Goal: Task Accomplishment & Management: Manage account settings

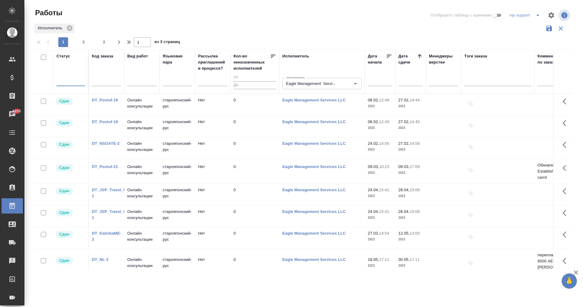
click at [537, 15] on icon "split button" at bounding box center [537, 16] width 3 height 2
click at [11, 112] on div "Чаты" at bounding box center [4, 114] width 15 height 9
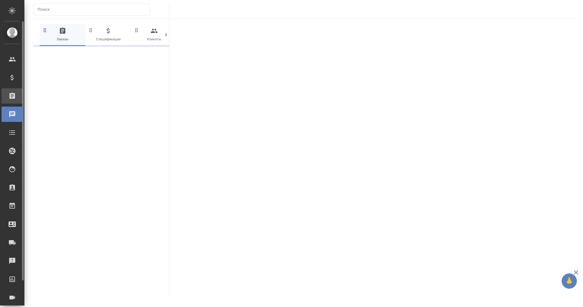
click at [13, 92] on div "Заказы" at bounding box center [12, 95] width 21 height 15
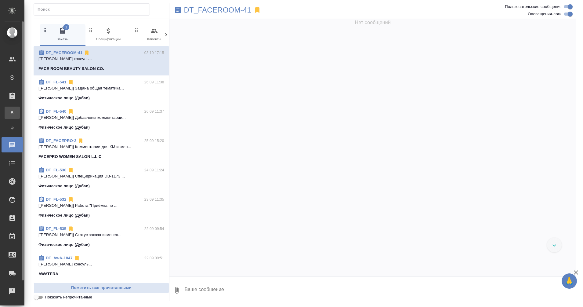
click at [10, 111] on span "В" at bounding box center [12, 113] width 9 height 6
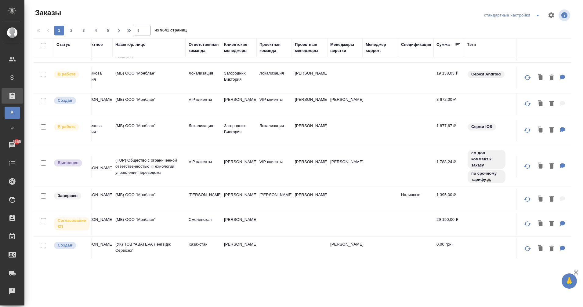
scroll to position [465, 0]
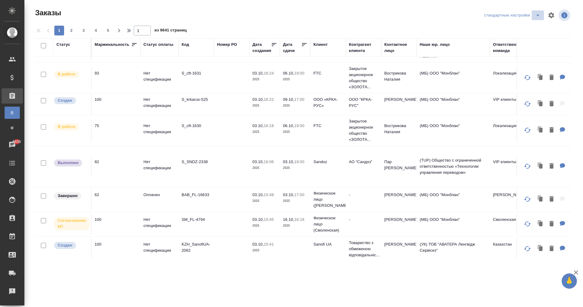
click at [539, 15] on icon "split button" at bounding box center [537, 15] width 7 height 7
click at [321, 25] on div at bounding box center [305, 24] width 542 height 3
click at [554, 16] on icon "button" at bounding box center [550, 15] width 7 height 7
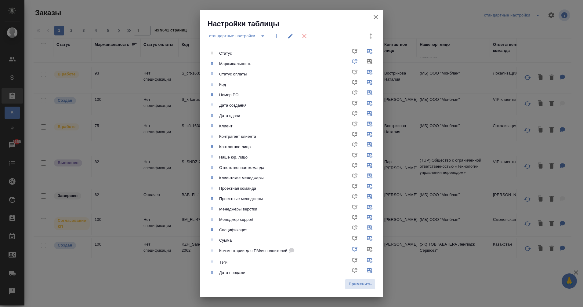
click at [273, 36] on icon "button" at bounding box center [275, 35] width 7 height 7
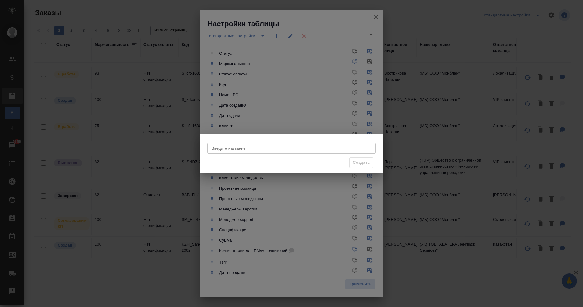
click at [258, 147] on input "Введите название" at bounding box center [291, 147] width 168 height 11
type input "Д"
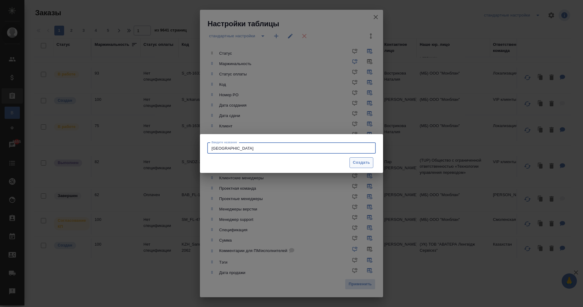
type input "Dubai"
click at [364, 163] on span "Создать" at bounding box center [361, 162] width 17 height 7
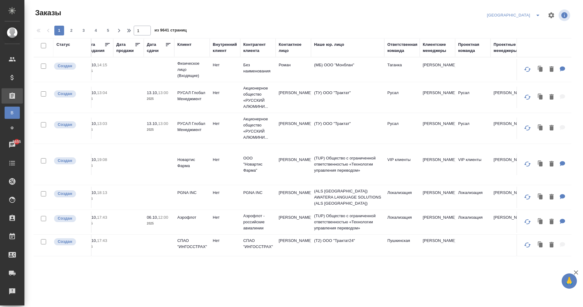
scroll to position [0, 160]
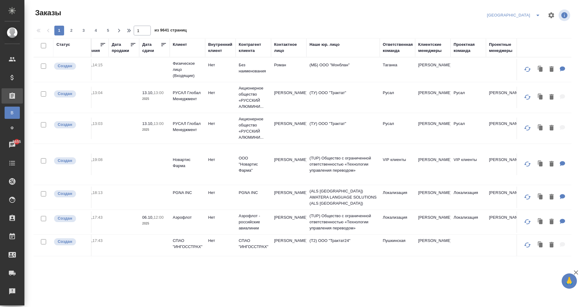
click at [432, 52] on div "Клиентские менеджеры" at bounding box center [432, 47] width 29 height 12
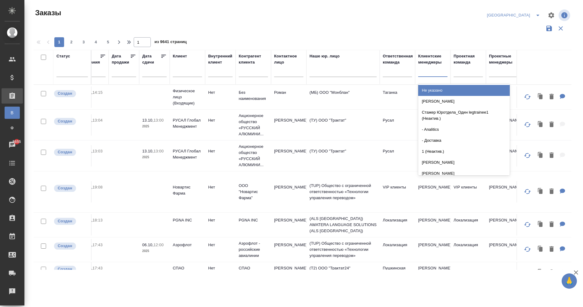
click at [422, 72] on div at bounding box center [432, 70] width 29 height 9
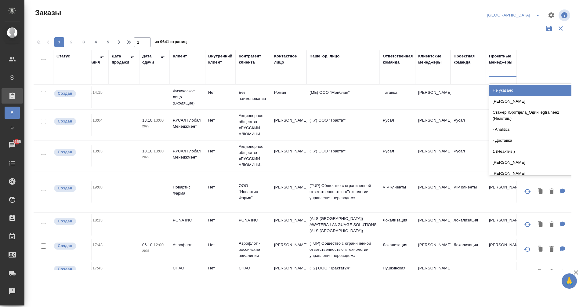
click at [497, 71] on div at bounding box center [503, 70] width 29 height 9
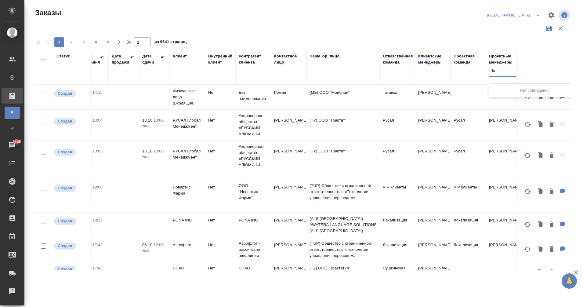
type input "t"
type input "еган"
click at [506, 88] on div "[PERSON_NAME]" at bounding box center [535, 90] width 92 height 11
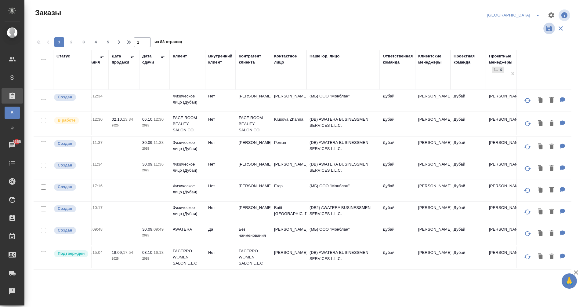
click at [548, 28] on icon "button" at bounding box center [548, 28] width 5 height 5
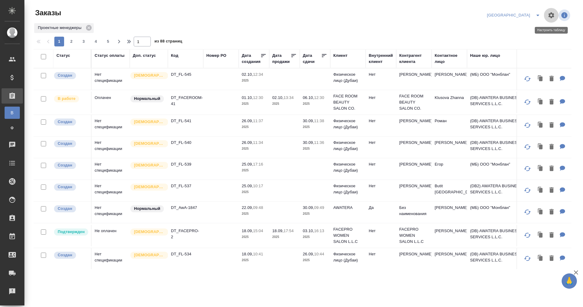
click at [551, 15] on icon "button" at bounding box center [550, 15] width 7 height 7
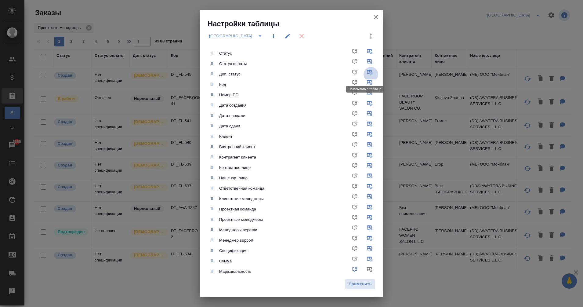
click at [363, 71] on input "checkbox" at bounding box center [370, 74] width 15 height 15
checkbox input "false"
click at [364, 92] on input "checkbox" at bounding box center [370, 95] width 15 height 15
checkbox input "false"
click at [363, 102] on input "checkbox" at bounding box center [370, 105] width 15 height 15
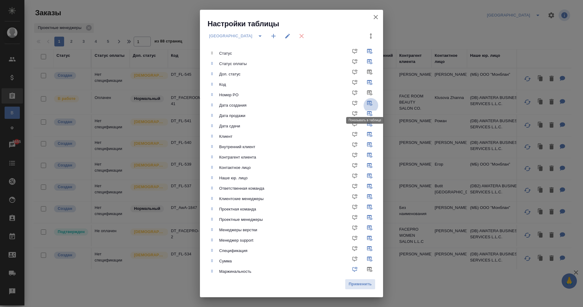
checkbox input "false"
click at [364, 111] on input "checkbox" at bounding box center [370, 115] width 15 height 15
checkbox input "false"
click at [365, 122] on input "checkbox" at bounding box center [370, 126] width 15 height 15
checkbox input "false"
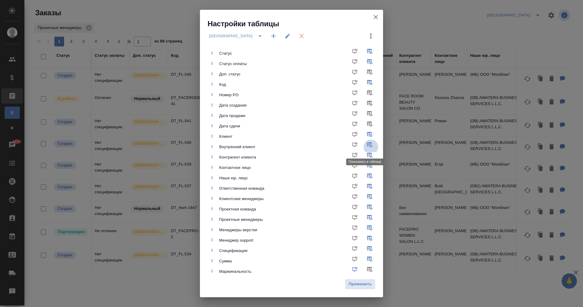
click at [364, 146] on input "checkbox" at bounding box center [370, 146] width 15 height 15
checkbox input "false"
click at [363, 155] on input "checkbox" at bounding box center [370, 157] width 15 height 15
checkbox input "false"
click at [363, 164] on input "checkbox" at bounding box center [370, 167] width 15 height 15
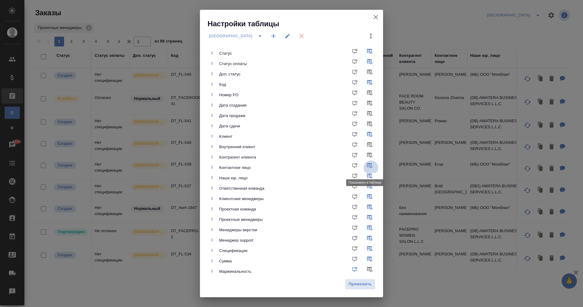
checkbox input "false"
click at [363, 175] on input "checkbox" at bounding box center [370, 178] width 15 height 15
checkbox input "false"
click at [363, 185] on input "checkbox" at bounding box center [370, 188] width 15 height 15
checkbox input "false"
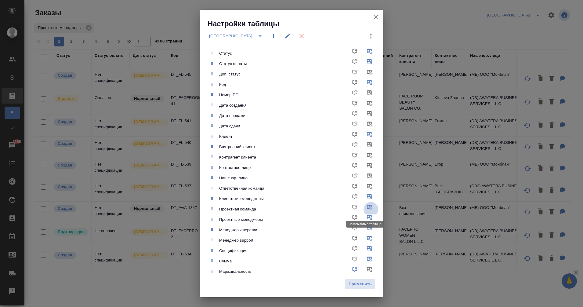
click at [364, 208] on input "checkbox" at bounding box center [370, 209] width 15 height 15
checkbox input "false"
click at [364, 237] on input "checkbox" at bounding box center [370, 240] width 15 height 15
checkbox input "false"
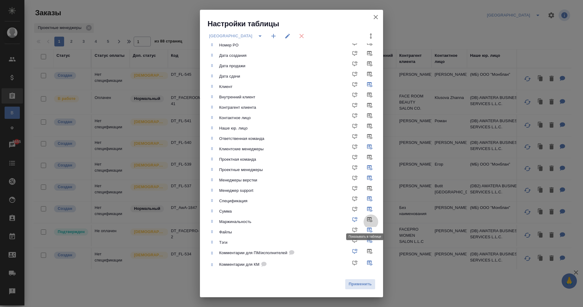
click at [365, 220] on input "checkbox" at bounding box center [370, 221] width 15 height 15
checkbox input "true"
click at [365, 228] on input "checkbox" at bounding box center [370, 232] width 15 height 15
checkbox input "false"
click at [358, 286] on span "Применить" at bounding box center [360, 283] width 24 height 7
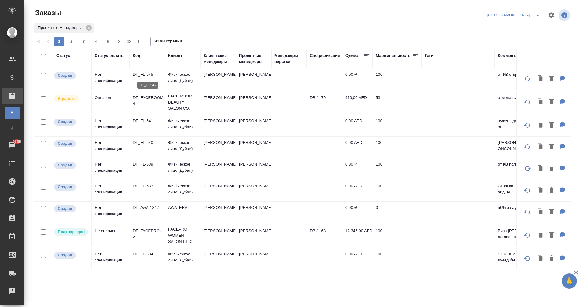
click at [144, 74] on p "DT_FL-545" at bounding box center [147, 74] width 29 height 6
click at [145, 99] on p "DT_FACEROOM-41" at bounding box center [147, 101] width 29 height 12
click at [146, 120] on p "DT_FL-541" at bounding box center [147, 121] width 29 height 6
click at [150, 140] on p "DT_FL-540" at bounding box center [147, 142] width 29 height 6
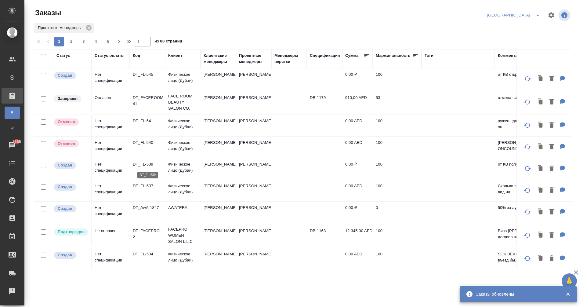
click at [146, 166] on p "DT_FL-539" at bounding box center [147, 164] width 29 height 6
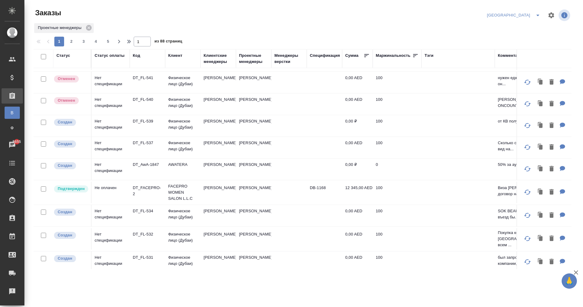
scroll to position [45, 0]
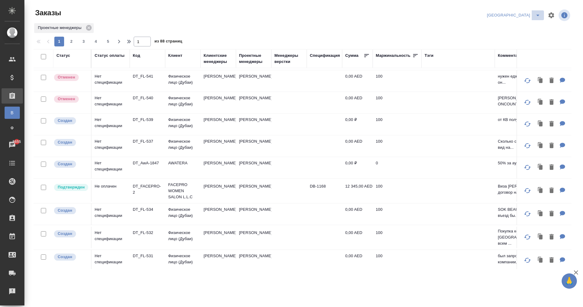
click at [534, 16] on icon "split button" at bounding box center [537, 15] width 7 height 7
click at [554, 16] on icon "button" at bounding box center [550, 15] width 7 height 7
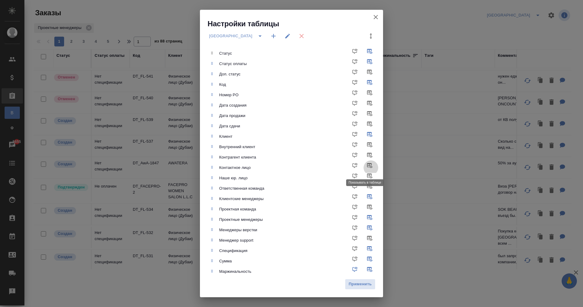
click at [363, 165] on input "checkbox" at bounding box center [370, 167] width 15 height 15
checkbox input "true"
click at [360, 280] on button "Применить" at bounding box center [360, 283] width 31 height 11
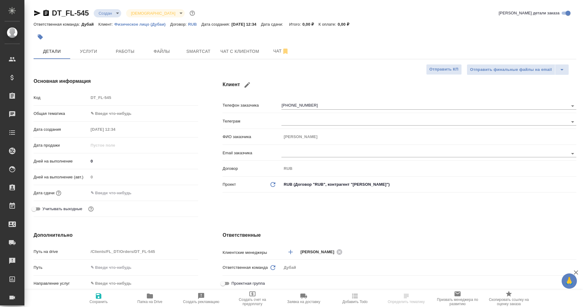
select select "RU"
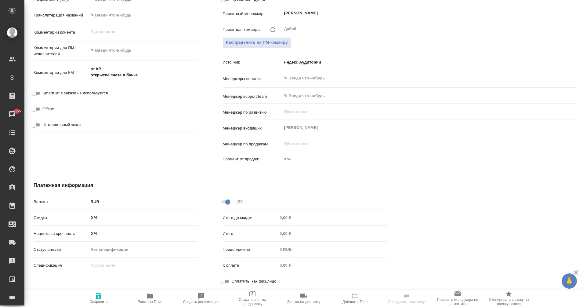
scroll to position [283, 0]
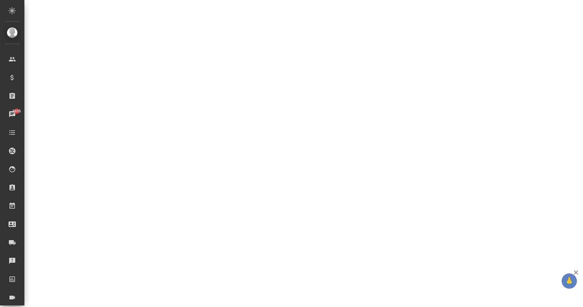
select select "RU"
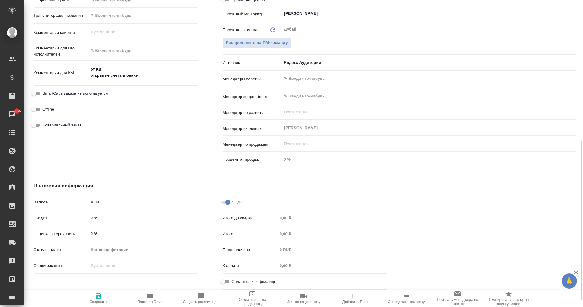
type textarea "x"
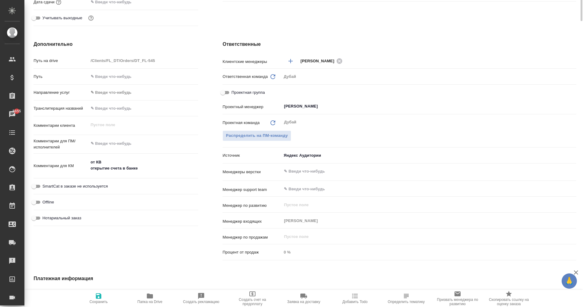
scroll to position [0, 0]
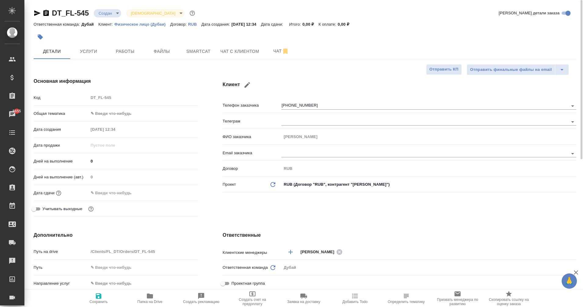
type textarea "x"
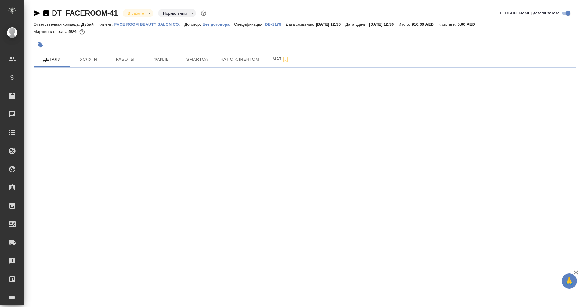
select select "RU"
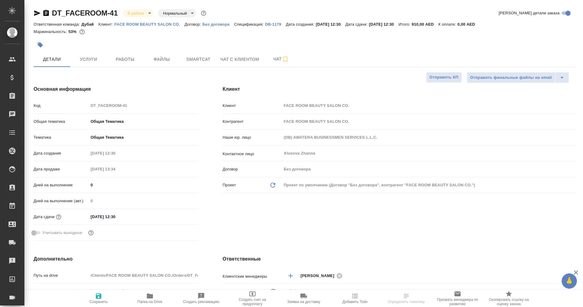
type textarea "x"
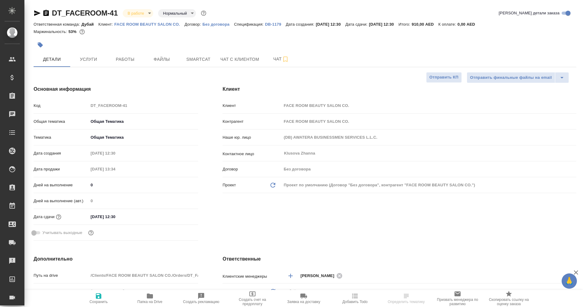
type textarea "x"
click at [118, 59] on span "Работы" at bounding box center [124, 60] width 29 height 8
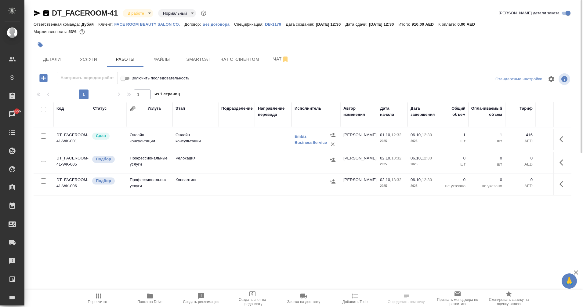
click at [42, 160] on input "checkbox" at bounding box center [43, 158] width 5 height 5
checkbox input "true"
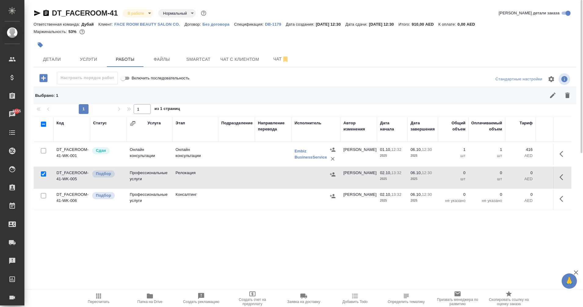
click at [44, 196] on input "checkbox" at bounding box center [43, 195] width 5 height 5
checkbox input "true"
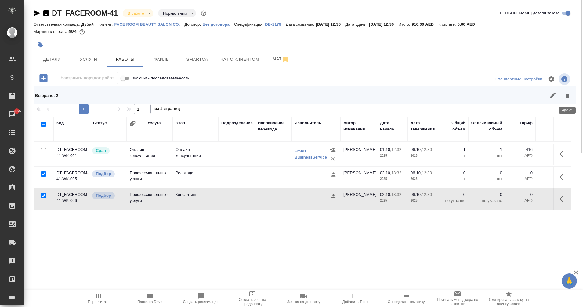
click at [566, 93] on icon "button" at bounding box center [567, 94] width 4 height 5
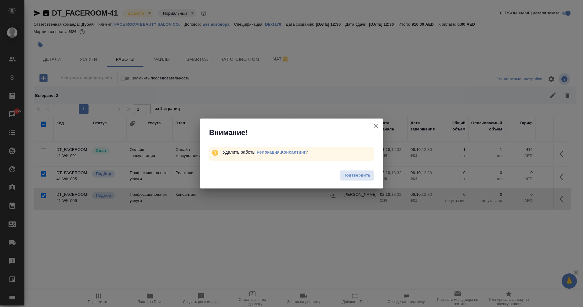
click at [358, 182] on div "Подтвердить" at bounding box center [291, 176] width 183 height 24
click at [353, 177] on span "Подтвердить" at bounding box center [356, 175] width 27 height 7
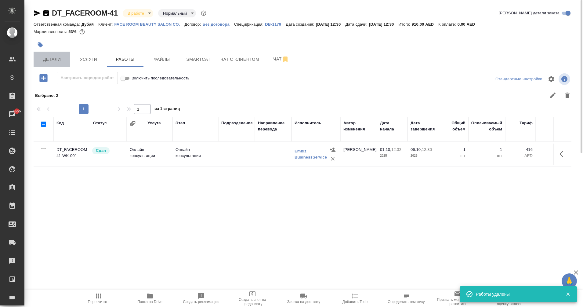
click at [44, 55] on button "Детали" at bounding box center [52, 59] width 37 height 15
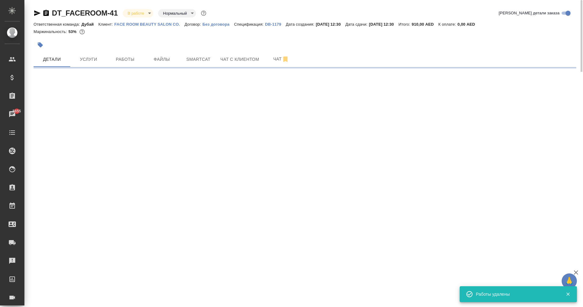
select select "RU"
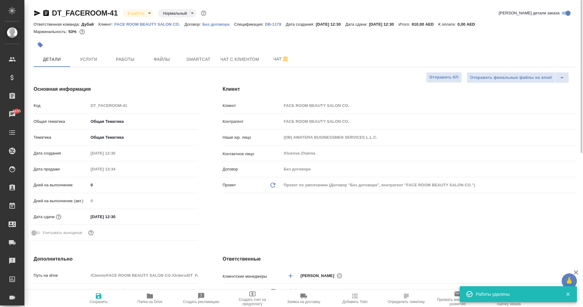
type textarea "x"
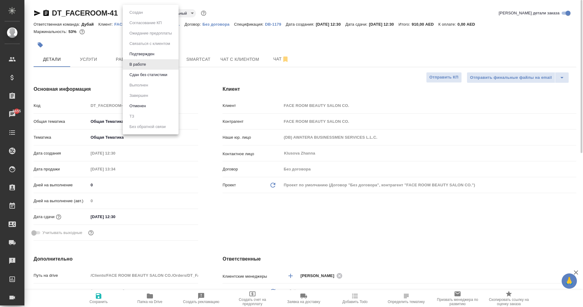
click at [140, 10] on body "🙏 .cls-1 fill:#fff; AWATERA Eganian Margarita Клиенты Спецификации Заказы 5655 …" at bounding box center [291, 153] width 583 height 307
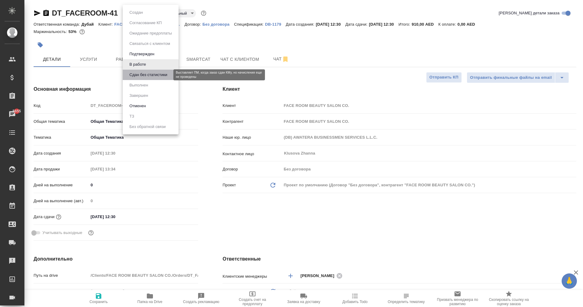
click at [146, 75] on button "Сдан без статистики" at bounding box center [148, 74] width 41 height 7
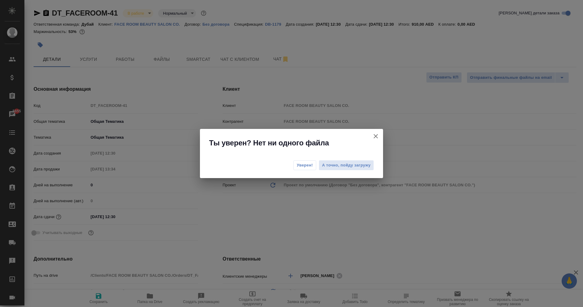
click at [301, 164] on span "Уверен!" at bounding box center [304, 165] width 16 height 6
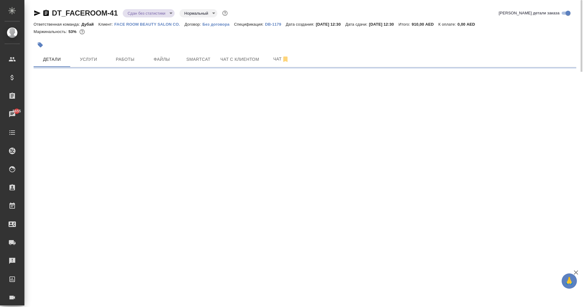
select select "RU"
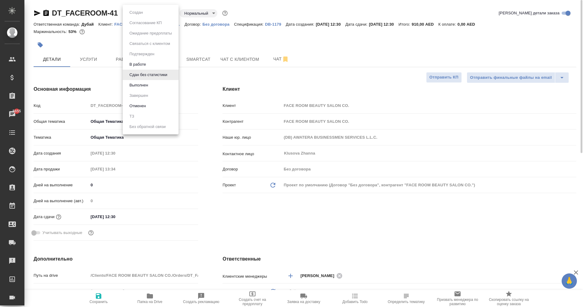
click at [146, 10] on body "🙏 .cls-1 fill:#fff; AWATERA Eganian Margarita Клиенты Спецификации Заказы 5655 …" at bounding box center [291, 153] width 583 height 307
type textarea "x"
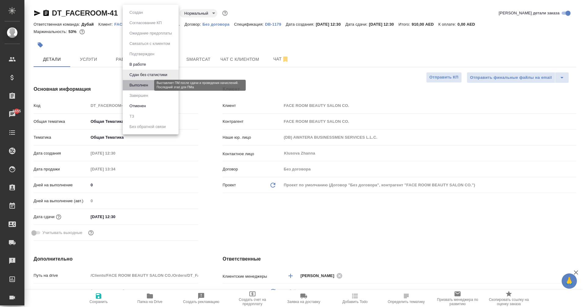
click at [148, 84] on button "Выполнен" at bounding box center [139, 85] width 22 height 7
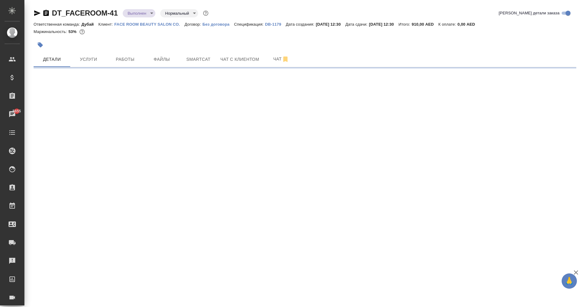
select select "RU"
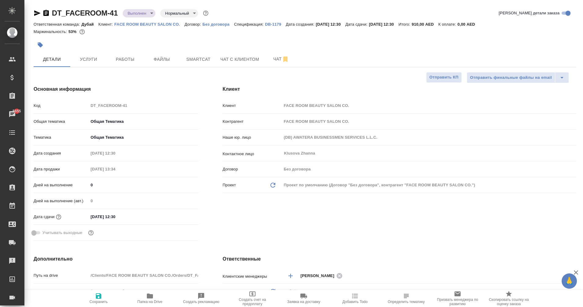
type textarea "x"
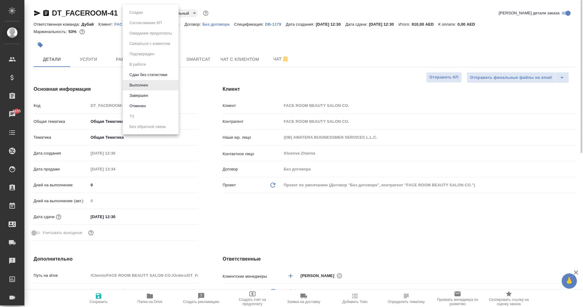
click at [139, 15] on body "🙏 .cls-1 fill:#fff; AWATERA Eganian Margarita Клиенты Спецификации Заказы 5655 …" at bounding box center [291, 153] width 583 height 307
click at [153, 95] on li "Завершен" at bounding box center [151, 95] width 56 height 10
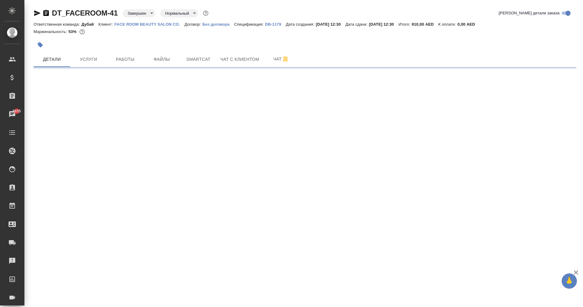
select select "RU"
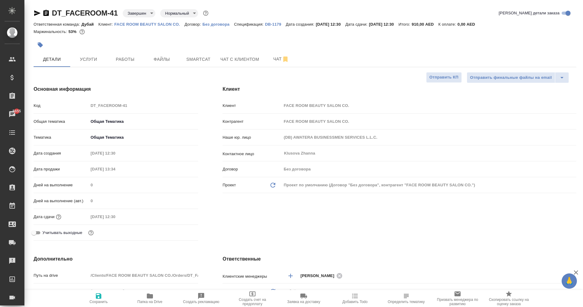
type textarea "x"
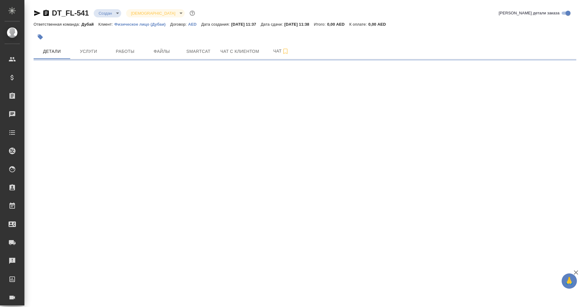
select select "RU"
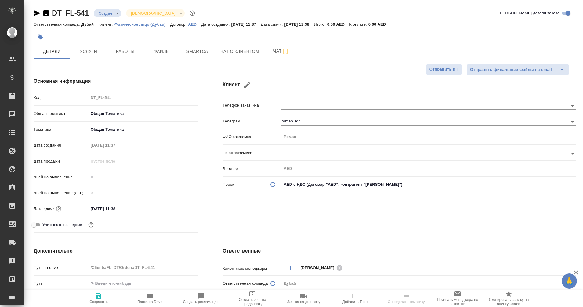
type textarea "x"
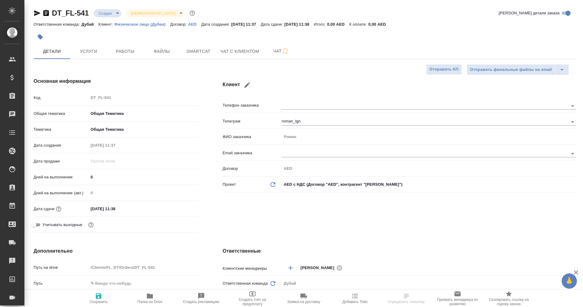
type textarea "x"
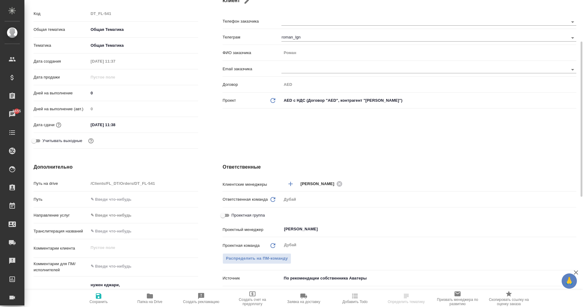
scroll to position [83, 0]
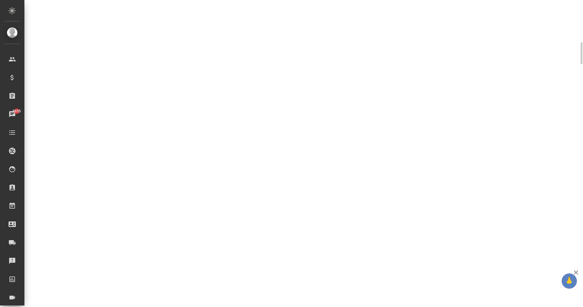
select select "RU"
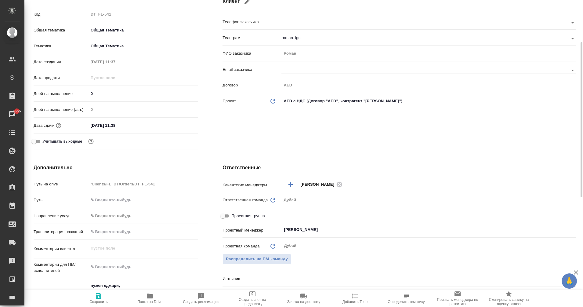
type textarea "x"
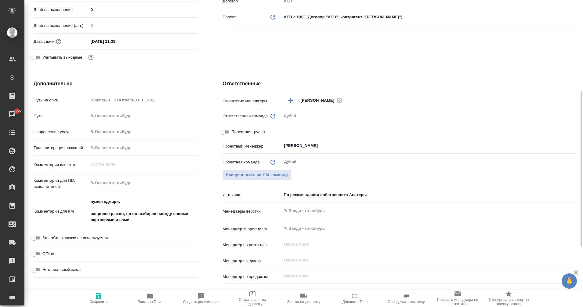
scroll to position [172, 0]
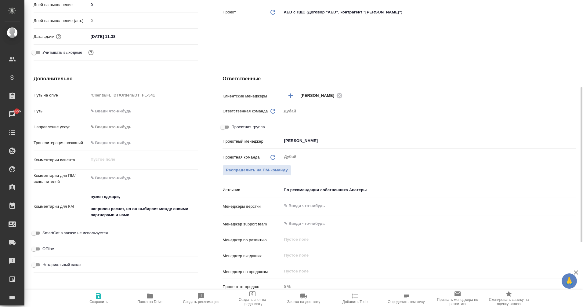
type textarea "x"
click at [141, 218] on textarea "нужен еджари, напрвлен расчет, но он выбирает между своими партнерами и нами" at bounding box center [143, 206] width 109 height 29
type textarea "нужен еджари, напрвлен расчет, но он выбирает между своими партнерами и нами"
type textarea "x"
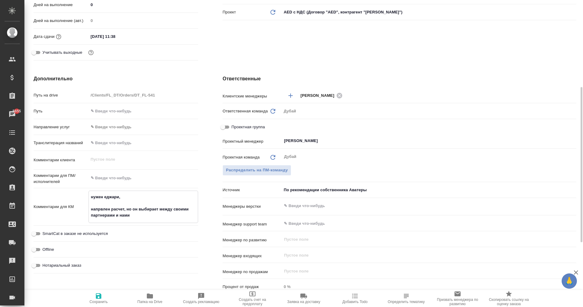
type textarea "x"
type textarea "нужен еджари, напрвлен расчет, но он выбирает между своими партнерами и нами"
type textarea "x"
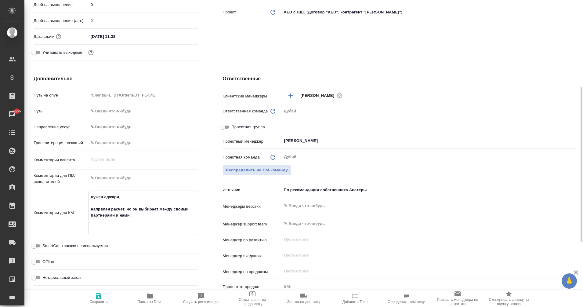
type textarea "x"
type textarea "нужен еджари, напрвлен расчет, но он выбирает между своими партнерами и нами к"
type textarea "x"
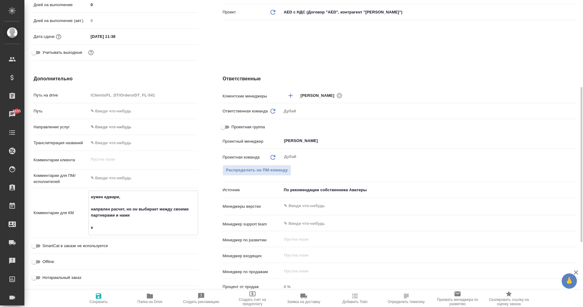
type textarea "x"
type textarea "нужен еджари, напрвлен расчет, но он выбирает между своими партнерами и нами кл"
type textarea "x"
type textarea "нужен еджари, напрвлен расчет, но он выбирает между своими партнерами и нами кли"
type textarea "x"
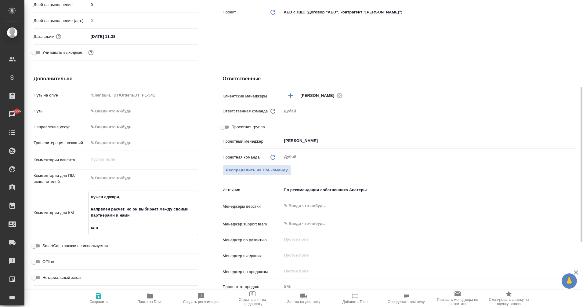
type textarea "x"
type textarea "нужен еджари, напрвлен расчет, но он выбирает между своими партнерами и нами кл…"
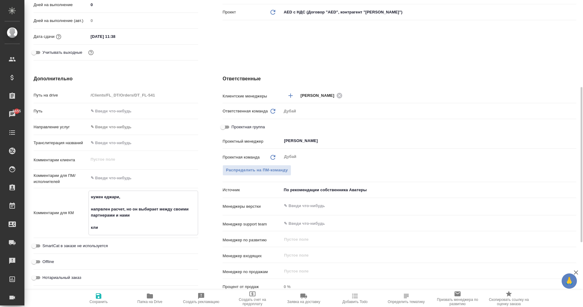
type textarea "x"
type textarea "нужен еджари, напрвлен расчет, но он выбирает между своими партнерами и нами кл…"
type textarea "x"
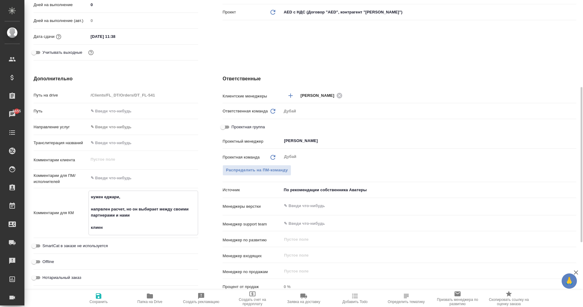
type textarea "x"
type textarea "нужен еджари, напрвлен расчет, но он выбирает между своими партнерами и нами кл…"
type textarea "x"
type textarea "нужен еджари, напрвлен расчет, но он выбирает между своими партнерами и нами кл…"
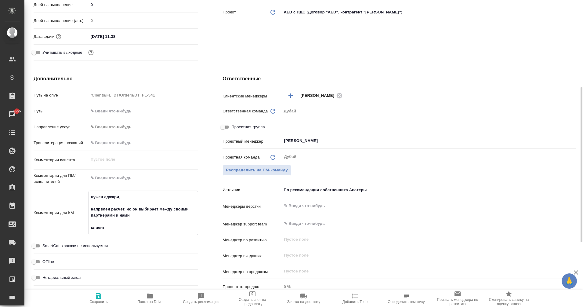
type textarea "x"
type textarea "нужен еджари, напрвлен расчет, но он выбирает между своими партнерами и нами кл…"
type textarea "x"
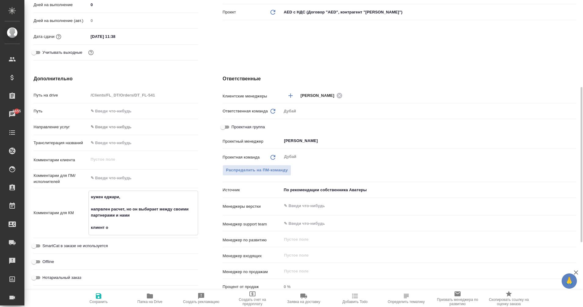
type textarea "x"
type textarea "нужен еджари, напрвлен расчет, но он выбирает между своими партнерами и нами кл…"
type textarea "x"
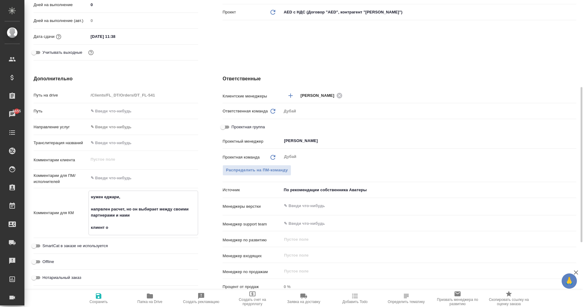
type textarea "x"
type textarea "нужен еджари, напрвлен расчет, но он выбирает между своими партнерами и нами кл…"
type textarea "x"
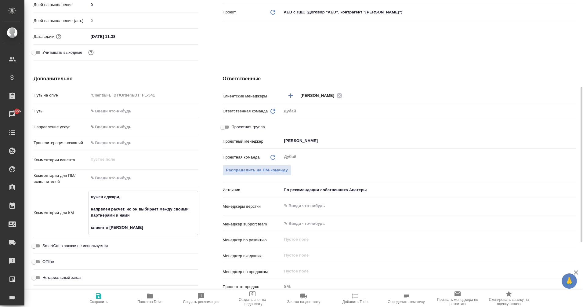
type textarea "x"
type textarea "нужен еджари, напрвлен расчет, но он выбирает между своими партнерами и нами кл…"
type textarea "x"
type textarea "нужен еджари, напрвлен расчет, но он выбирает между своими партнерами и нами кл…"
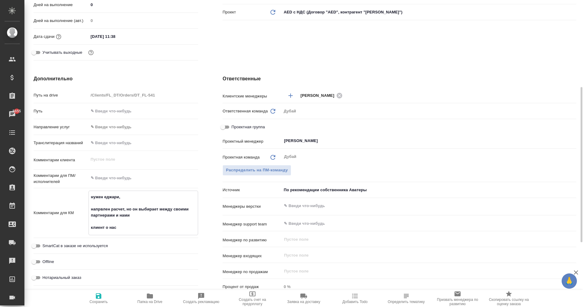
type textarea "x"
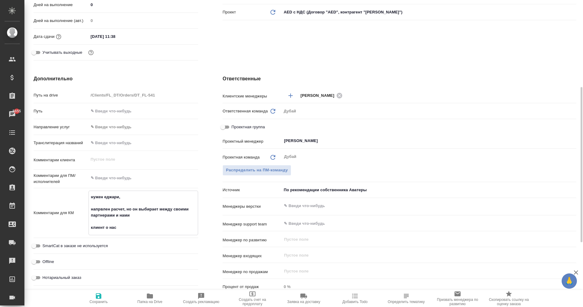
type textarea "нужен еджари, напрвлен расчет, но он выбирает между своими партнерами и нами кл…"
type textarea "x"
type textarea "нужен еджари, напрвлен расчет, но он выбирает между своими партнерами и нами кл…"
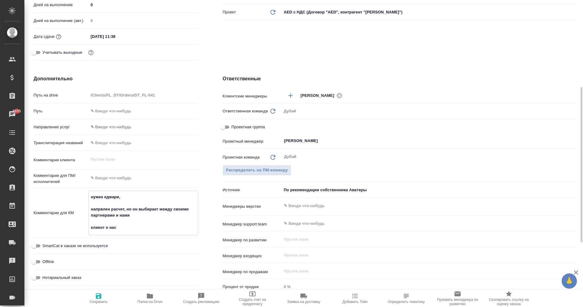
type textarea "x"
type textarea "нужен еджари, напрвлен расчет, но он выбирает между своими партнерами и нами кл…"
type textarea "x"
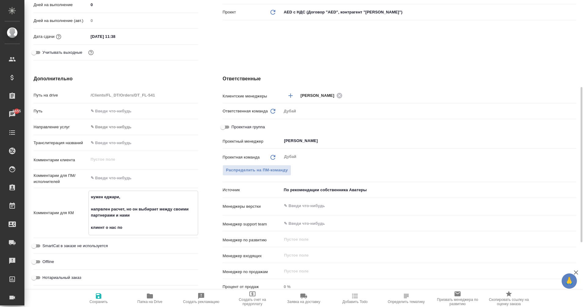
type textarea "x"
type textarea "нужен еджари, напрвлен расчет, но он выбирает между своими партнерами и нами кл…"
type textarea "x"
type textarea "нужен еджари, напрвлен расчет, но он выбирает между своими партнерами и нами кл…"
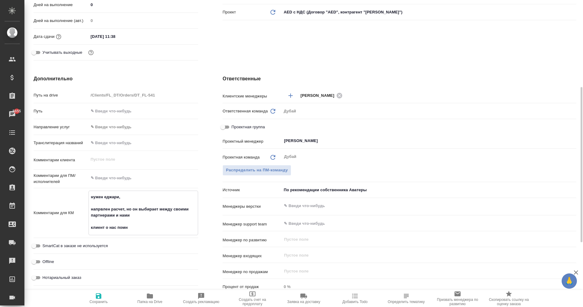
type textarea "x"
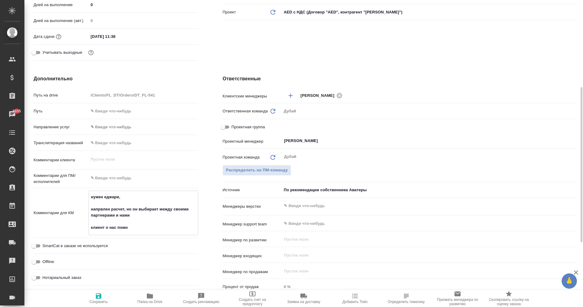
type textarea "нужен еджари, напрвлен расчет, но он выбирает между своими партнерами и нами кл…"
type textarea "x"
type textarea "нужен еджари, напрвлен расчет, но он выбирает между своими партнерами и нами кл…"
type textarea "x"
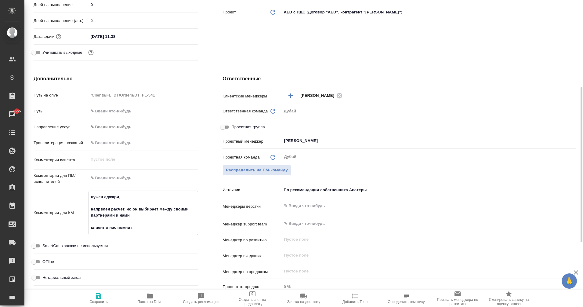
type textarea "x"
click at [93, 223] on textarea "нужен еджари, напрвлен расчет, но он выбирает между своими партнерами и нами кл…" at bounding box center [143, 212] width 109 height 41
type textarea "нужен еджари, напрвлен расчет, но он выбирает между своими партнерами и нами 0 …"
type textarea "x"
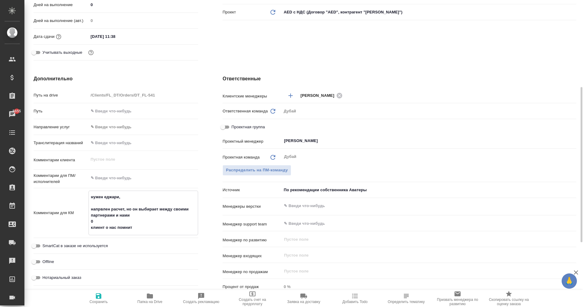
type textarea "x"
type textarea "нужен еджари, напрвлен расчет, но он выбирает между своими партнерами и нами 04…"
type textarea "x"
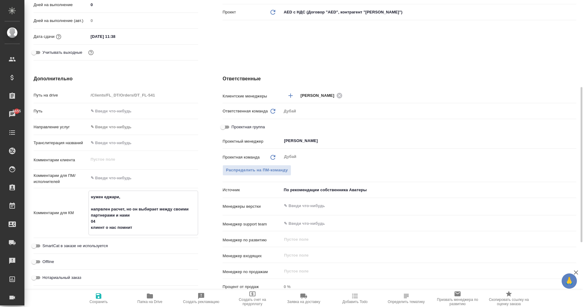
type textarea "x"
type textarea "нужен еджари, напрвлен расчет, но он выбирает между своими партнерами и нами 04…"
type textarea "x"
type textarea "нужен еджари, напрвлен расчет, но он выбирает между своими партнерами и нами 04…"
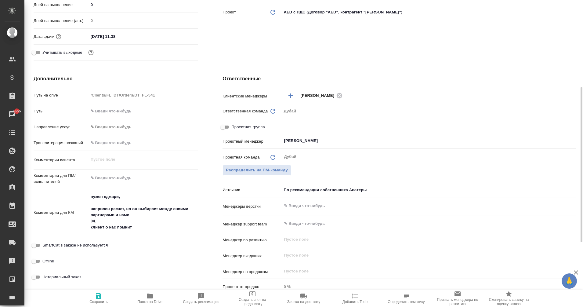
type textarea "x"
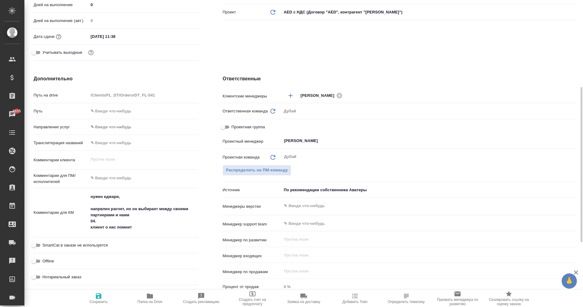
type textarea "x"
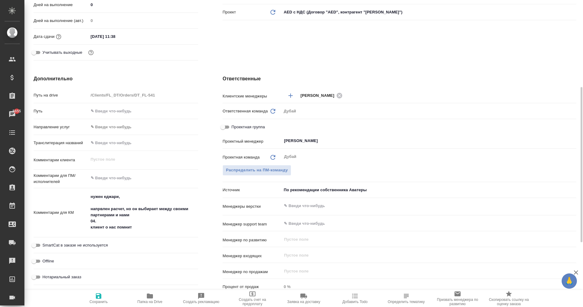
type textarea "x"
drag, startPoint x: 138, startPoint y: 228, endPoint x: 91, endPoint y: 225, distance: 47.9
click at [91, 225] on textarea "нужен еджари, напрвлен расчет, но он выбирает между своими партнерами и нами 04…" at bounding box center [143, 212] width 109 height 41
type textarea "нужен еджари, напрвлен расчет, но он выбирает между своими партнерами и нами 04…"
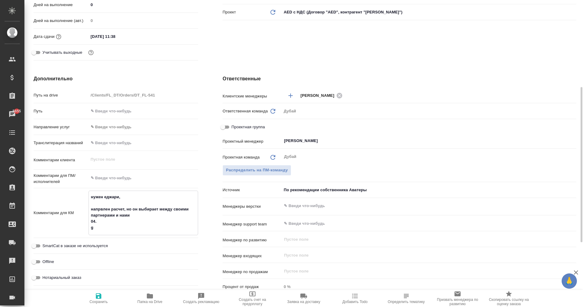
type textarea "x"
type textarea "нужен еджари, напрвлен расчет, но он выбирает между своими партнерами и нами 04…"
type textarea "x"
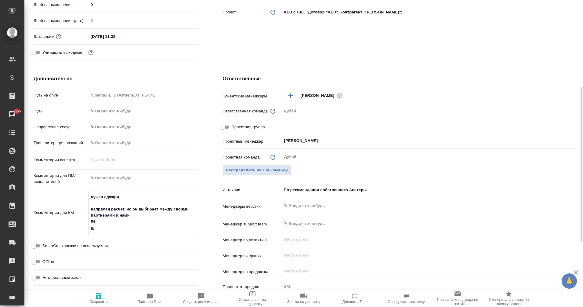
type textarea "x"
type textarea "нужен еджари, напрвлен расчет, но он выбирает между своими партнерами и нами 04…"
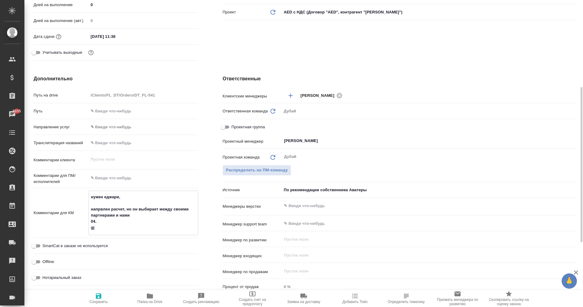
type textarea "x"
type textarea "нужен еджари, напрвлен расчет, но он выбирает между своими партнерами и нами 04…"
type textarea "x"
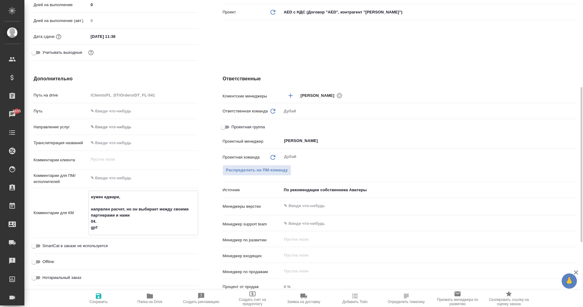
type textarea "нужен еджари, напрвлен расчет, но он выбирает между своими партнерами и нами 04…"
type textarea "x"
type textarea "нужен еджари, напрвлен расчет, но он выбирает между своими партнерами и нами 04…"
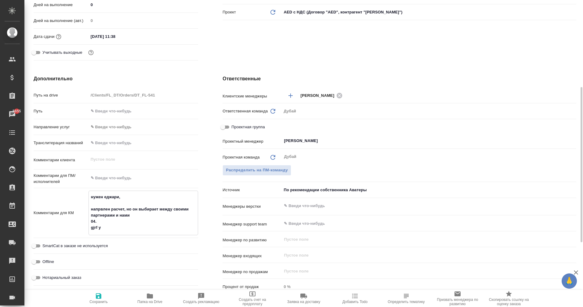
type textarea "x"
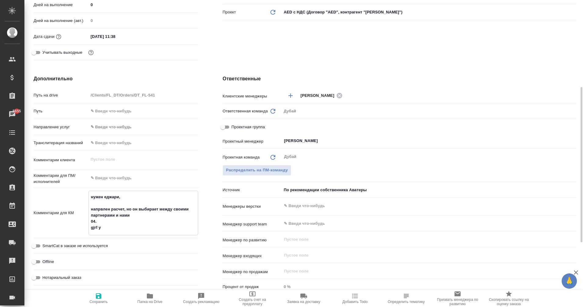
type textarea "нужен еджари, напрвлен расчет, но он выбирает между своими партнерами и нами 04…"
type textarea "x"
type textarea "нужен еджари, напрвлен расчет, но он выбирает между своими партнерами и нами 04…"
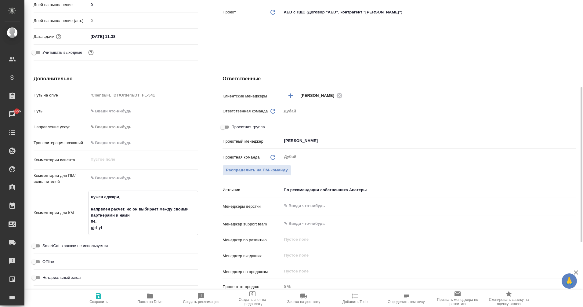
type textarea "x"
type textarea "нужен еджари, напрвлен расчет, но он выбирает между своими партнерами и нами 04…"
type textarea "x"
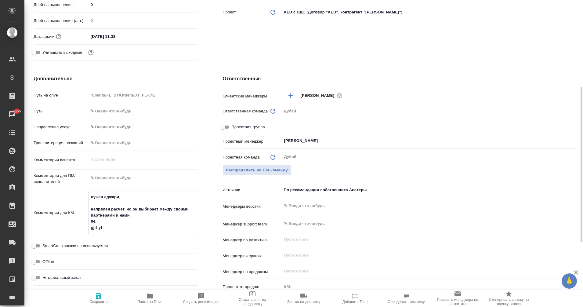
type textarea "нужен еджари, напрвлен расчет, но он выбирает между своими партнерами и нами 04…"
type textarea "x"
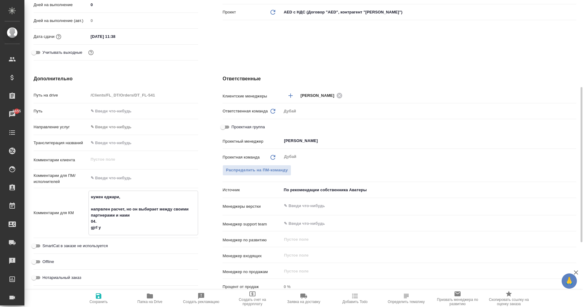
type textarea "x"
type textarea "нужен еджари, напрвлен расчет, но он выбирает между своими партнерами и нами 04…"
type textarea "x"
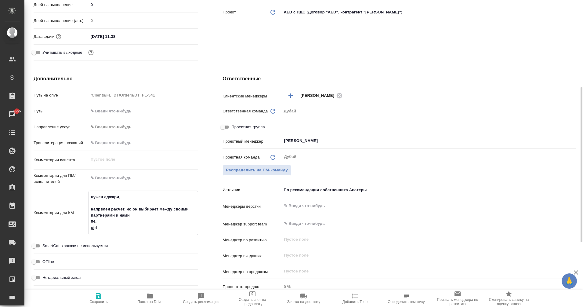
type textarea "нужен еджари, напрвлен расчет, но он выбирает между своими партнерами и нами 04…"
type textarea "x"
type textarea "нужен еджари, напрвлен расчет, но он выбирает между своими партнерами и нами 04…"
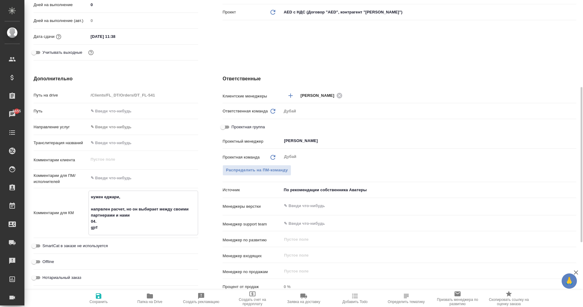
type textarea "x"
type textarea "нужен еджари, напрвлен расчет, но он выбирает между своими партнерами и нами 04…"
type textarea "x"
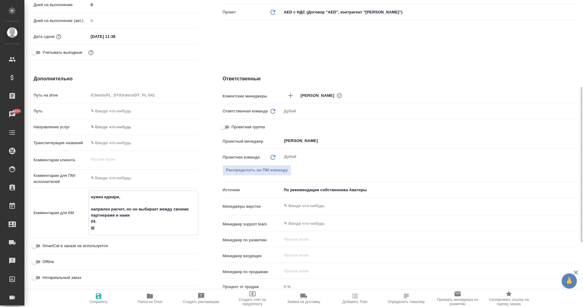
type textarea "x"
type textarea "нужен еджари, напрвлен расчет, но он выбирает между своими партнерами и нами 04…"
type textarea "x"
type textarea "нужен еджари, напрвлен расчет, но он выбирает между своими партнерами и нами 04."
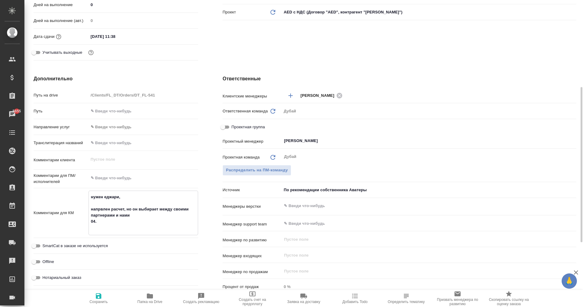
type textarea "x"
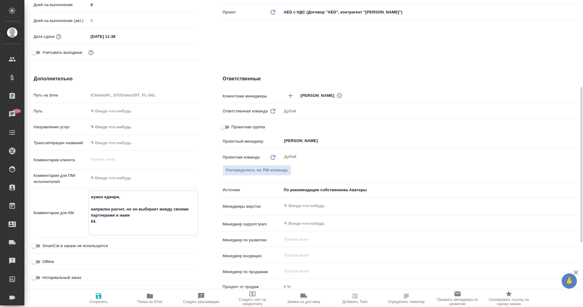
type textarea "нужен еджари, напрвлен расчет, но он выбирает между своими партнерами и нами 04…"
type textarea "x"
type textarea "нужен еджари, напрвлен расчет, но он выбирает между своими партнерами и нами 04…"
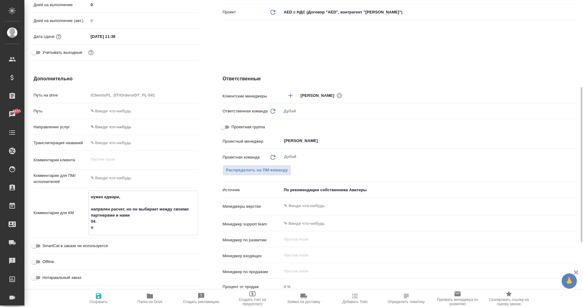
type textarea "x"
type textarea "нужен еджари, напрвлен расчет, но он выбирает между своими партнерами и нами 04…"
type textarea "x"
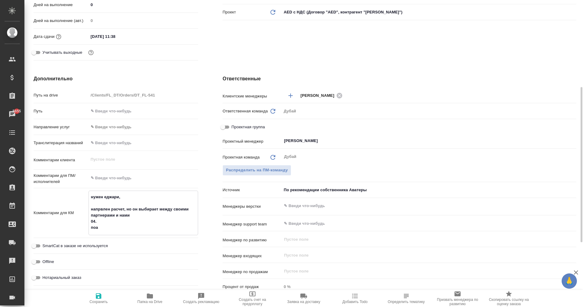
type textarea "x"
type textarea "нужен еджари, напрвлен расчет, но он выбирает между своими партнерами и нами 04…"
type textarea "x"
click at [94, 294] on span "Сохранить" at bounding box center [99, 298] width 44 height 12
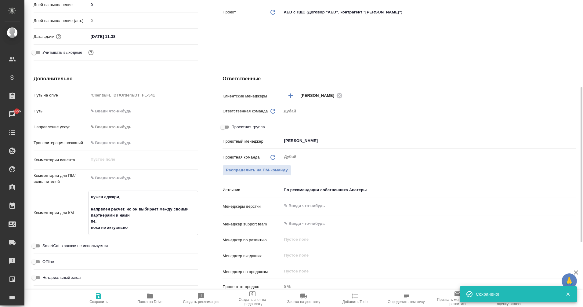
click at [100, 221] on textarea "нужен еджари, напрвлен расчет, но он выбирает между своими партнерами и нами 04…" at bounding box center [143, 212] width 109 height 41
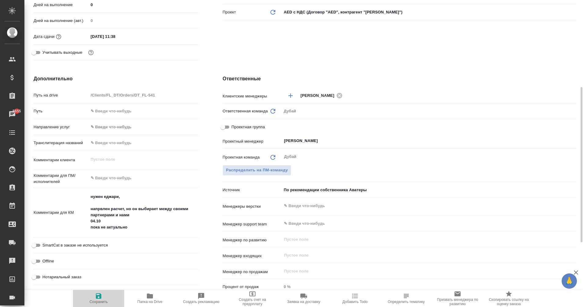
click at [98, 298] on icon "button" at bounding box center [98, 295] width 5 height 5
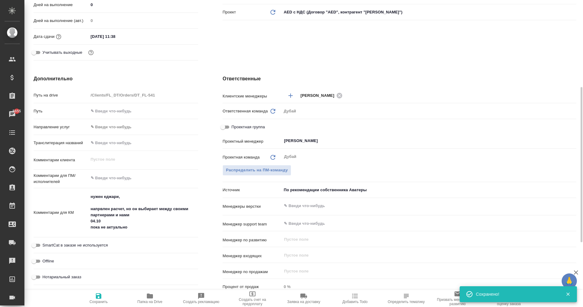
scroll to position [0, 0]
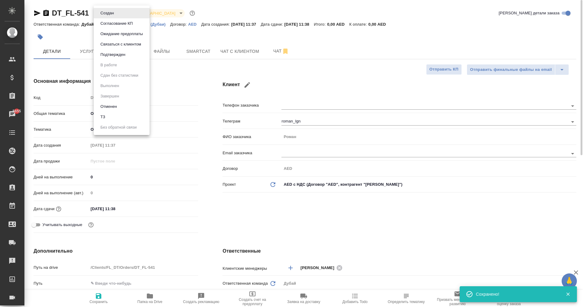
click at [114, 14] on body "🙏 .cls-1 fill:#fff; AWATERA Eganian Margarita Клиенты Спецификации Заказы 5655 …" at bounding box center [291, 153] width 583 height 307
click at [120, 108] on li "Отменен" at bounding box center [122, 106] width 56 height 10
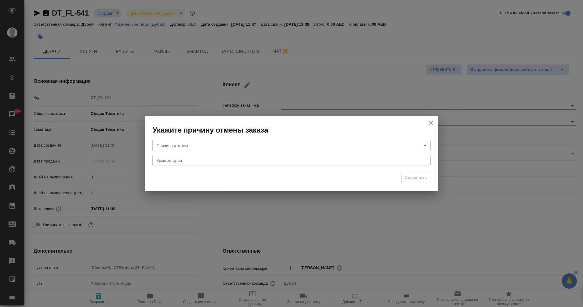
click at [220, 162] on textarea at bounding box center [291, 160] width 270 height 5
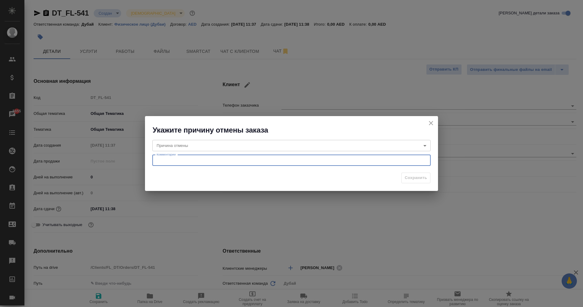
click at [208, 145] on body "🙏 .cls-1 fill:#fff; AWATERA Eganian Margarita Клиенты Спецификации Заказы 5655 …" at bounding box center [291, 153] width 583 height 307
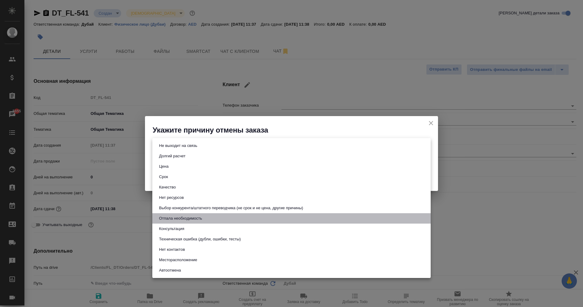
click at [198, 218] on button "Отпала необходимость" at bounding box center [180, 218] width 47 height 7
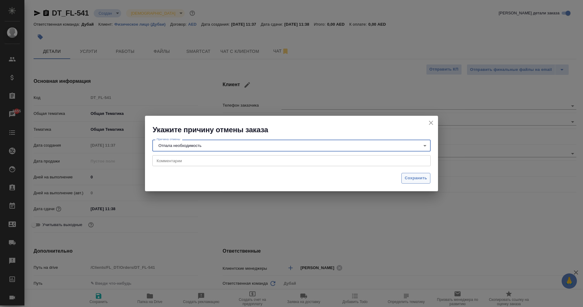
click at [417, 180] on span "Сохранить" at bounding box center [415, 177] width 22 height 7
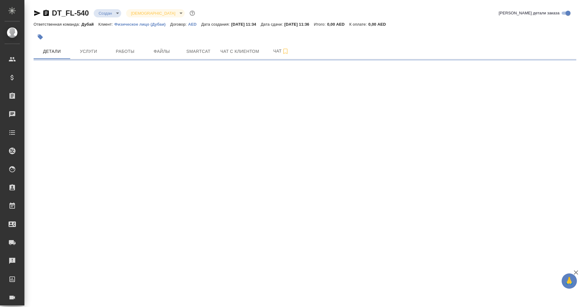
select select "RU"
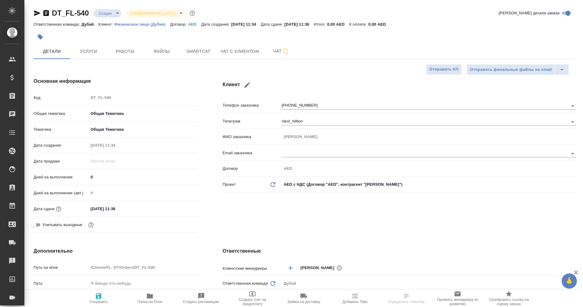
type textarea "x"
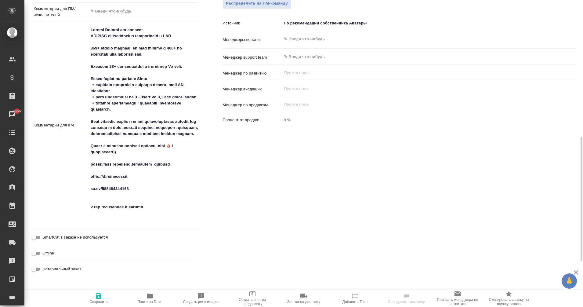
scroll to position [339, 0]
type textarea "x"
click at [160, 218] on textarea at bounding box center [143, 123] width 110 height 199
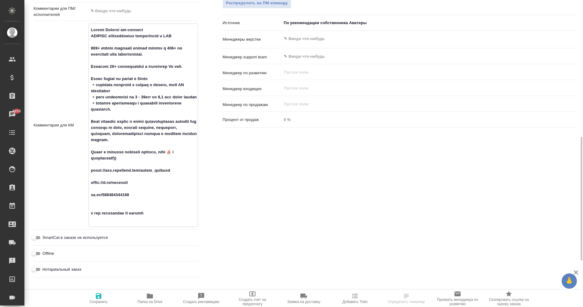
type textarea "Loremi Dolorsi am-consect ADIPISC elitseddoeius temporincid u LAB 582+ etdolo m…"
type textarea "x"
type textarea "Loremi Dolorsi am-consect ADIPISC elitseddoeius temporincid u LAB 464+ etdolo m…"
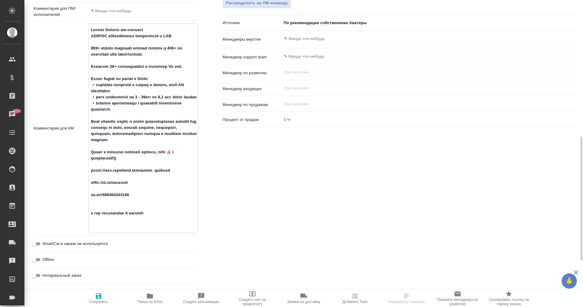
type textarea "x"
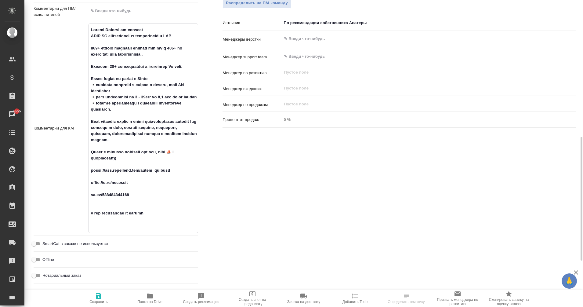
type textarea "Loremi Dolorsi am-consect ADIPISC elitseddoeius temporincid u LAB 817+ etdolo m…"
type textarea "x"
type textarea "Loremi Dolorsi am-consect ADIPISC elitseddoeius temporincid u LAB 130+ etdolo m…"
type textarea "x"
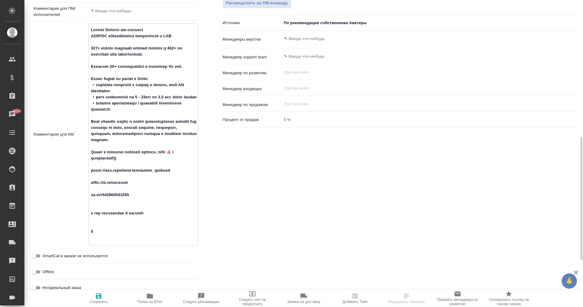
type textarea "x"
type textarea "Loremi Dolorsi am-consect ADIPISC elitseddoeius temporincid u LAB 908+ etdolo m…"
type textarea "x"
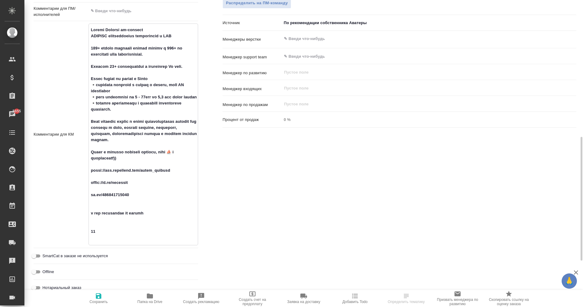
type textarea "x"
type textarea "Nikole Hillton co-founder ONCOUNT технологичная бухгалтерия в ОАЭ 300+ бизнес к…"
type textarea "x"
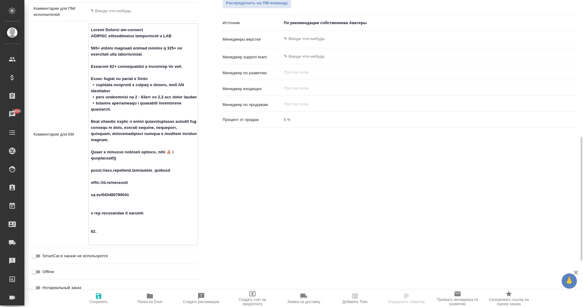
type textarea "x"
type textarea "Nikole Hillton co-founder ONCOUNT технологичная бухгалтерия в ОАЭ 300+ бизнес к…"
type textarea "x"
type textarea "Nikole Hillton co-founder ONCOUNT технологичная бухгалтерия в ОАЭ 300+ бизнес к…"
type textarea "x"
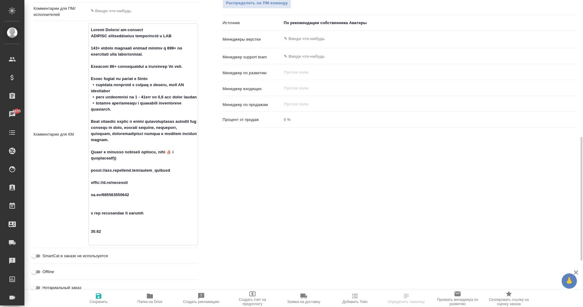
type textarea "x"
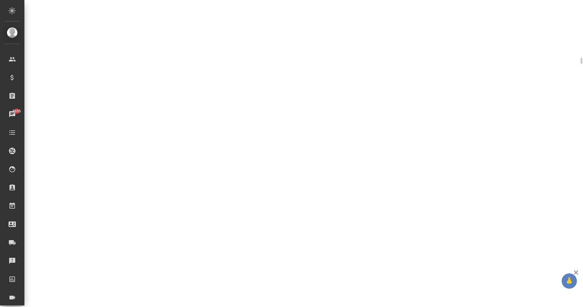
select select "RU"
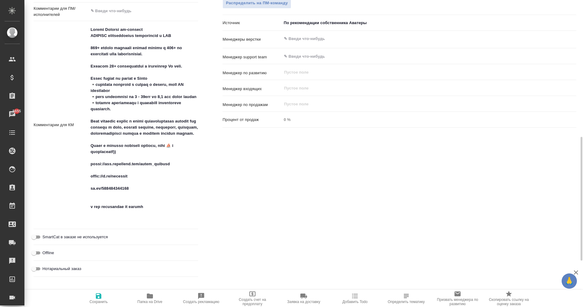
type textarea "x"
drag, startPoint x: 210, startPoint y: 184, endPoint x: 250, endPoint y: 207, distance: 45.7
click at [250, 207] on div "Ответственные Клиентские менеджеры Еганян Маргарита ​ Ответственная команда Обн…" at bounding box center [399, 93] width 378 height 395
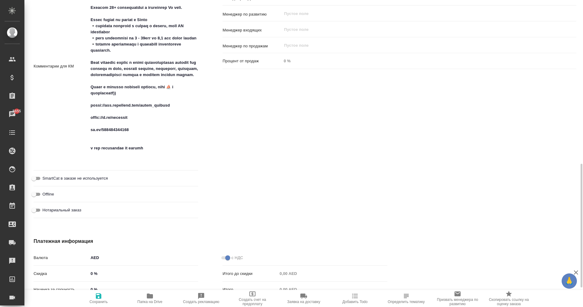
scroll to position [400, 0]
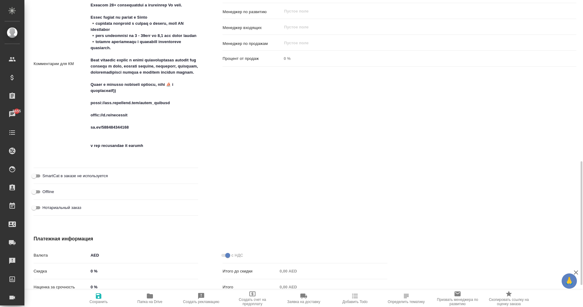
type textarea "x"
click at [157, 160] on textarea at bounding box center [143, 62] width 110 height 199
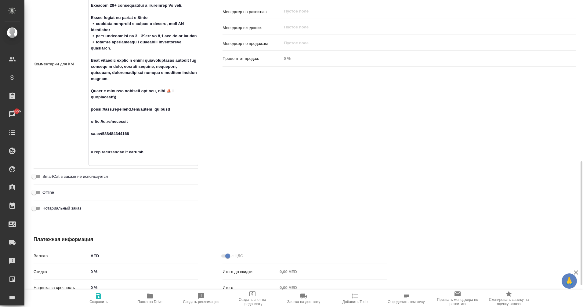
type textarea "Nikole Hillton co-founder ONCOUNT технологичная бухгалтерия в ОАЭ 300+ бизнес к…"
type textarea "x"
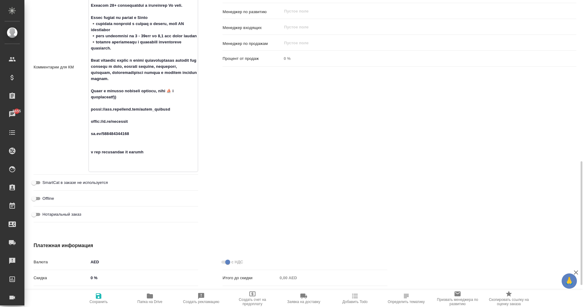
type textarea "x"
type textarea "Nikole Hillton co-founder ONCOUNT технологичная бухгалтерия в ОАЭ 300+ бизнес к…"
type textarea "x"
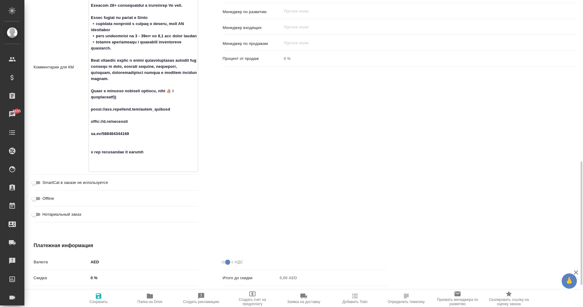
type textarea "x"
type textarea "Nikole Hillton co-founder ONCOUNT технологичная бухгалтерия в ОАЭ 300+ бизнес к…"
type textarea "x"
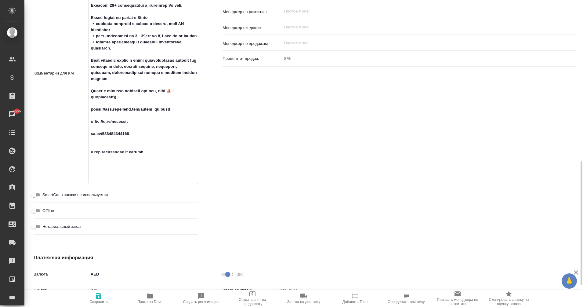
type textarea "x"
type textarea "Nikole Hillton co-founder ONCOUNT технологичная бухгалтерия в ОАЭ 300+ бизнес к…"
type textarea "x"
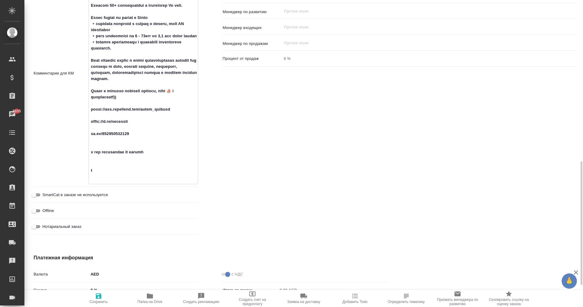
type textarea "x"
type textarea "Nikole Hillton co-founder ONCOUNT технологичная бухгалтерия в ОАЭ 300+ бизнес к…"
type textarea "x"
type textarea "Nikole Hillton co-founder ONCOUNT технологичная бухгалтерия в ОАЭ 300+ бизнес к…"
type textarea "x"
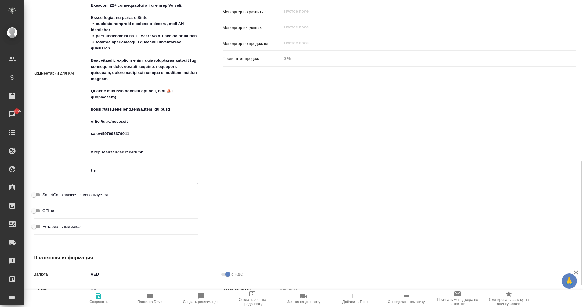
type textarea "x"
type textarea "Nikole Hillton co-founder ONCOUNT технологичная бухгалтерия в ОАЭ 300+ бизнес к…"
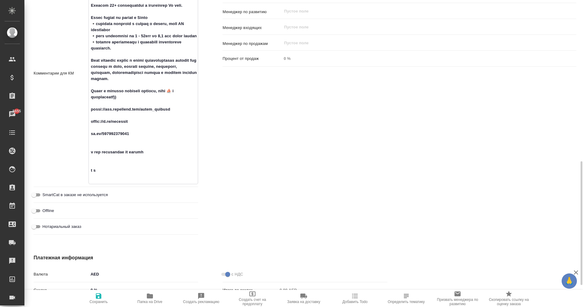
type textarea "x"
type textarea "Nikole Hillton co-founder ONCOUNT технологичная бухгалтерия в ОАЭ 300+ бизнес к…"
type textarea "x"
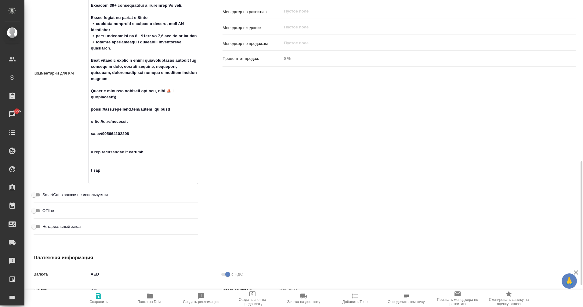
type textarea "Nikole Hillton co-founder ONCOUNT технологичная бухгалтерия в ОАЭ 300+ бизнес к…"
type textarea "x"
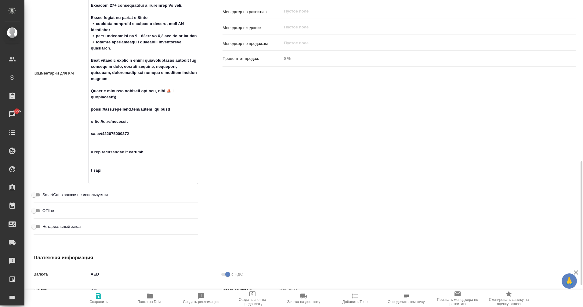
type textarea "x"
type textarea "Nikole Hillton co-founder ONCOUNT технологичная бухгалтерия в ОАЭ 300+ бизнес к…"
type textarea "x"
type textarea "Nikole Hillton co-founder ONCOUNT технологичная бухгалтерия в ОАЭ 300+ бизнес к…"
type textarea "x"
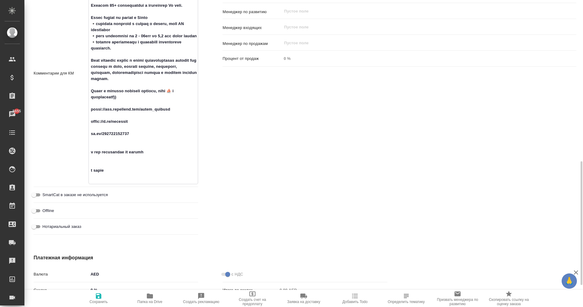
type textarea "x"
type textarea "Nikole Hillton co-founder ONCOUNT технологичная бухгалтерия в ОАЭ 300+ бизнес к…"
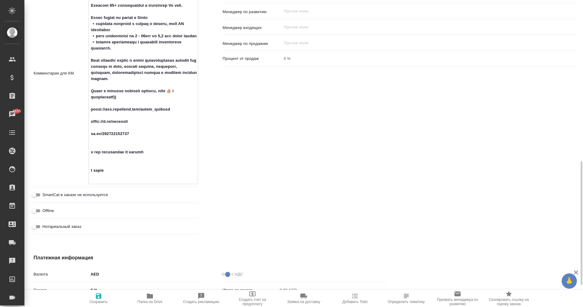
type textarea "x"
type textarea "Nikole Hillton co-founder ONCOUNT технологичная бухгалтерия в ОАЭ 300+ бизнес к…"
type textarea "x"
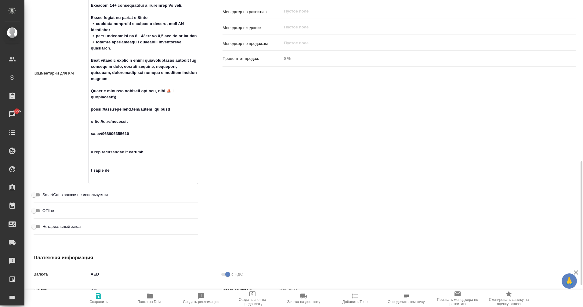
type textarea "x"
type textarea "Nikole Hillton co-founder ONCOUNT технологичная бухгалтерия в ОАЭ 300+ бизнес к…"
type textarea "x"
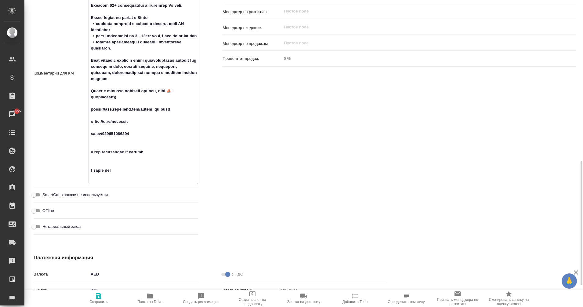
type textarea "x"
type textarea "Nikole Hillton co-founder ONCOUNT технологичная бухгалтерия в ОАЭ 300+ бизнес к…"
type textarea "x"
type textarea "Nikole Hillton co-founder ONCOUNT технологичная бухгалтерия в ОАЭ 300+ бизнес к…"
type textarea "x"
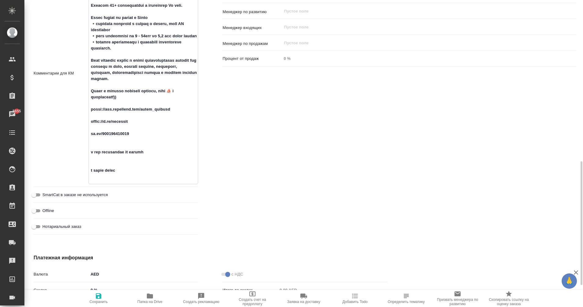
type textarea "x"
type textarea "Nikole Hillton co-founder ONCOUNT технологичная бухгалтерия в ОАЭ 300+ бизнес к…"
type textarea "x"
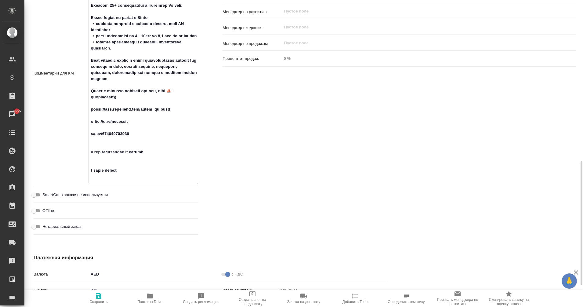
type textarea "x"
type textarea "Nikole Hillton co-founder ONCOUNT технологичная бухгалтерия в ОАЭ 300+ бизнес к…"
type textarea "x"
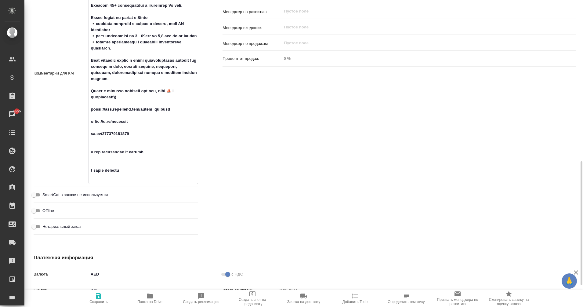
type textarea "Nikole Hillton co-founder ONCOUNT технологичная бухгалтерия в ОАЭ 300+ бизнес к…"
type textarea "x"
type textarea "Nikole Hillton co-founder ONCOUNT технологичная бухгалтерия в ОАЭ 300+ бизнес к…"
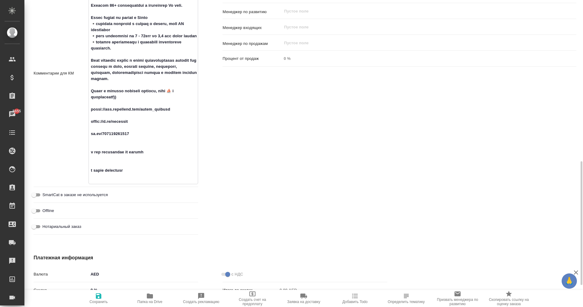
type textarea "x"
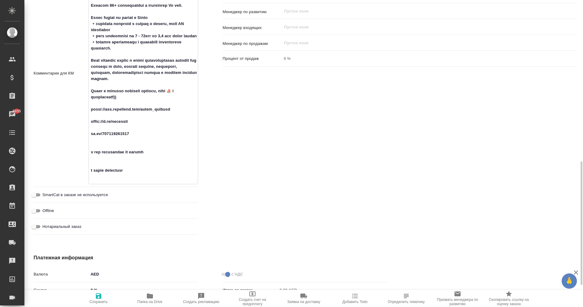
type textarea "Nikole Hillton co-founder ONCOUNT технологичная бухгалтерия в ОАЭ 300+ бизнес к…"
type textarea "x"
type textarea "Nikole Hillton co-founder ONCOUNT технологичная бухгалтерия в ОАЭ 300+ бизнес к…"
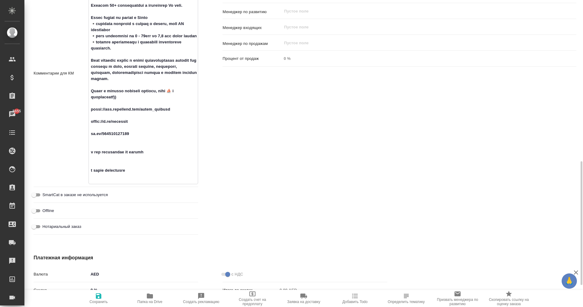
type textarea "x"
type textarea "Nikole Hillton co-founder ONCOUNT технологичная бухгалтерия в ОАЭ 300+ бизнес к…"
type textarea "x"
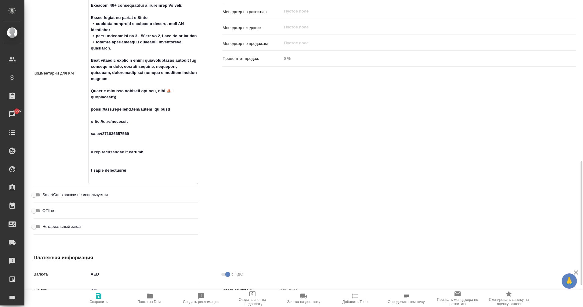
type textarea "Nikole Hillton co-founder ONCOUNT технологичная бухгалтерия в ОАЭ 300+ бизнес к…"
type textarea "x"
type textarea "Nikole Hillton co-founder ONCOUNT технологичная бухгалтерия в ОАЭ 300+ бизнес к…"
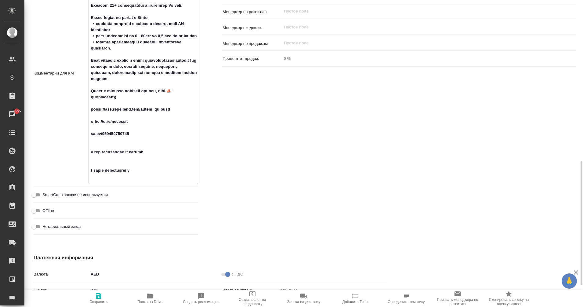
type textarea "x"
type textarea "Nikole Hillton co-founder ONCOUNT технологичная бухгалтерия в ОАЭ 300+ бизнес к…"
type textarea "x"
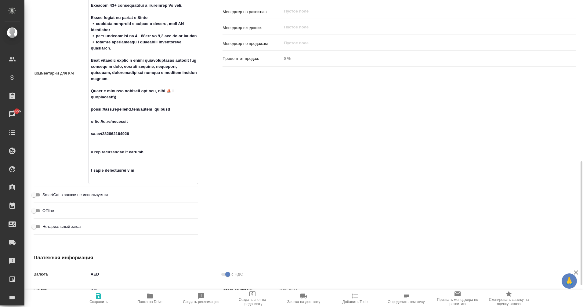
type textarea "x"
type textarea "Nikole Hillton co-founder ONCOUNT технологичная бухгалтерия в ОАЭ 300+ бизнес к…"
type textarea "x"
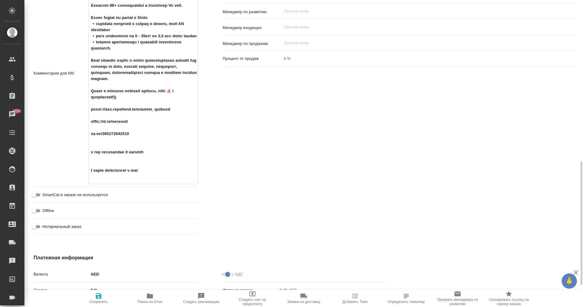
type textarea "x"
type textarea "Nikole Hillton co-founder ONCOUNT технологичная бухгалтерия в ОАЭ 300+ бизнес к…"
type textarea "x"
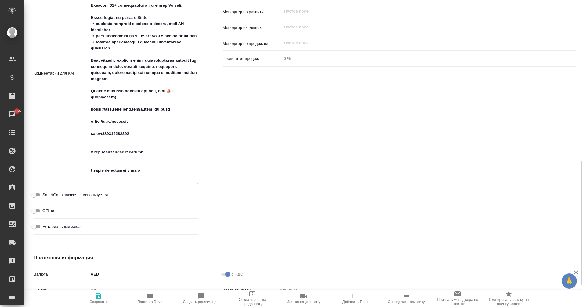
type textarea "Nikole Hillton co-founder ONCOUNT технологичная бухгалтерия в ОАЭ 300+ бизнес к…"
type textarea "x"
type textarea "Nikole Hillton co-founder ONCOUNT технологичная бухгалтерия в ОАЭ 300+ бизнес к…"
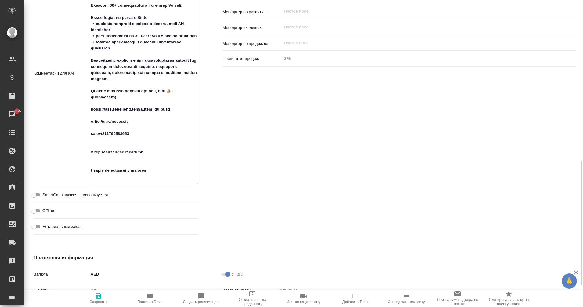
type textarea "x"
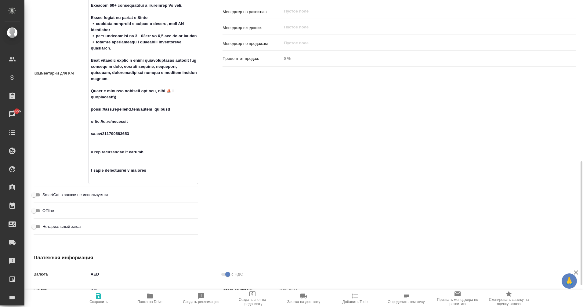
type textarea "Nikole Hillton co-founder ONCOUNT технологичная бухгалтерия в ОАЭ 300+ бизнес к…"
type textarea "x"
type textarea "Nikole Hillton co-founder ONCOUNT технологичная бухгалтерия в ОАЭ 300+ бизнес к…"
type textarea "x"
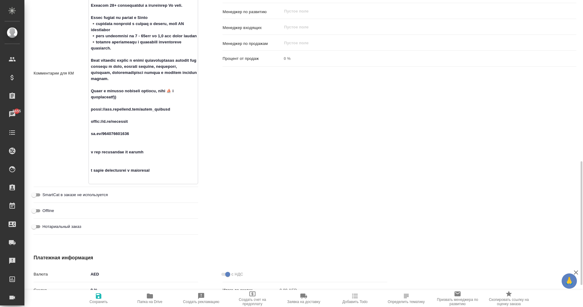
type textarea "x"
type textarea "Nikole Hillton co-founder ONCOUNT технологичная бухгалтерия в ОАЭ 300+ бизнес к…"
type textarea "x"
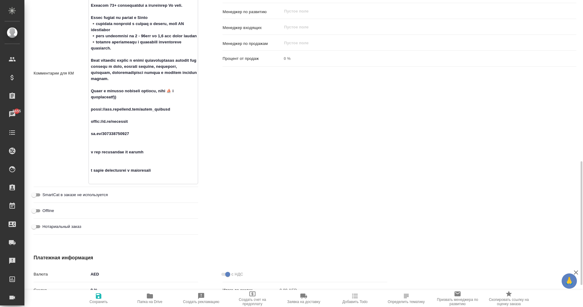
type textarea "Nikole Hillton co-founder ONCOUNT технологичная бухгалтерия в ОАЭ 300+ бизнес к…"
type textarea "x"
type textarea "Nikole Hillton co-founder ONCOUNT технологичная бухгалтерия в ОАЭ 300+ бизнес к…"
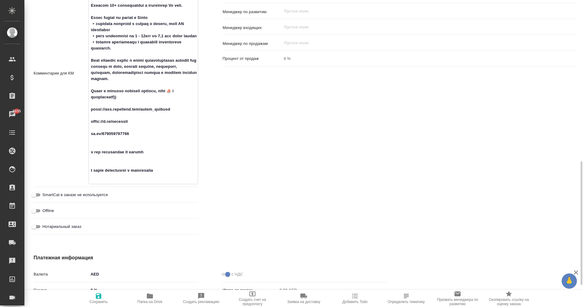
type textarea "x"
type textarea "Nikole Hillton co-founder ONCOUNT технологичная бухгалтерия в ОАЭ 300+ бизнес к…"
type textarea "x"
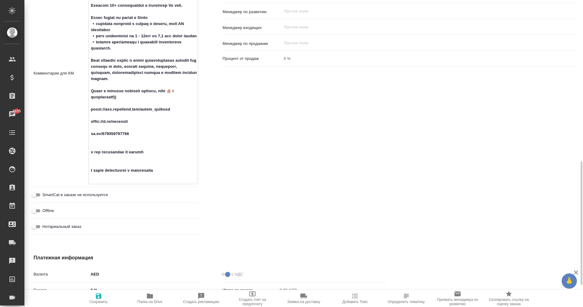
click at [99, 304] on button "Сохранить" at bounding box center [98, 297] width 51 height 17
type textarea "x"
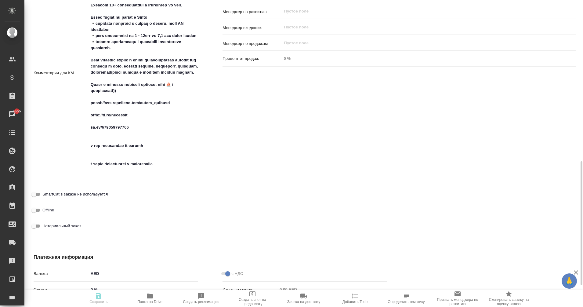
type textarea "x"
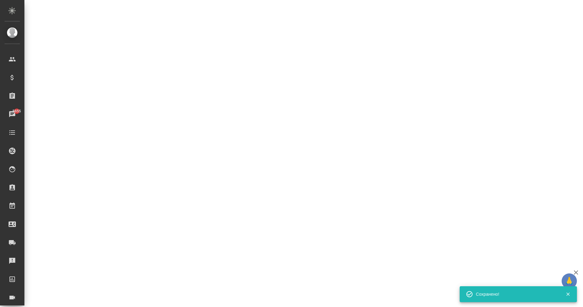
select select "RU"
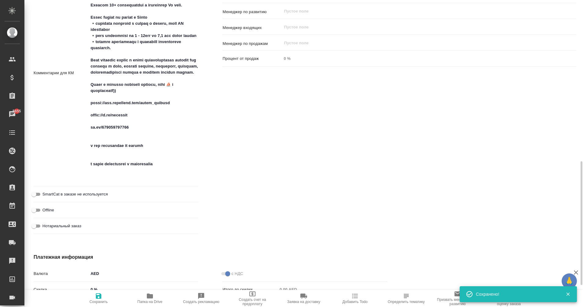
type textarea "x"
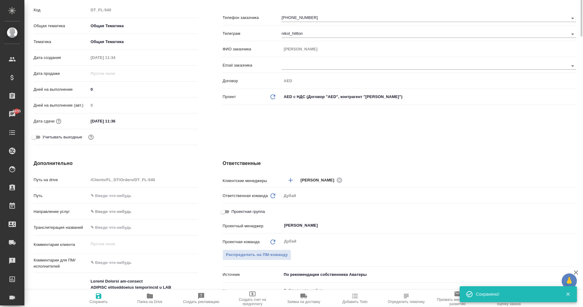
scroll to position [0, 0]
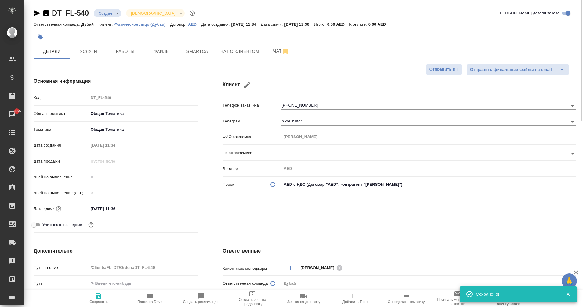
click at [110, 11] on body "🙏 .cls-1 fill:#fff; AWATERA Eganian Margarita Клиенты Спецификации Заказы 5655 …" at bounding box center [291, 153] width 583 height 307
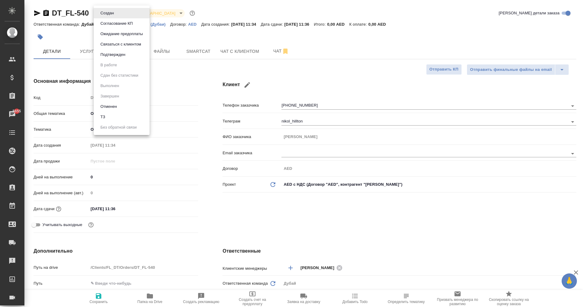
click at [120, 105] on li "Отменен" at bounding box center [122, 106] width 56 height 10
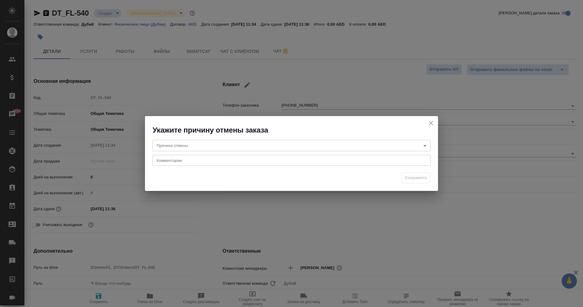
click at [191, 149] on body "🙏 .cls-1 fill:#fff; AWATERA Eganian Margarita Клиенты Спецификации Заказы 5655 …" at bounding box center [291, 153] width 583 height 307
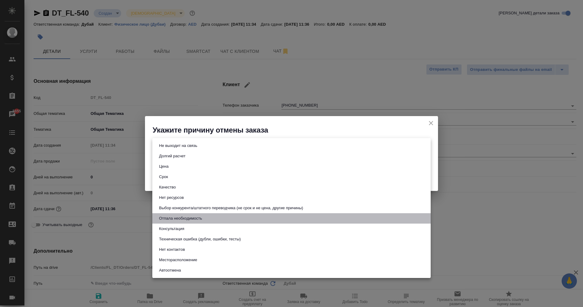
click at [185, 217] on button "Отпала необходимость" at bounding box center [180, 218] width 47 height 7
type input "noNeed"
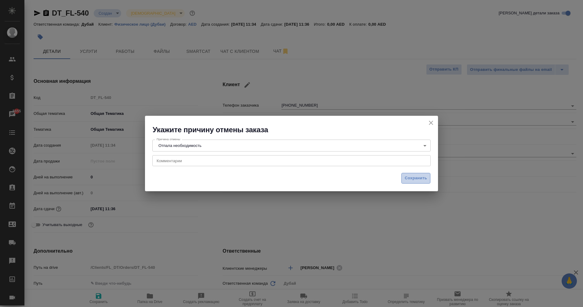
click at [416, 176] on span "Сохранить" at bounding box center [415, 177] width 22 height 7
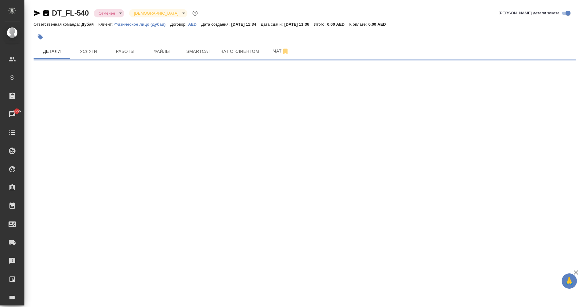
select select "RU"
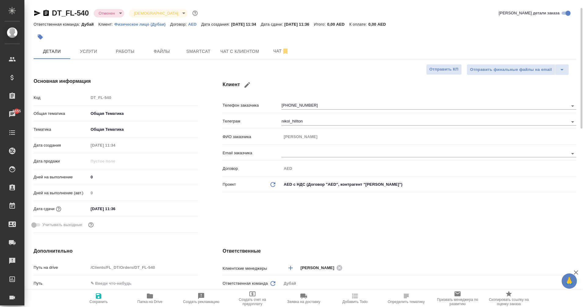
type textarea "x"
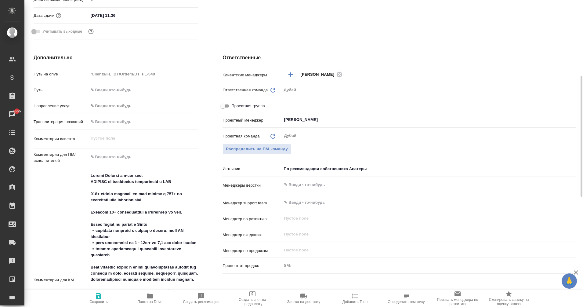
scroll to position [193, 0]
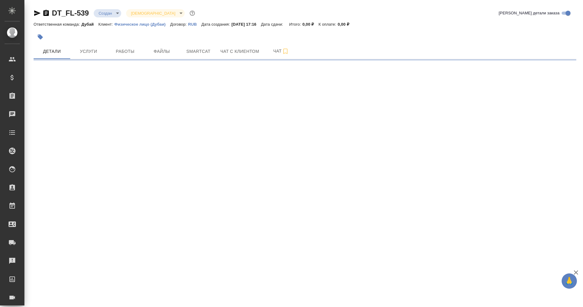
select select "RU"
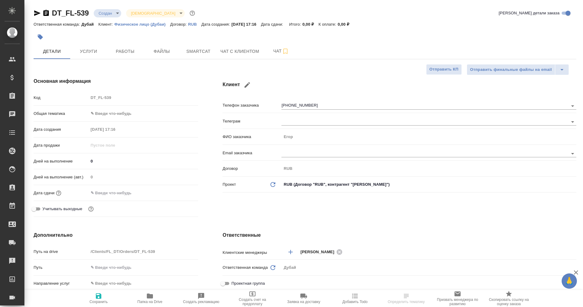
type textarea "x"
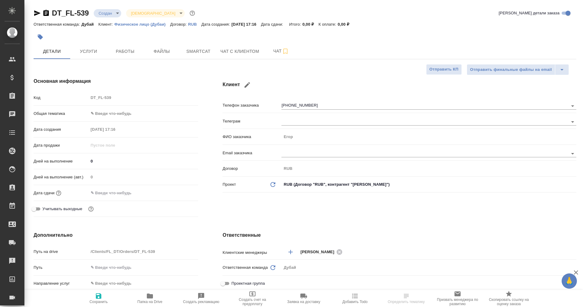
type textarea "x"
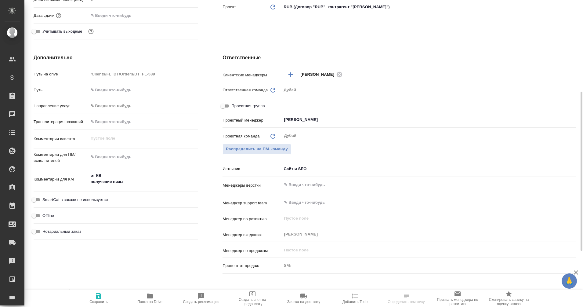
scroll to position [177, 0]
type textarea "x"
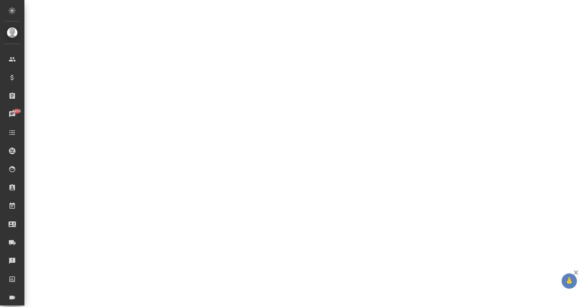
select select "RU"
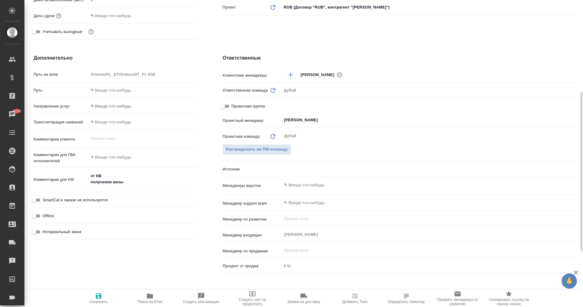
type textarea "x"
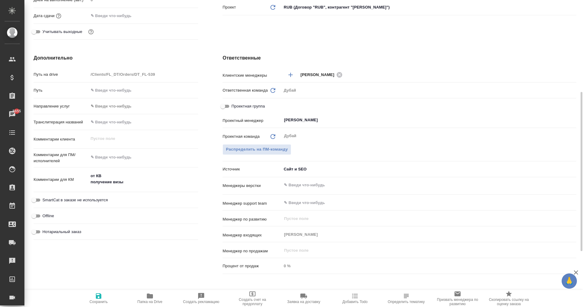
type textarea "x"
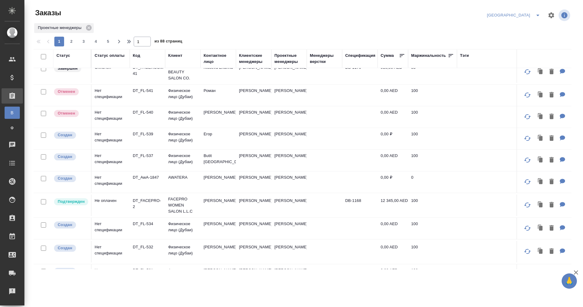
scroll to position [31, 0]
click at [136, 154] on p "DT_FL-537" at bounding box center [147, 155] width 29 height 6
click at [151, 177] on p "DT_AwA-1847" at bounding box center [147, 177] width 29 height 6
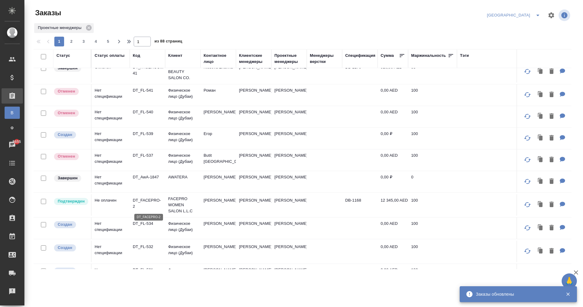
click at [146, 202] on p "DT_FACEPRO-2" at bounding box center [147, 203] width 29 height 12
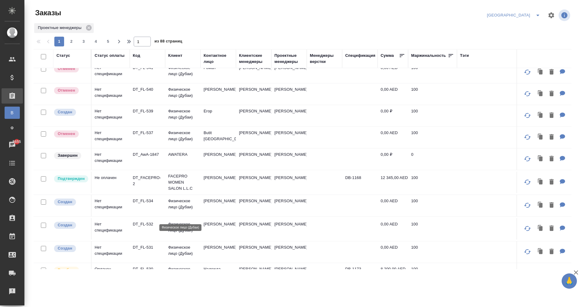
scroll to position [65, 2]
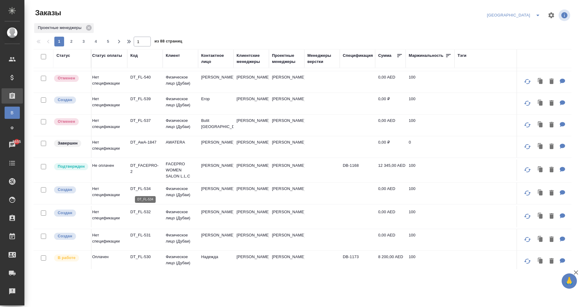
click at [145, 189] on p "DT_FL-534" at bounding box center [144, 188] width 29 height 6
click at [139, 209] on p "DT_FL-532" at bounding box center [144, 212] width 29 height 6
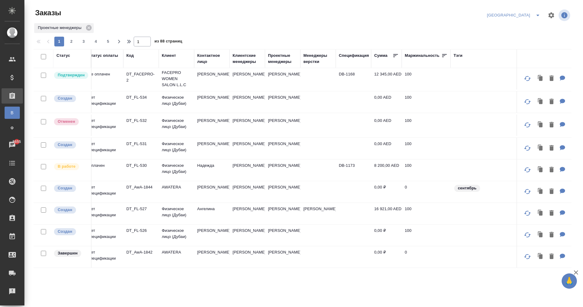
scroll to position [157, 6]
click at [138, 141] on p "DT_FL-531" at bounding box center [140, 143] width 29 height 6
click at [139, 186] on p "DT_AwA-1844" at bounding box center [140, 187] width 29 height 6
click at [137, 162] on p "DT_FL-530" at bounding box center [140, 165] width 29 height 6
click at [137, 184] on p "DT_AwA-1844" at bounding box center [140, 187] width 29 height 6
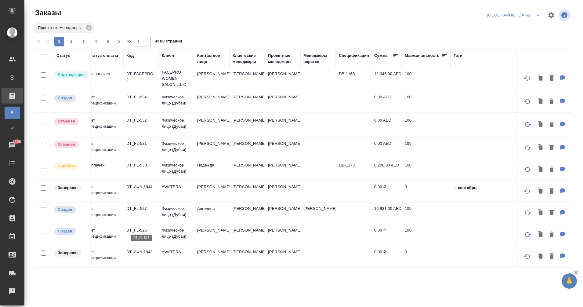
click at [133, 228] on p "DT_FL-526" at bounding box center [140, 230] width 29 height 6
click at [138, 227] on p "DT_FL-526" at bounding box center [140, 230] width 29 height 6
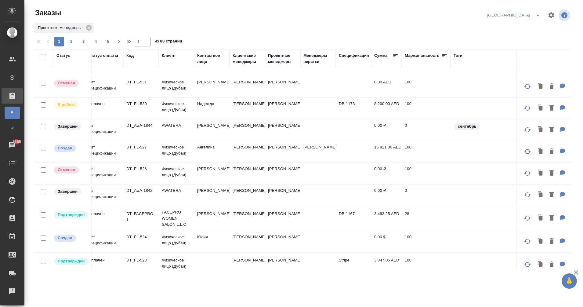
scroll to position [218, 6]
click at [63, 56] on div "Статус" at bounding box center [63, 55] width 14 height 6
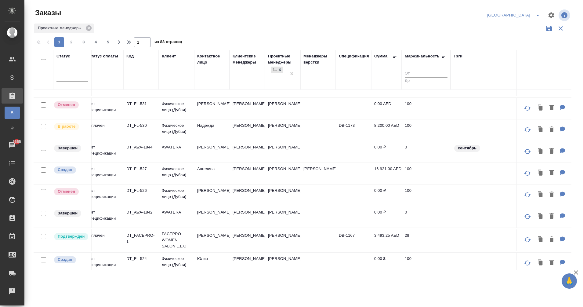
scroll to position [239, 6]
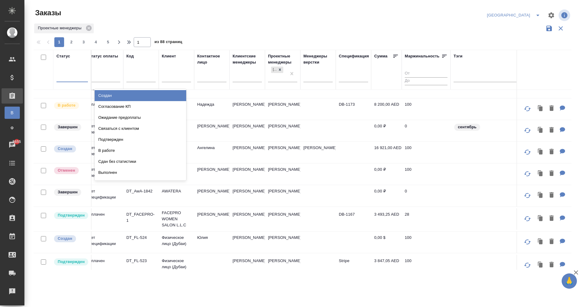
click at [66, 80] on div at bounding box center [71, 75] width 31 height 9
click at [120, 98] on div "Создан" at bounding box center [141, 95] width 92 height 11
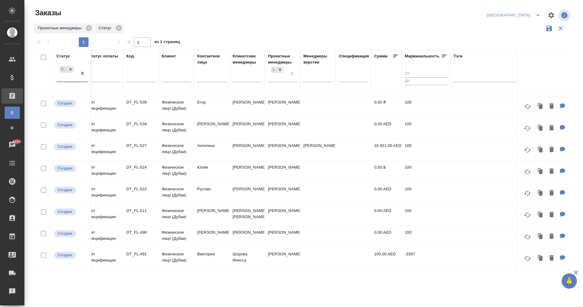
scroll to position [24, 6]
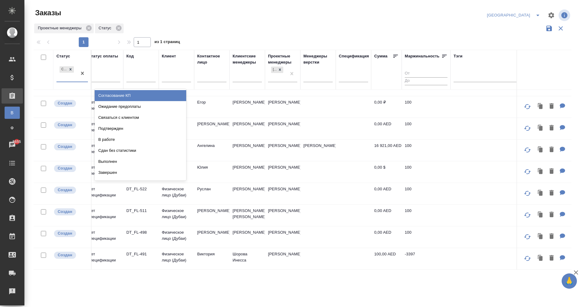
click at [65, 80] on div "Создан" at bounding box center [66, 73] width 20 height 16
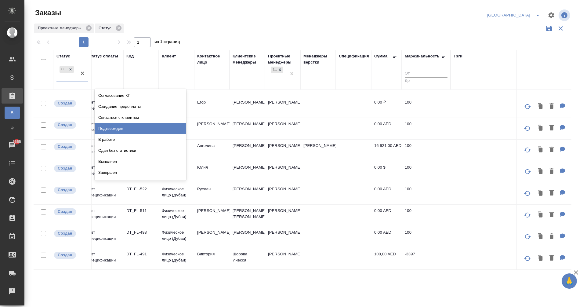
click at [128, 129] on div "Подтвержден" at bounding box center [141, 128] width 92 height 11
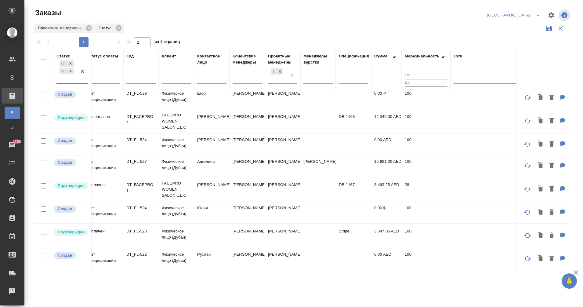
scroll to position [97, 6]
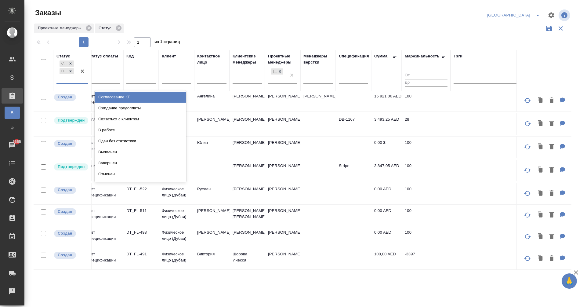
click at [66, 82] on div "Создан Подтвержден" at bounding box center [66, 71] width 20 height 24
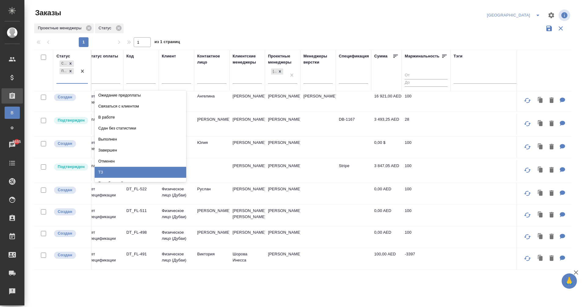
scroll to position [0, 0]
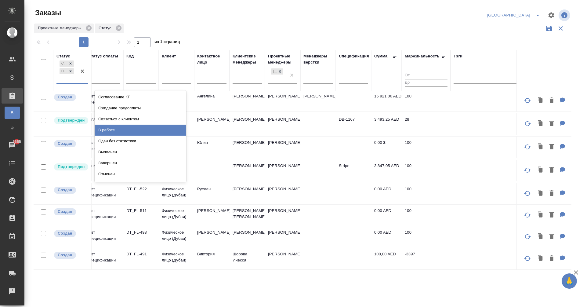
click at [113, 131] on div "В работе" at bounding box center [141, 129] width 92 height 11
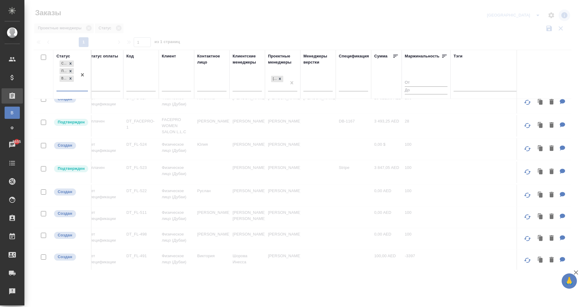
scroll to position [105, 6]
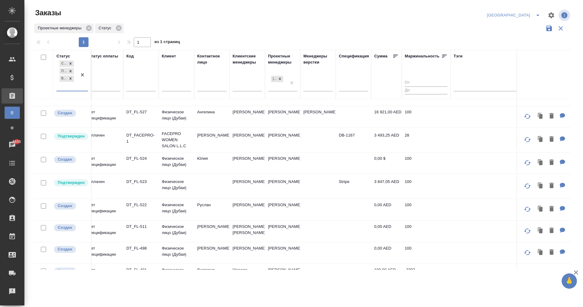
click at [64, 88] on div "Создан Подтвержден В работе" at bounding box center [66, 74] width 20 height 31
click at [548, 29] on icon "button" at bounding box center [548, 28] width 5 height 5
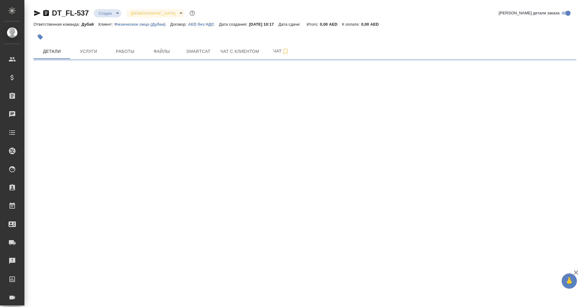
select select "RU"
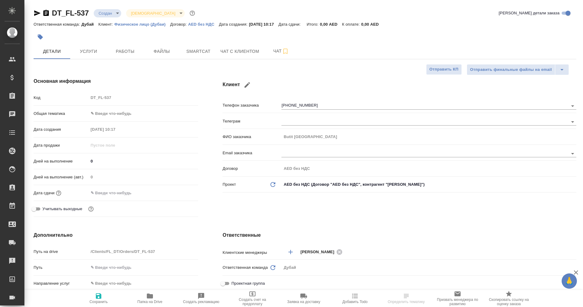
type textarea "x"
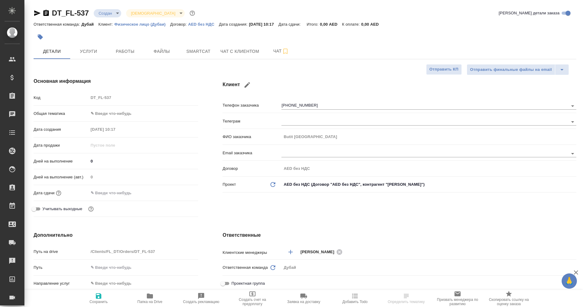
type textarea "x"
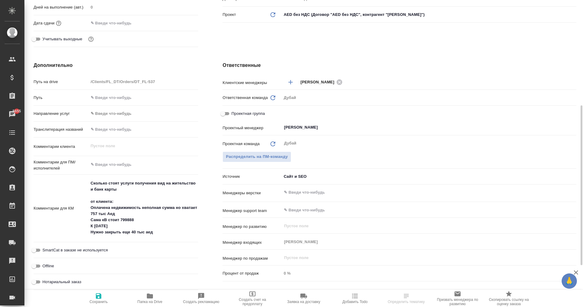
scroll to position [181, 0]
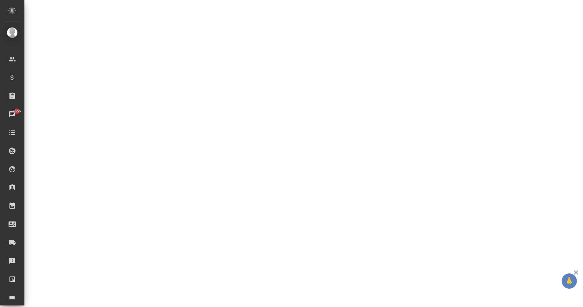
select select "RU"
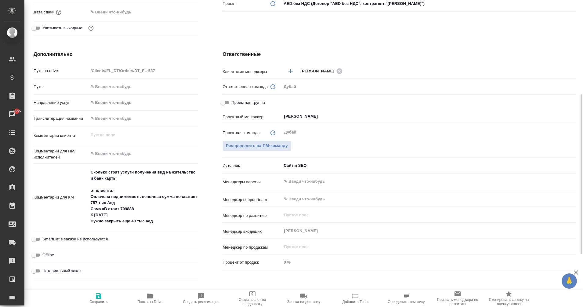
type textarea "x"
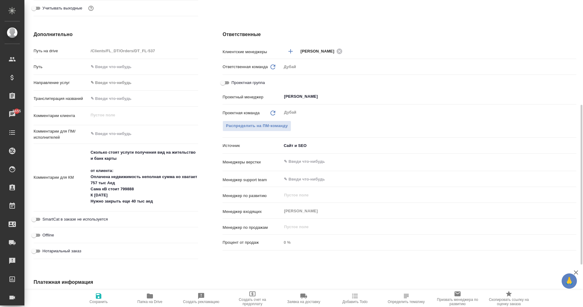
scroll to position [0, 0]
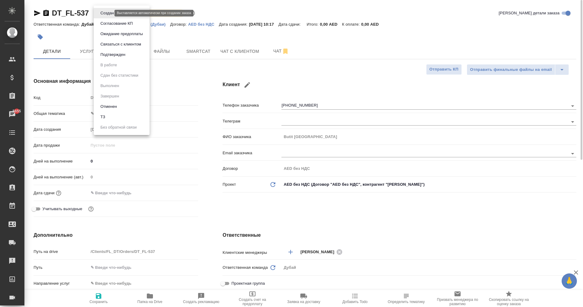
click at [101, 11] on body "🙏 .cls-1 fill:#fff; AWATERA Eganian [PERSON_NAME] Спецификации Заказы 5655 Чаты…" at bounding box center [291, 153] width 583 height 307
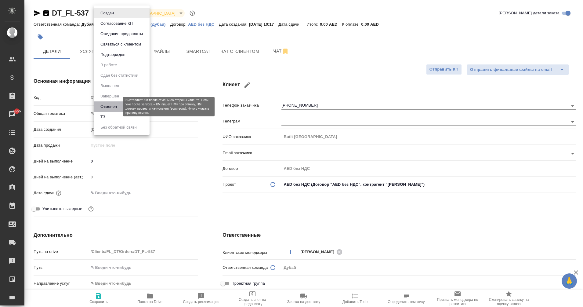
click at [117, 108] on button "Отменен" at bounding box center [109, 106] width 20 height 7
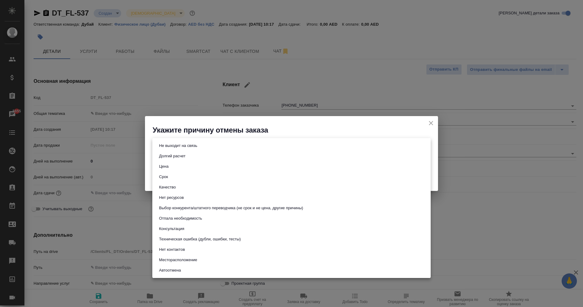
click at [210, 145] on body "🙏 .cls-1 fill:#fff; AWATERA Eganian [PERSON_NAME] Спецификации Заказы 5655 Чаты…" at bounding box center [291, 153] width 583 height 307
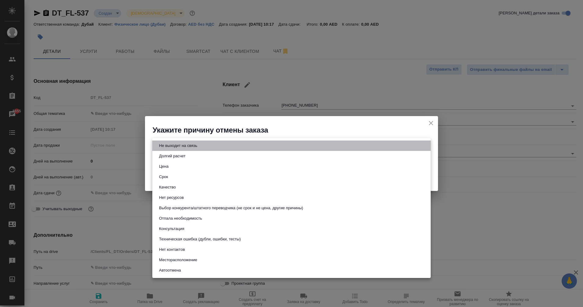
click at [176, 149] on li "Не выходит на связь" at bounding box center [291, 145] width 278 height 10
type input "stopContacting"
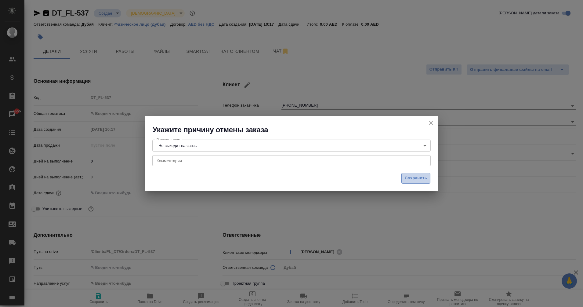
click at [415, 175] on span "Сохранить" at bounding box center [415, 177] width 22 height 7
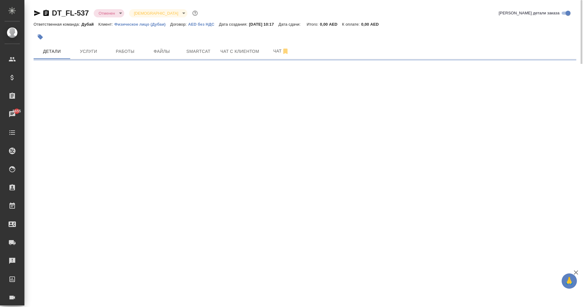
select select "RU"
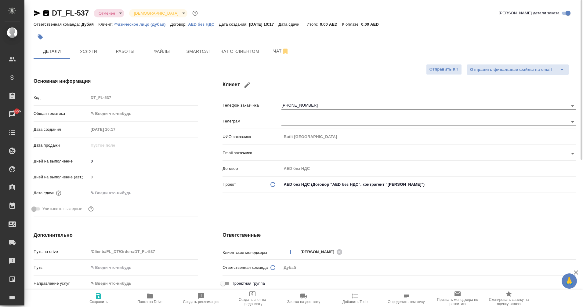
type textarea "x"
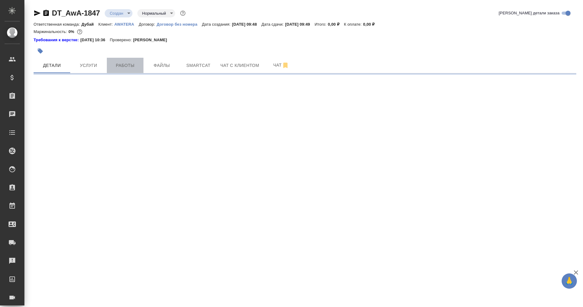
click at [125, 69] on span "Работы" at bounding box center [124, 66] width 29 height 8
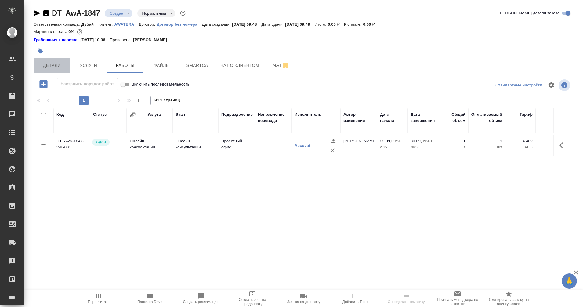
click at [62, 68] on span "Детали" at bounding box center [51, 66] width 29 height 8
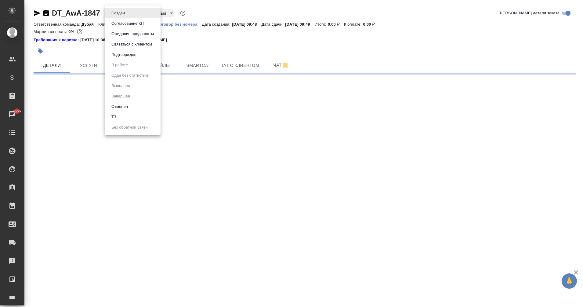
click at [121, 15] on body "🙏 .cls-1 fill:#fff; AWATERA Eganian Margarita Клиенты Спецификации Заказы 5655 …" at bounding box center [291, 153] width 583 height 307
select select "RU"
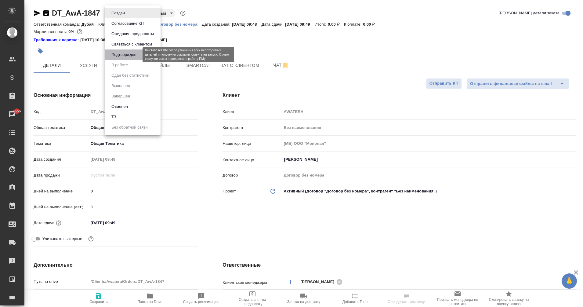
click at [131, 57] on button "Подтвержден" at bounding box center [124, 54] width 29 height 7
type textarea "x"
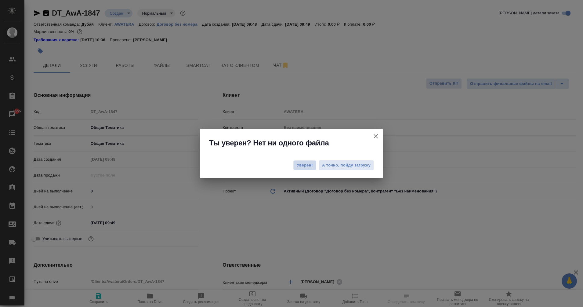
click at [303, 168] on span "Уверен!" at bounding box center [304, 165] width 16 height 6
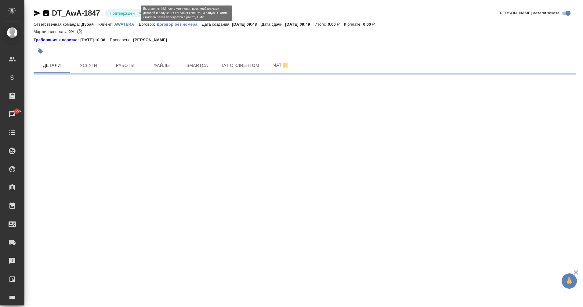
click at [114, 15] on body "🙏 .cls-1 fill:#fff; AWATERA Eganian Margarita Клиенты Спецификации Заказы 5655 …" at bounding box center [291, 153] width 583 height 307
select select "RU"
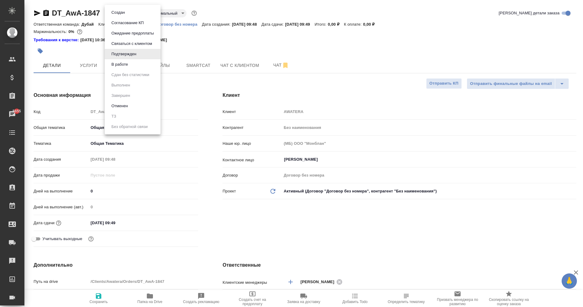
type textarea "x"
click at [130, 66] on li "В работе" at bounding box center [133, 64] width 56 height 10
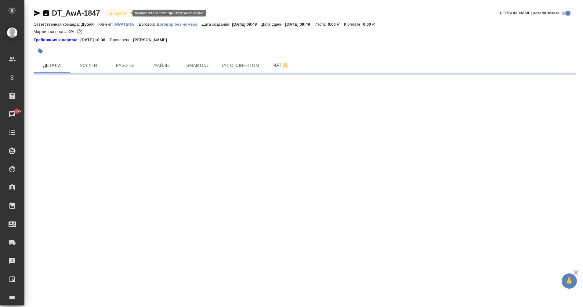
click at [124, 13] on body "🙏 .cls-1 fill:#fff; AWATERA Eganian Margarita Клиенты Спецификации Заказы 5655 …" at bounding box center [291, 153] width 583 height 307
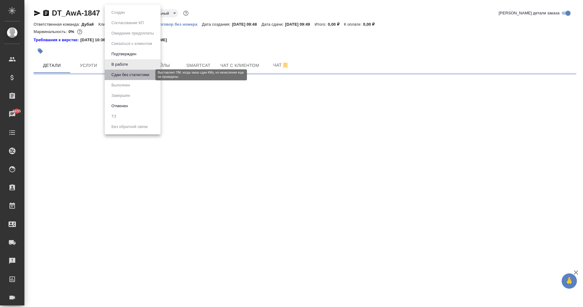
click at [145, 73] on button "Сдан без статистики" at bounding box center [130, 74] width 41 height 7
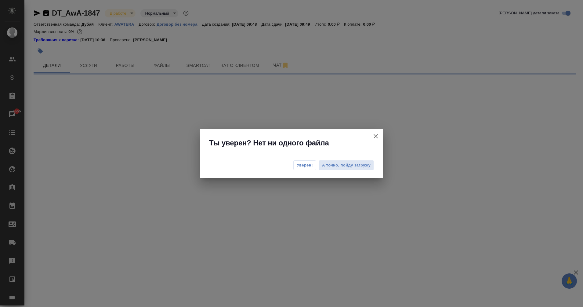
click at [304, 170] on div "Уверен! А точно, пойду загружу" at bounding box center [291, 166] width 183 height 24
select select "RU"
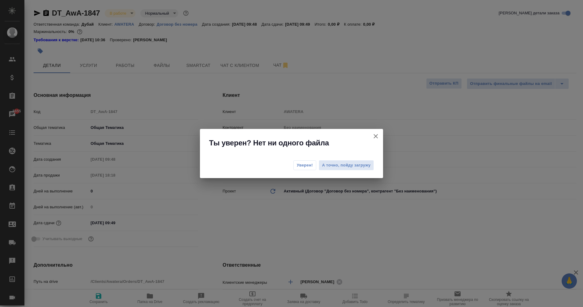
type textarea "x"
click at [302, 168] on button "Уверен!" at bounding box center [304, 165] width 23 height 10
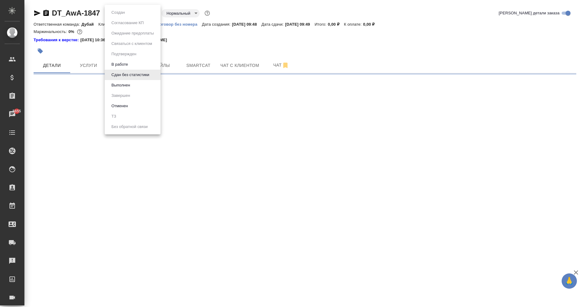
click at [117, 15] on body "🙏 .cls-1 fill:#fff; AWATERA Eganian Margarita Клиенты Спецификации Заказы 5655 …" at bounding box center [291, 153] width 583 height 307
click at [126, 86] on button "Выполнен" at bounding box center [121, 85] width 22 height 7
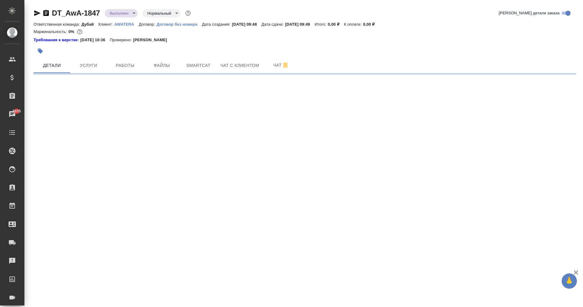
click at [118, 18] on div "DT_AwA-1847 Выполнен completed Нормальный normal" at bounding box center [113, 13] width 158 height 10
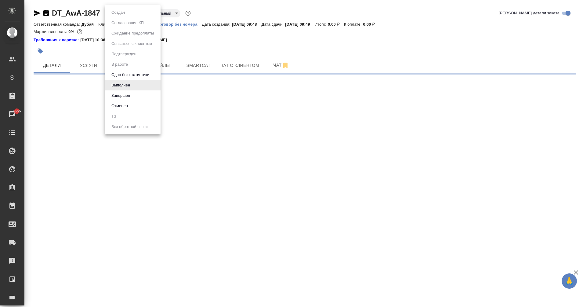
click at [112, 12] on body "🙏 .cls-1 fill:#fff; AWATERA Eganian Margarita Клиенты Спецификации Заказы 5655 …" at bounding box center [291, 153] width 583 height 307
click at [136, 95] on li "Завершен" at bounding box center [133, 95] width 56 height 10
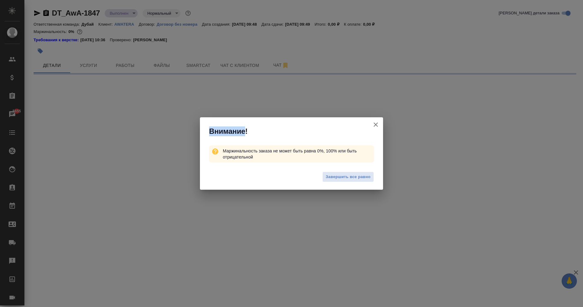
click at [136, 95] on div "Внимание! Маржинальность заказа не может быть равна 0%, 100% или быть отрицател…" at bounding box center [291, 153] width 583 height 307
select select "RU"
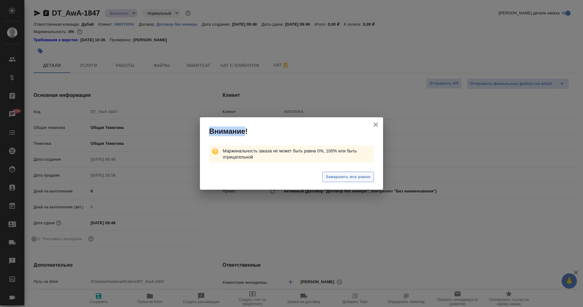
type textarea "x"
click at [337, 179] on span "Завершить все равно" at bounding box center [347, 176] width 45 height 7
type textarea "x"
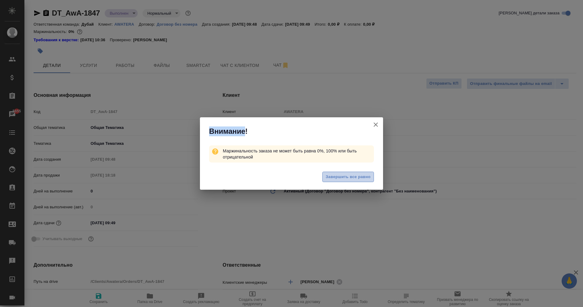
type textarea "x"
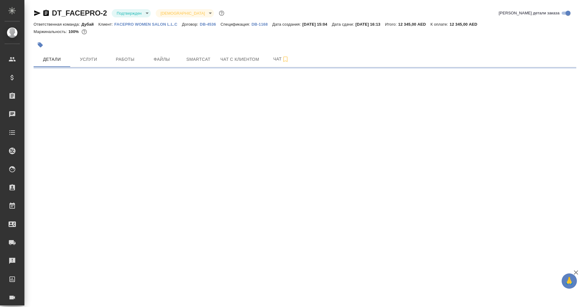
select select "RU"
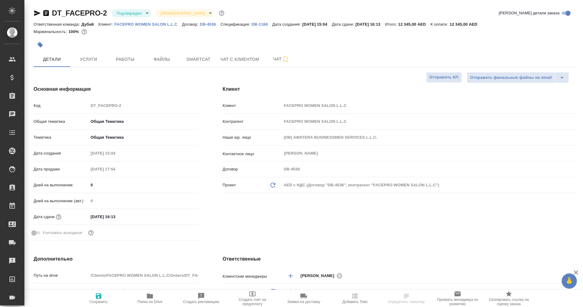
type textarea "x"
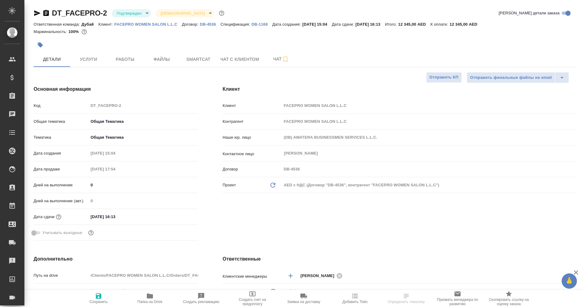
type textarea "x"
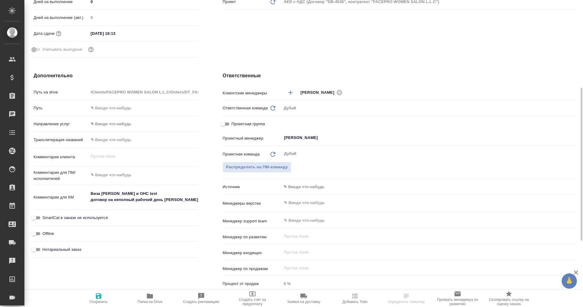
scroll to position [183, 0]
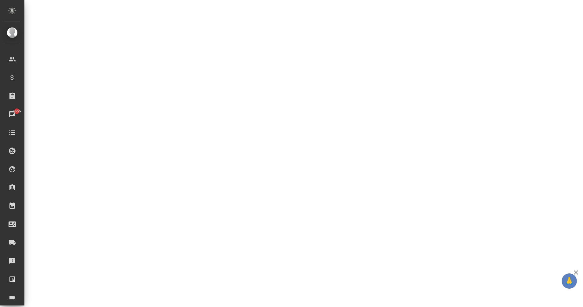
select select "RU"
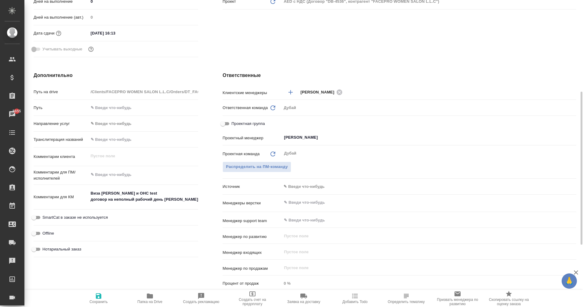
type textarea "x"
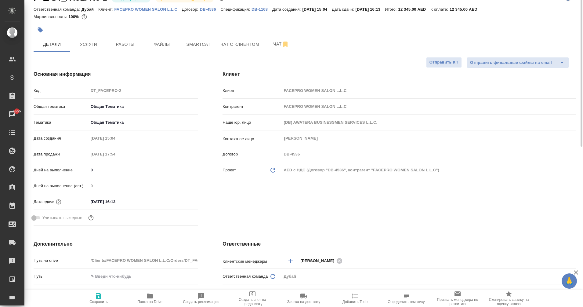
scroll to position [5, 0]
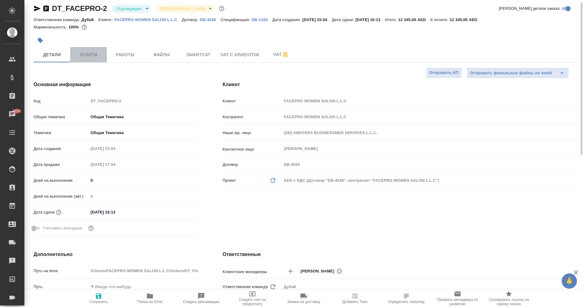
click at [88, 54] on span "Услуги" at bounding box center [88, 55] width 29 height 8
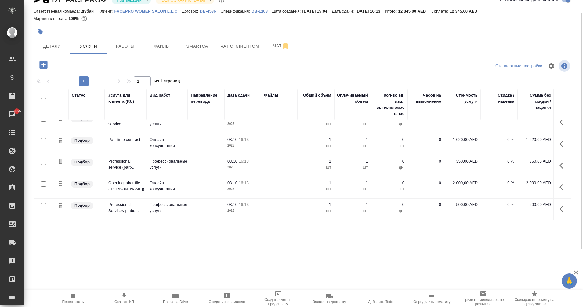
scroll to position [58, 0]
click at [52, 47] on span "Детали" at bounding box center [51, 46] width 29 height 8
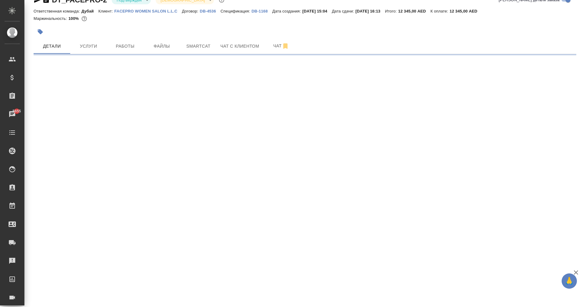
select select "RU"
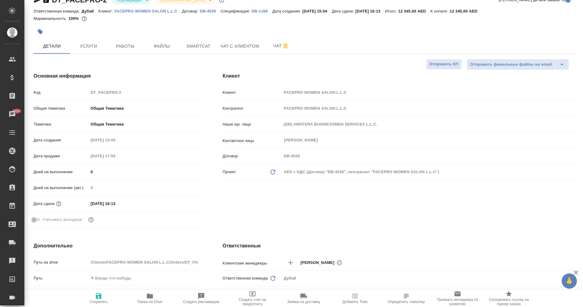
type textarea "x"
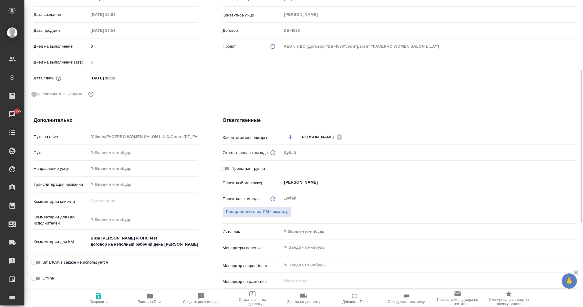
scroll to position [139, 0]
type textarea "x"
drag, startPoint x: 124, startPoint y: 237, endPoint x: 142, endPoint y: 237, distance: 17.1
click at [142, 237] on textarea "Виза Альмира и ОHС test договор на неполный рабочий день Мадина" at bounding box center [143, 241] width 109 height 16
type textarea "x"
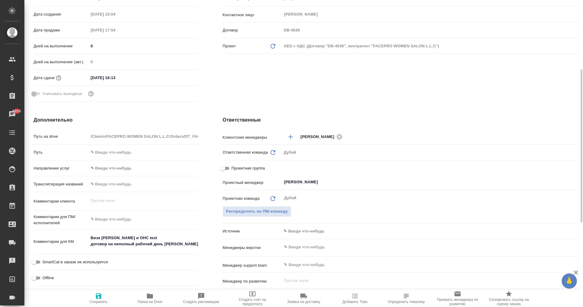
type textarea "x"
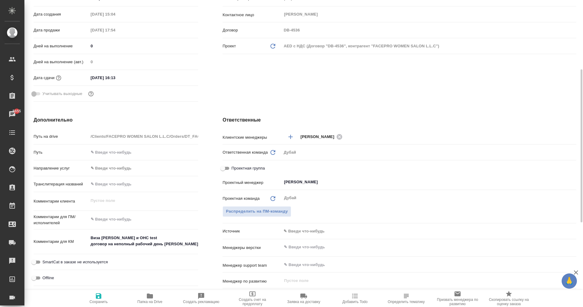
click at [203, 118] on div "Дополнительно Путь на drive /Clients/FACEPRO WOMEN SALON L.L.C/Orders/DT_FACEPR…" at bounding box center [115, 227] width 189 height 246
type textarea "x"
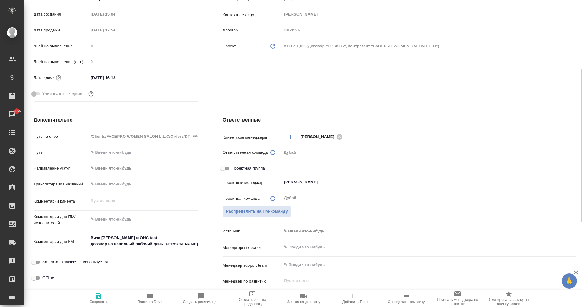
type textarea "x"
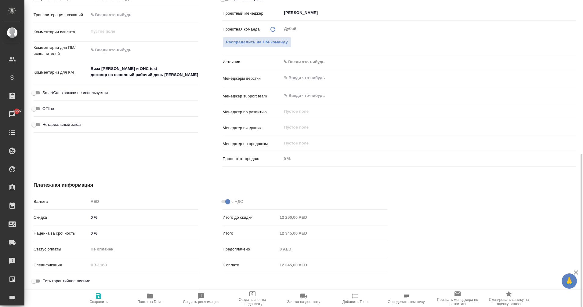
scroll to position [307, 0]
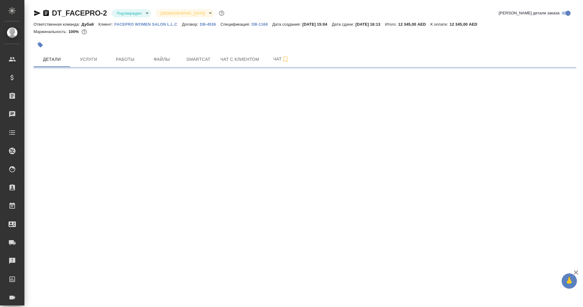
select select "RU"
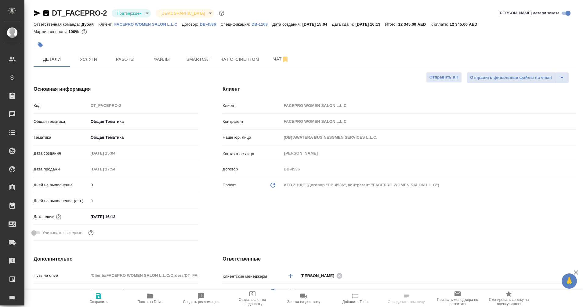
type textarea "x"
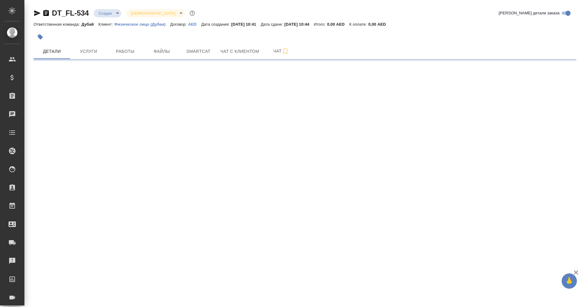
select select "RU"
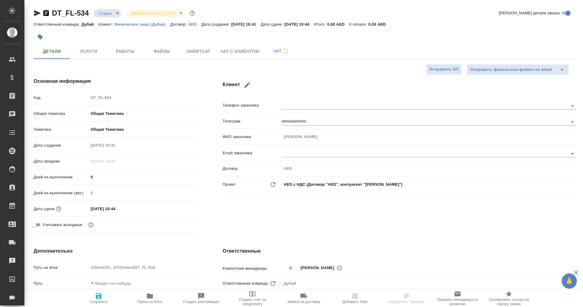
type textarea "x"
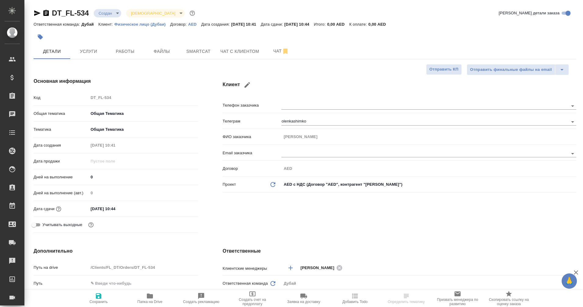
type textarea "x"
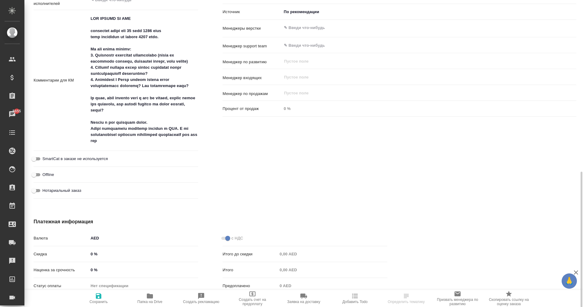
scroll to position [361, 0]
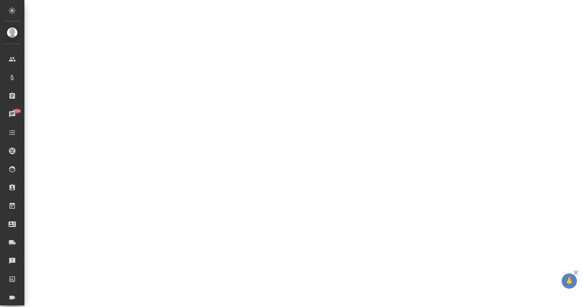
select select "RU"
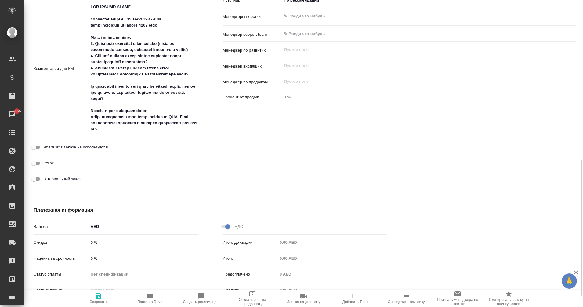
type textarea "x"
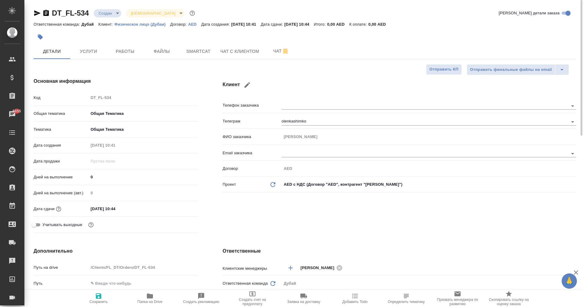
scroll to position [0, 0]
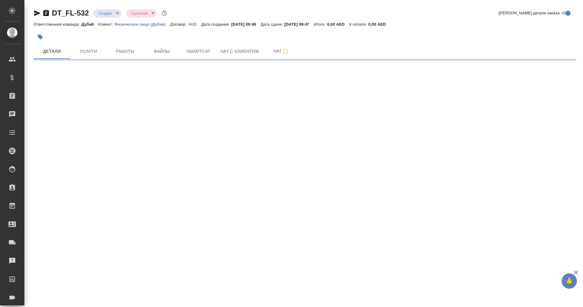
select select "RU"
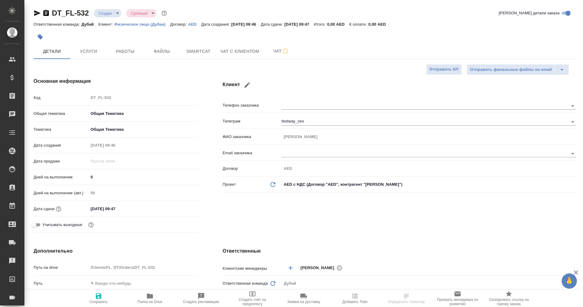
type textarea "x"
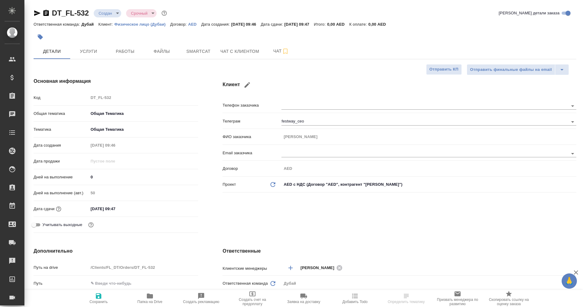
type textarea "x"
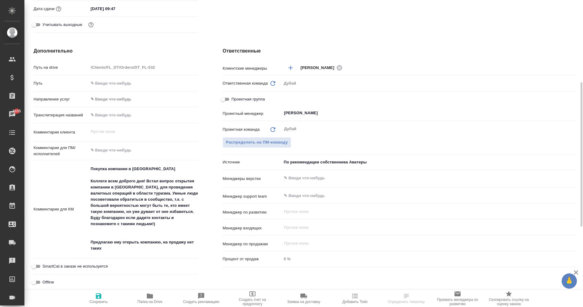
scroll to position [201, 0]
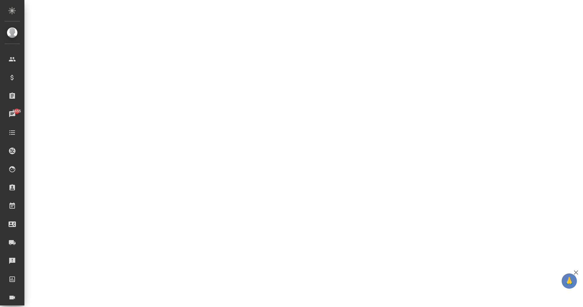
select select "RU"
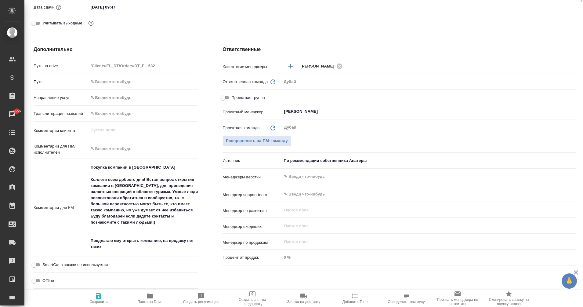
scroll to position [0, 0]
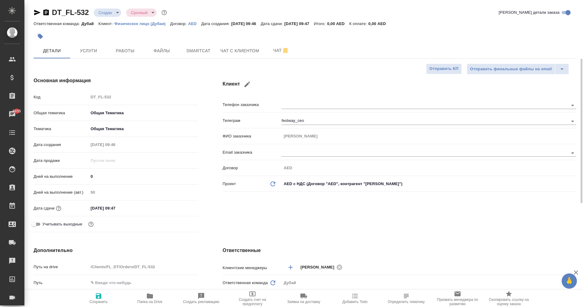
type textarea "x"
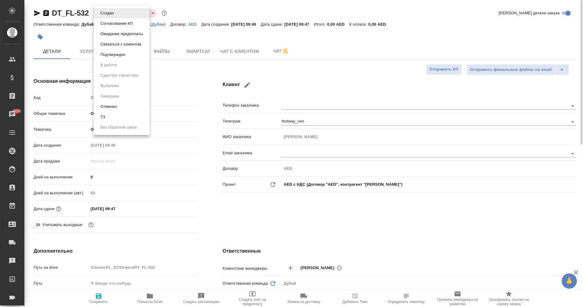
click at [110, 15] on body "🙏 .cls-1 fill:#fff; AWATERA Eganian [PERSON_NAME] Спецификации Заказы 5655 Чаты…" at bounding box center [291, 153] width 583 height 307
click at [123, 108] on li "Отменен" at bounding box center [122, 106] width 56 height 10
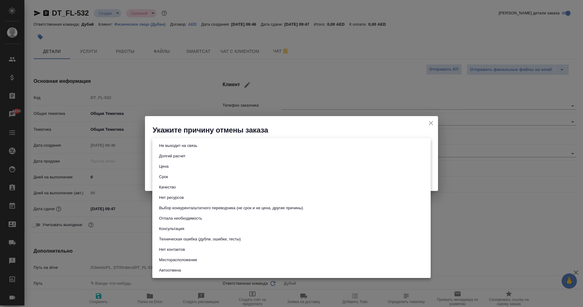
click at [184, 149] on body "🙏 .cls-1 fill:#fff; AWATERA Eganian [PERSON_NAME] Спецификации Заказы 5655 Чаты…" at bounding box center [291, 153] width 583 height 307
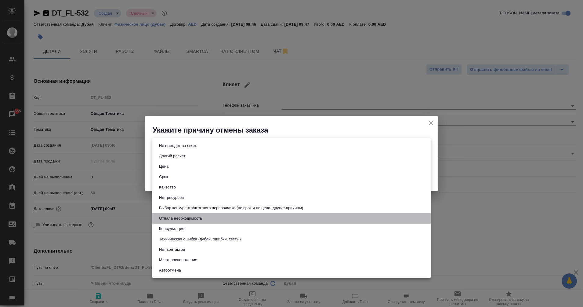
click at [192, 218] on button "Отпала необходимость" at bounding box center [180, 218] width 47 height 7
type input "noNeed"
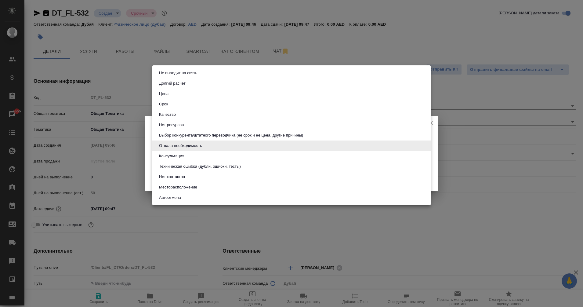
click at [191, 147] on body "🙏 .cls-1 fill:#fff; AWATERA Eganian Margarita Клиенты Спецификации Заказы 5655 …" at bounding box center [291, 153] width 583 height 307
click at [151, 161] on div at bounding box center [291, 153] width 583 height 307
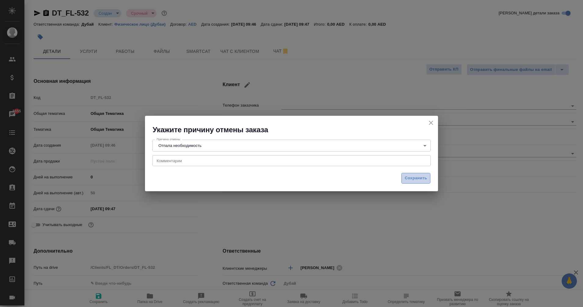
click at [405, 180] on span "Сохранить" at bounding box center [415, 177] width 22 height 7
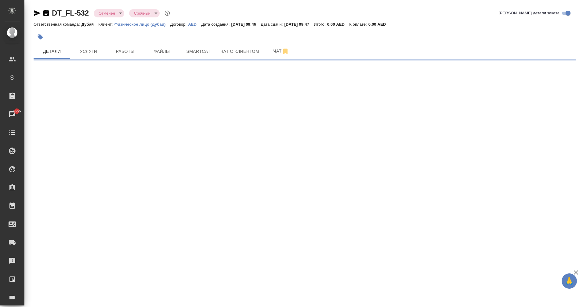
select select "RU"
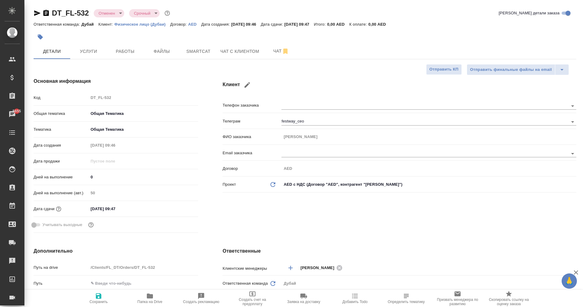
type textarea "x"
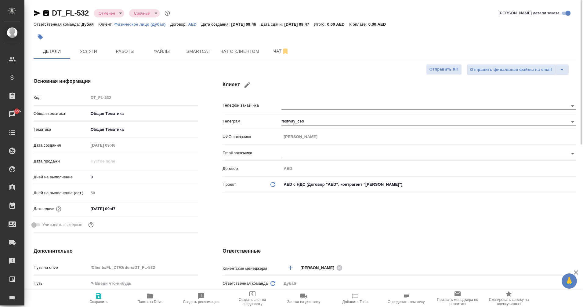
type textarea "x"
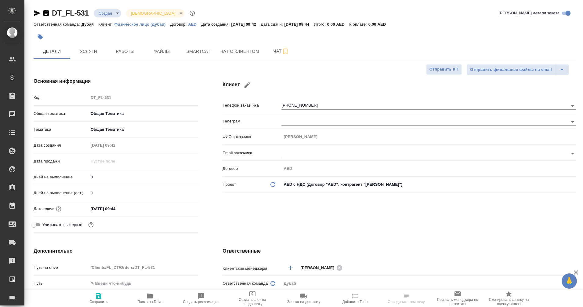
select select "RU"
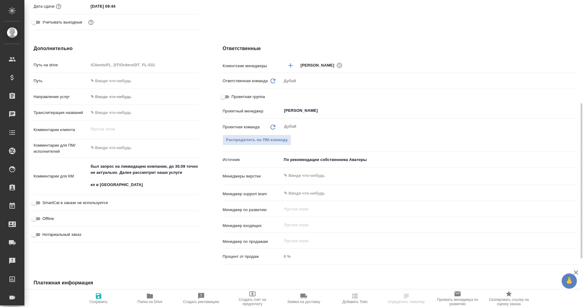
scroll to position [203, 0]
click at [120, 185] on textarea "был запрос на ликвидацию компании, до 30.09 точно не актуально. Далее рассмотри…" at bounding box center [143, 175] width 109 height 29
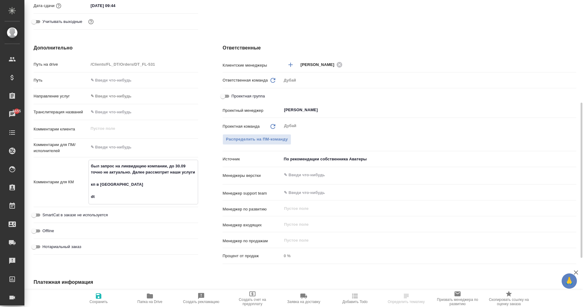
type textarea "был запрос на ликвидацию компании, до 30.09 точно не актуально. Далее рассмотри…"
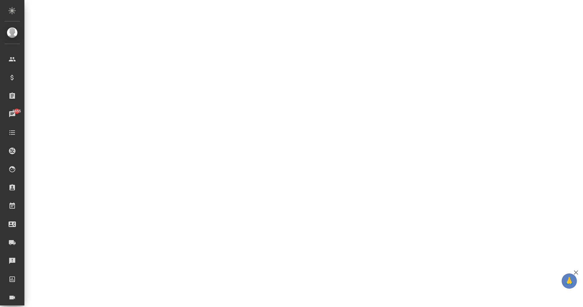
select select "RU"
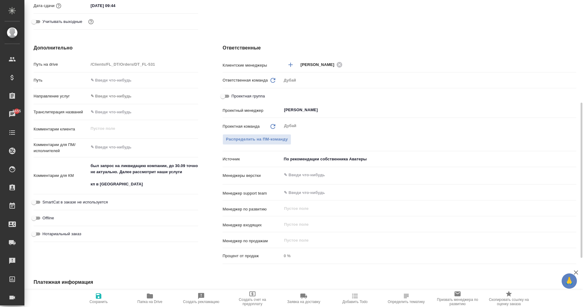
type textarea "x"
click at [120, 184] on textarea "был запрос на ликвидацию компании, до 30.09 точно не актуально. Далее рассмотри…" at bounding box center [143, 175] width 109 height 29
type textarea "x"
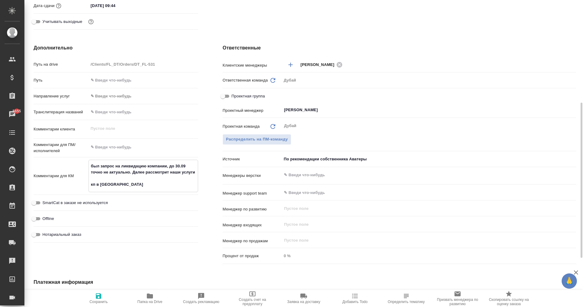
type textarea "x"
type textarea "был запрос на ликвидацию компании, до 30.09 точно не актуально. Далее рассмотри…"
type textarea "x"
type textarea "был запрос на ликвидацию компании, до 30.09 точно не актуально. Далее рассмотри…"
type textarea "x"
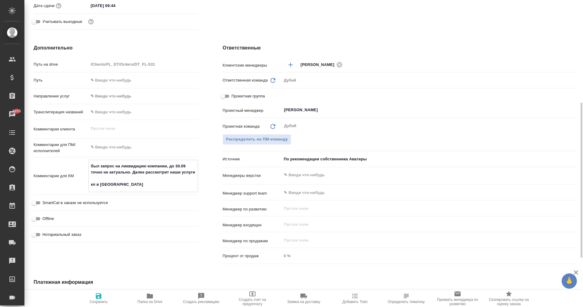
type textarea "x"
type textarea "был запрос на ликвидацию компании, до 30.09 точно не актуально. Далее рассмотри…"
type textarea "x"
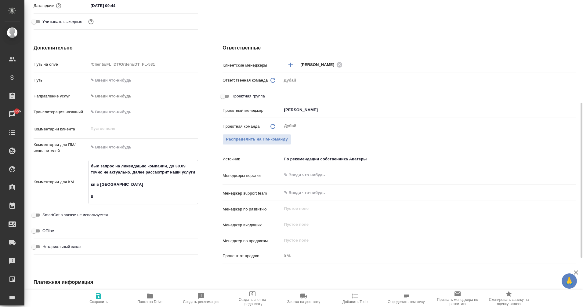
type textarea "x"
type textarea "был запрос на ликвидацию компании, до 30.09 точно не актуально. Далее рассмотри…"
type textarea "x"
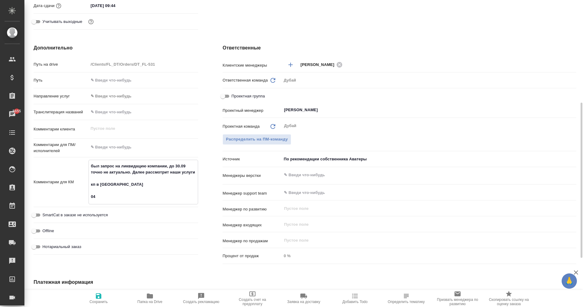
type textarea "x"
type textarea "был запрос на ликвидацию компании, до 30.09 точно не актуально. Далее рассмотри…"
type textarea "x"
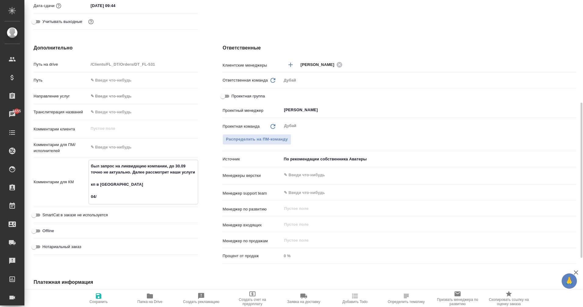
type textarea "x"
type textarea "был запрос на ликвидацию компании, до 30.09 точно не актуально. Далее рассмотри…"
type textarea "x"
type textarea "был запрос на ликвидацию компании, до 30.09 точно не актуально. Далее рассмотри…"
type textarea "x"
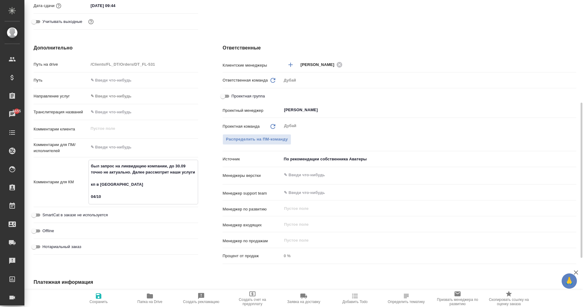
type textarea "x"
type textarea "был запрос на ликвидацию компании, до 30.09 точно не актуально. Далее рассмотри…"
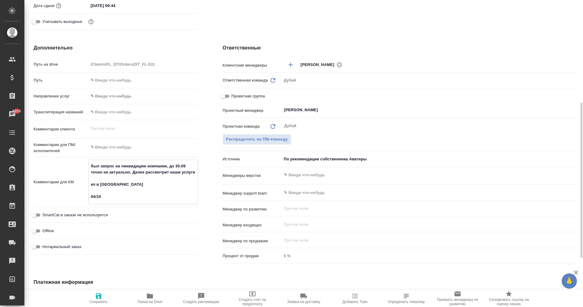
type textarea "x"
type textarea "был запрос на ликвидацию компании, до 30.09 точно не актуально. Далее рассмотри…"
type textarea "x"
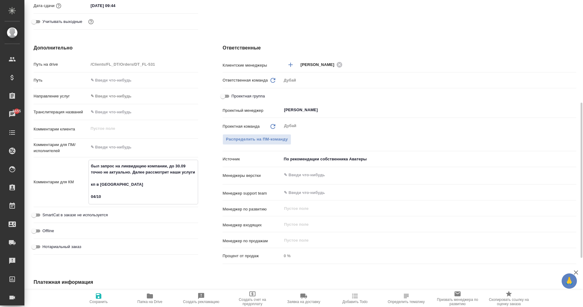
type textarea "был запрос на ликвидацию компании, до 30.09 точно не актуально. Далее рассмотри…"
type textarea "x"
type textarea "был запрос на ликвидацию компании, до 30.09 точно не актуально. Далее рассмотри…"
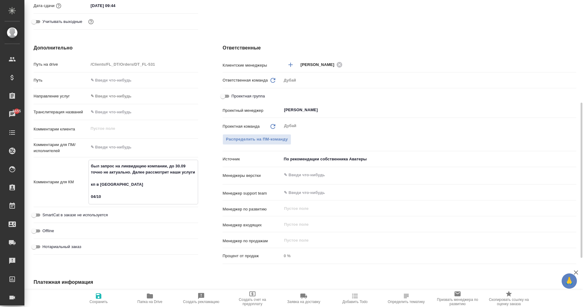
type textarea "x"
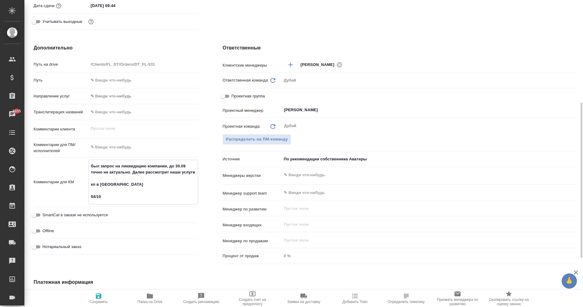
type textarea "был запрос на ликвидацию компании, до 30.09 точно не актуально. Далее рассмотри…"
type textarea "x"
type textarea "был запрос на ликвидацию компании, до 30.09 точно не актуально. Далее рассмотри…"
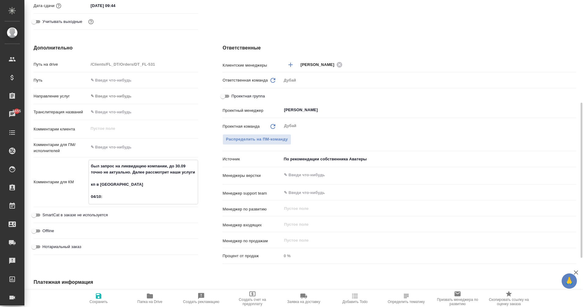
type textarea "x"
type textarea "был запрос на ликвидацию компании, до 30.09 точно не актуально. Далее рассмотри…"
type textarea "x"
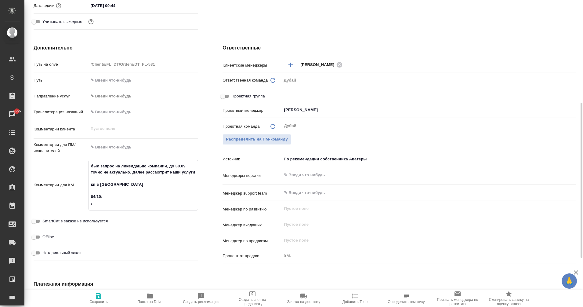
type textarea "был запрос на ликвидацию компании, до 30.09 точно не актуально. Далее рассмотри…"
type textarea "x"
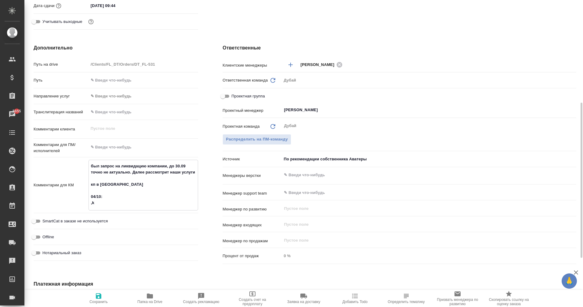
type textarea "x"
type textarea "был запрос на ликвидацию компании, до 30.09 точно не актуально. Далее рассмотри…"
type textarea "x"
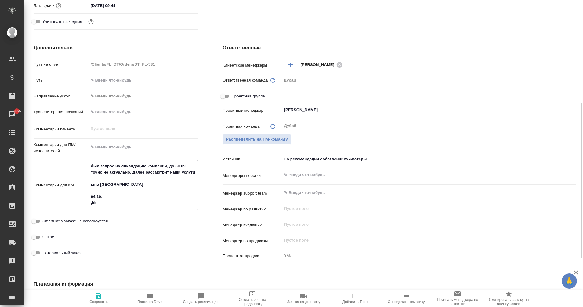
type textarea "был запрос на ликвидацию компании, до 30.09 точно не актуально. Далее рассмотри…"
type textarea "x"
type textarea "был запрос на ликвидацию компании, до 30.09 точно не актуально. Далее рассмотри…"
type textarea "x"
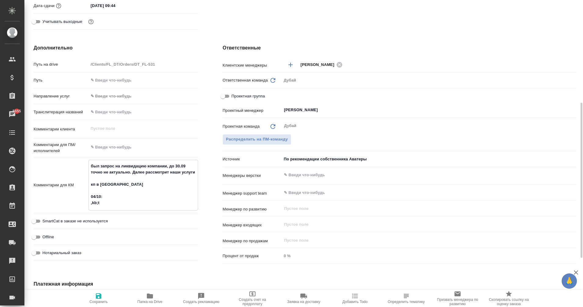
type textarea "x"
type textarea "был запрос на ликвидацию компании, до 30.09 точно не актуально. Далее рассмотри…"
type textarea "x"
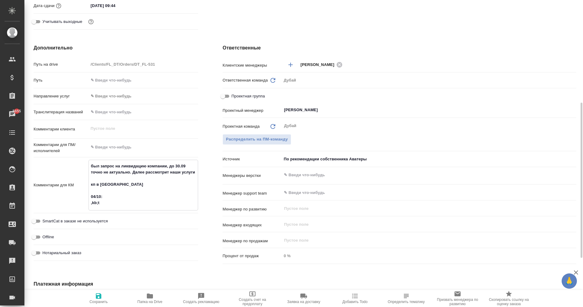
type textarea "x"
type textarea "был запрос на ликвидацию компании, до 30.09 точно не актуально. Далее рассмотри…"
type textarea "x"
drag, startPoint x: 108, startPoint y: 200, endPoint x: 88, endPoint y: 203, distance: 20.4
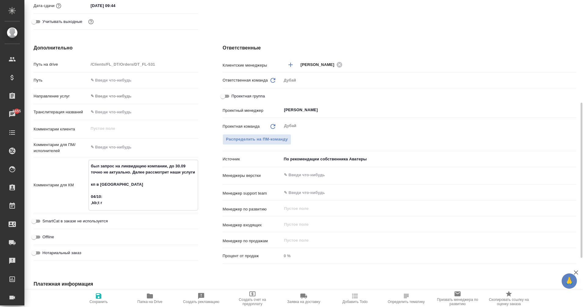
click at [88, 203] on div "был запрос на ликвидацию компании, до 30.09 точно не актуально. Далее рассмотри…" at bounding box center [143, 185] width 110 height 51
type textarea "был запрос на ликвидацию компании, до 30.09 точно не актуально. Далее рассмотри…"
type textarea "x"
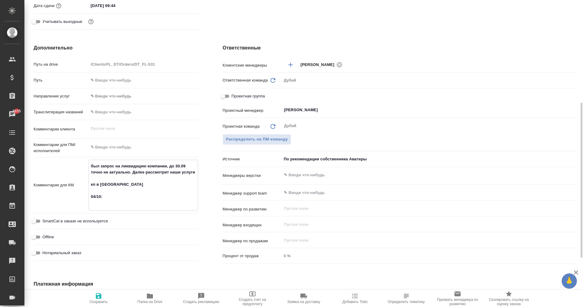
type textarea "был запрос на ликвидацию компании, до 30.09 точно не актуально. Далее рассмотри…"
type textarea "x"
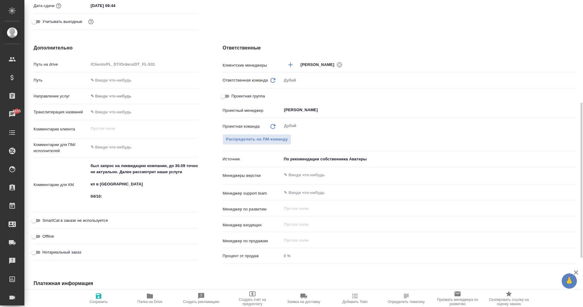
type textarea "x"
type textarea "был запрос на ликвидацию компании, до 30.09 точно не актуально. Далее рассмотри…"
type textarea "x"
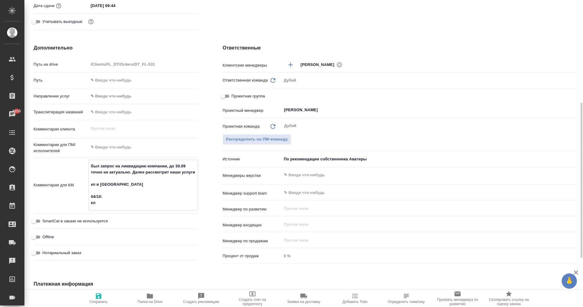
type textarea "x"
type textarea "был запрос на ликвидацию компании, до 30.09 точно не актуально. Далее рассмотри…"
type textarea "x"
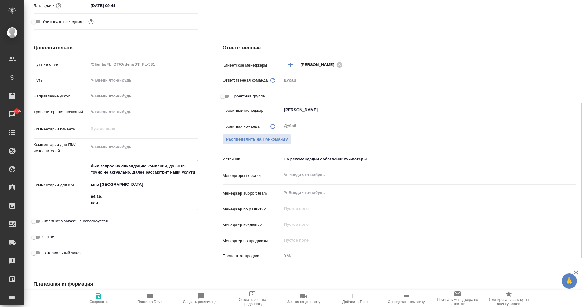
type textarea "был запрос на ликвидацию компании, до 30.09 точно не актуально. Далее рассмотри…"
type textarea "x"
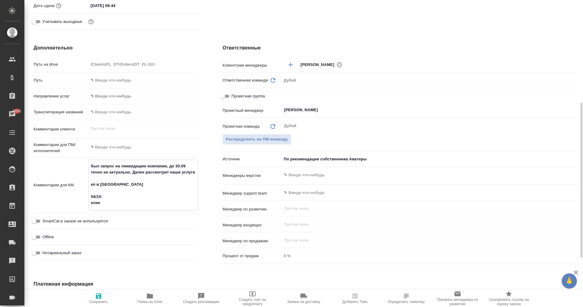
type textarea "x"
type textarea "был запрос на ликвидацию компании, до 30.09 точно не актуально. Далее рассмотри…"
type textarea "x"
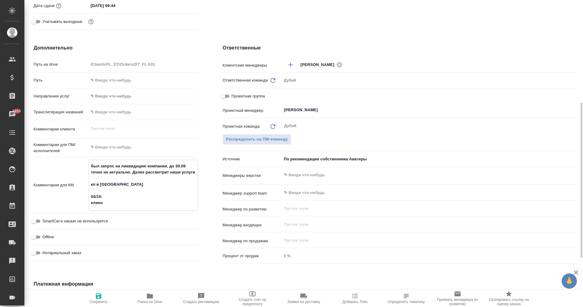
type textarea "был запрос на ликвидацию компании, до 30.09 точно не актуально. Далее рассмотри…"
type textarea "x"
type textarea "был запрос на ликвидацию компании, до 30.09 точно не актуально. Далее рассмотри…"
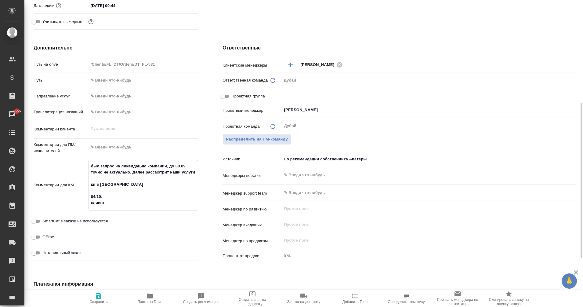
type textarea "x"
type textarea "был запрос на ликвидацию компании, до 30.09 точно не актуально. Далее рассмотри…"
type textarea "x"
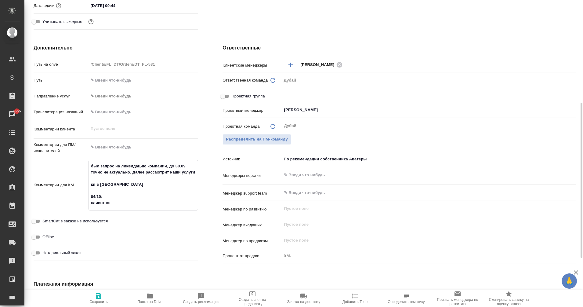
type textarea "был запрос на ликвидацию компании, до 30.09 точно не актуально. Далее рассмотри…"
type textarea "x"
type textarea "был запрос на ликвидацию компании, до 30.09 точно не актуально. Далее рассмотри…"
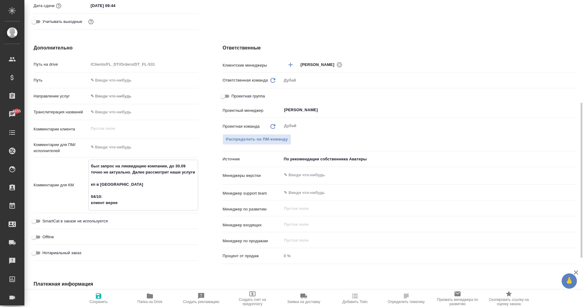
type textarea "x"
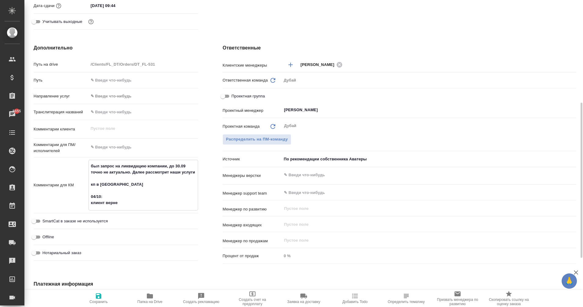
type textarea "был запрос на ликвидацию компании, до 30.09 точно не актуально. Далее рассмотри…"
type textarea "x"
type textarea "был запрос на ликвидацию компании, до 30.09 точно не актуально. Далее рассмотри…"
type textarea "x"
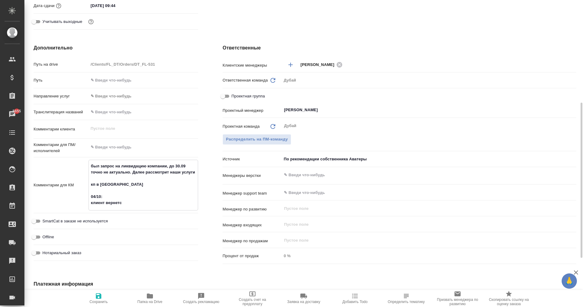
type textarea "x"
type textarea "был запрос на ликвидацию компании, до 30.09 точно не актуально. Далее рассмотри…"
type textarea "x"
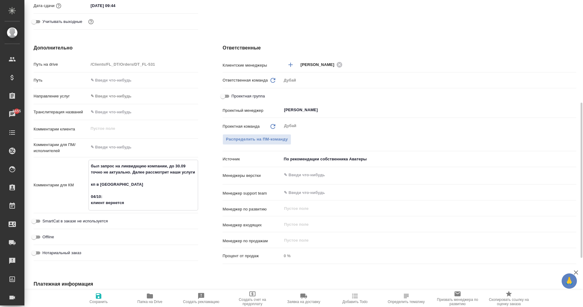
type textarea "был запрос на ликвидацию компании, до 30.09 точно не актуально. Далее рассмотри…"
type textarea "x"
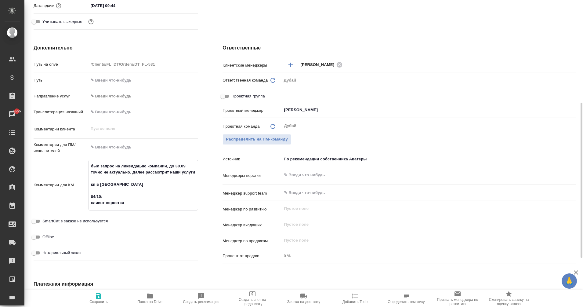
type textarea "x"
type textarea "был запрос на ликвидацию компании, до 30.09 точно не актуально. Далее рассмотри…"
type textarea "x"
type textarea "был запрос на ликвидацию компании, до 30.09 точно не актуально. Далее рассмотри…"
type textarea "x"
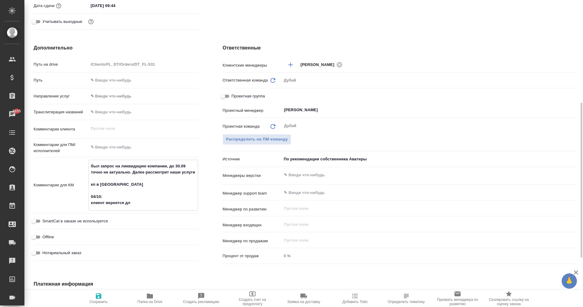
type textarea "x"
type textarea "был запрос на ликвидацию компании, до 30.09 точно не актуально. Далее рассмотри…"
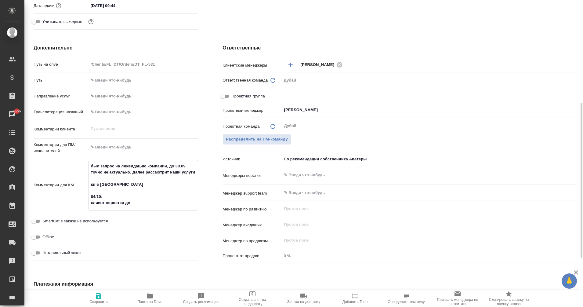
type textarea "x"
type textarea "был запрос на ликвидацию компании, до 30.09 точно не актуально. Далее рассмотри…"
type textarea "x"
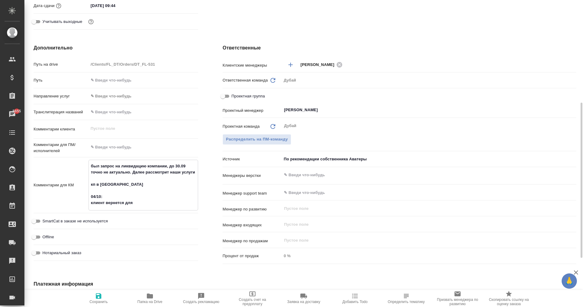
type textarea "был запрос на ликвидацию компании, до 30.09 точно не актуально. Далее рассмотри…"
type textarea "x"
type textarea "был запрос на ликвидацию компании, до 30.09 точно не актуально. Далее рассмотри…"
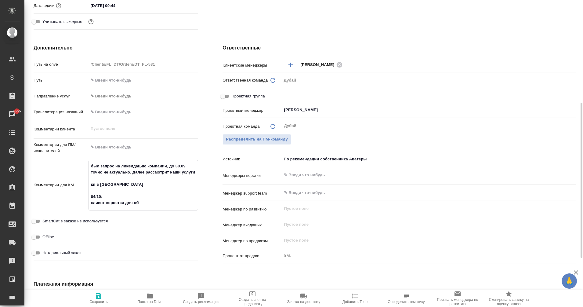
type textarea "x"
type textarea "был запрос на ликвидацию компании, до 30.09 точно не актуально. Далее рассмотри…"
type textarea "x"
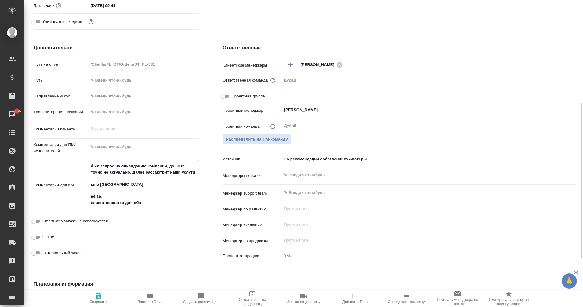
type textarea "x"
type textarea "был запрос на ликвидацию компании, до 30.09 точно не актуально. Далее рассмотри…"
type textarea "x"
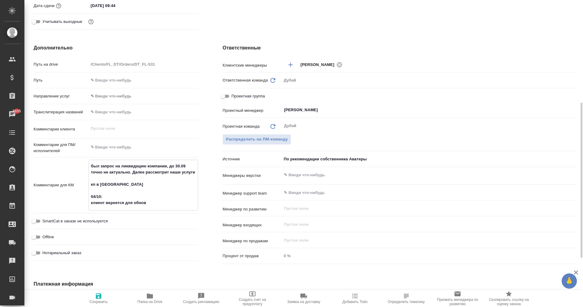
type textarea "x"
type textarea "был запрос на ликвидацию компании, до 30.09 точно не актуально. Далее рассмотри…"
type textarea "x"
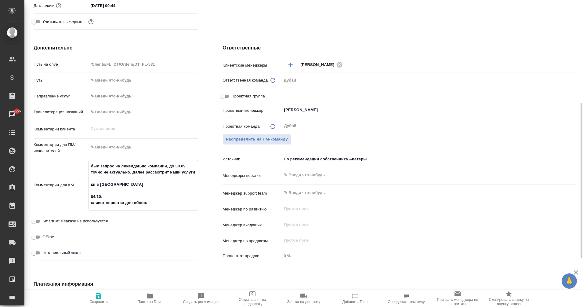
type textarea "x"
type textarea "был запрос на ликвидацию компании, до 30.09 точно не актуально. Далее рассмотри…"
type textarea "x"
type textarea "был запрос на ликвидацию компании, до 30.09 точно не актуально. Далее рассмотри…"
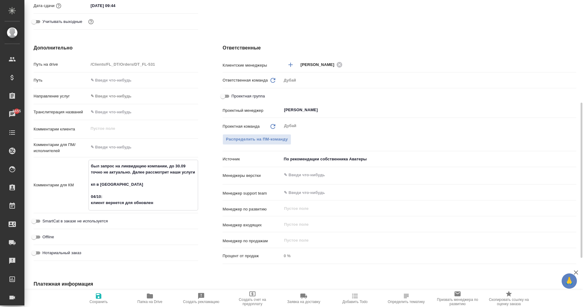
type textarea "x"
type textarea "был запрос на ликвидацию компании, до 30.09 точно не актуально. Далее рассмотри…"
type textarea "x"
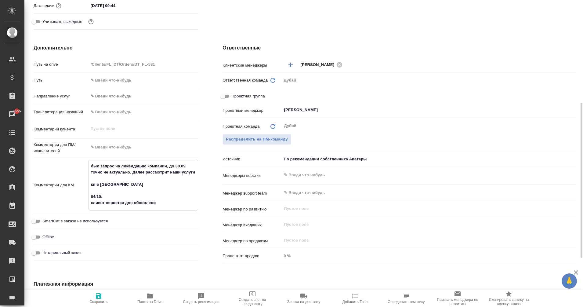
type textarea "x"
type textarea "был запрос на ликвидацию компании, до 30.09 точно не актуально. Далее рассмотри…"
type textarea "x"
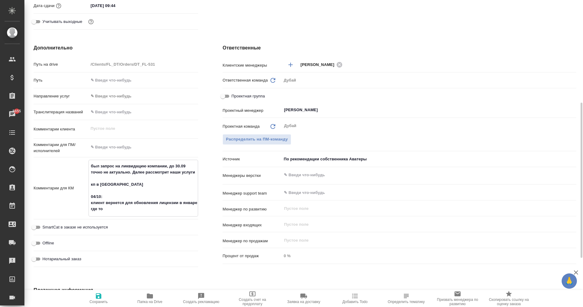
click at [94, 299] on span "Сохранить" at bounding box center [99, 298] width 44 height 12
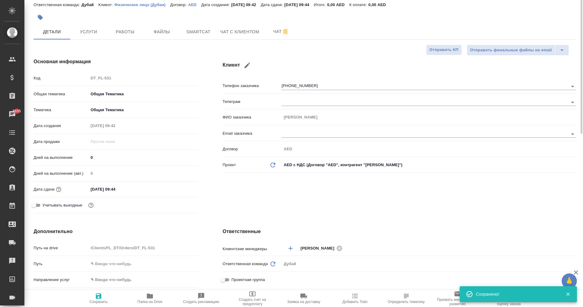
scroll to position [0, 0]
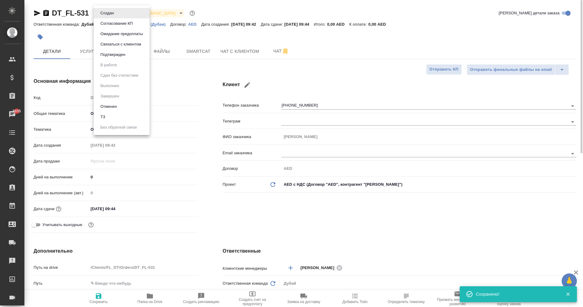
click at [113, 13] on body "🙏 .cls-1 fill:#fff; AWATERA Eganian Margarita Клиенты Спецификации Заказы 5655 …" at bounding box center [291, 153] width 583 height 307
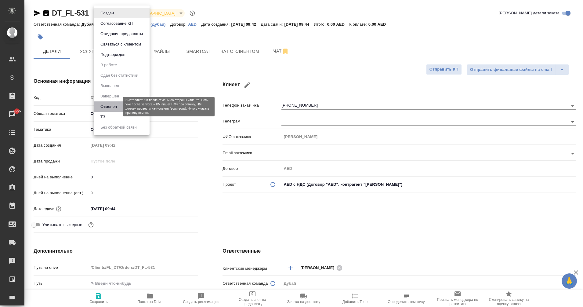
click at [115, 108] on button "Отменен" at bounding box center [109, 106] width 20 height 7
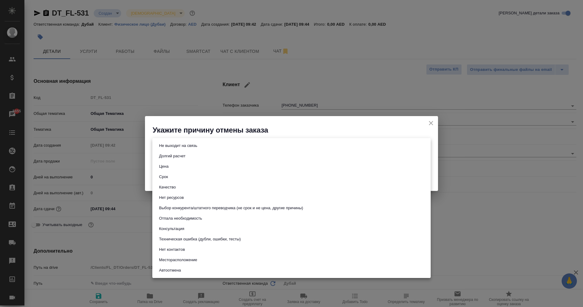
click at [189, 143] on body "🙏 .cls-1 fill:#fff; AWATERA Eganian Margarita Клиенты Спецификации Заказы 5655 …" at bounding box center [291, 153] width 583 height 307
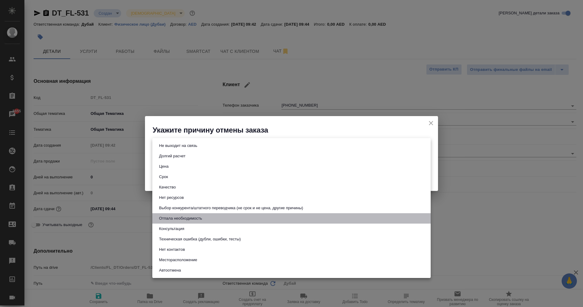
click at [198, 214] on li "Отпала необходимость" at bounding box center [291, 218] width 278 height 10
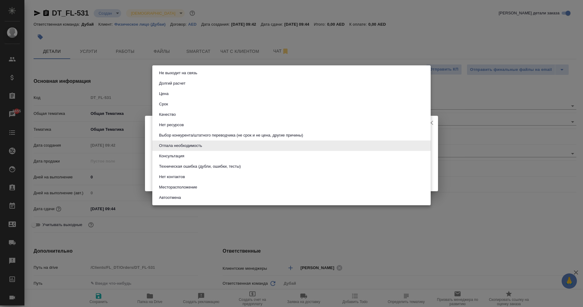
click at [192, 140] on body "🙏 .cls-1 fill:#fff; AWATERA Eganian Margarita Клиенты Спецификации Заказы 5655 …" at bounding box center [291, 153] width 583 height 307
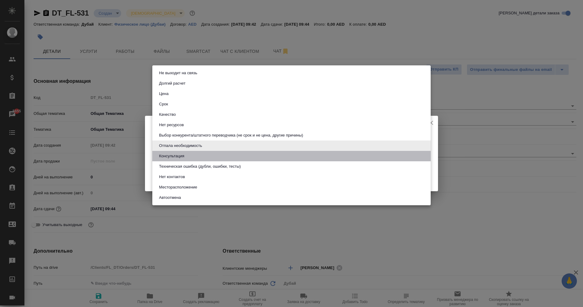
click at [173, 159] on button "Консультация" at bounding box center [171, 156] width 29 height 7
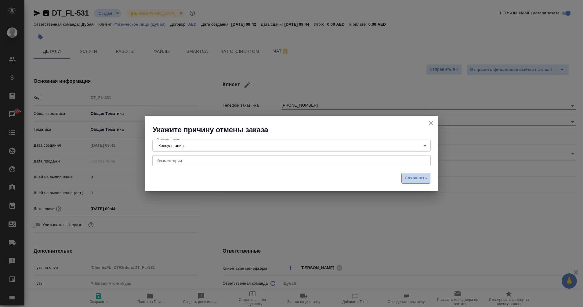
click at [415, 178] on span "Сохранить" at bounding box center [415, 177] width 22 height 7
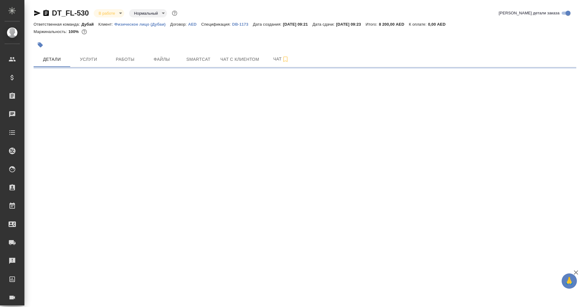
select select "RU"
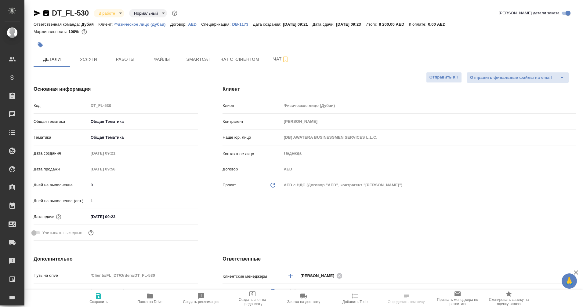
type textarea "x"
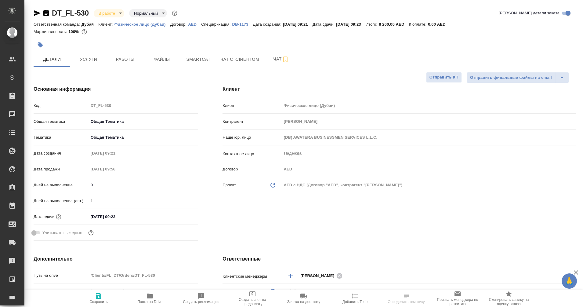
type textarea "x"
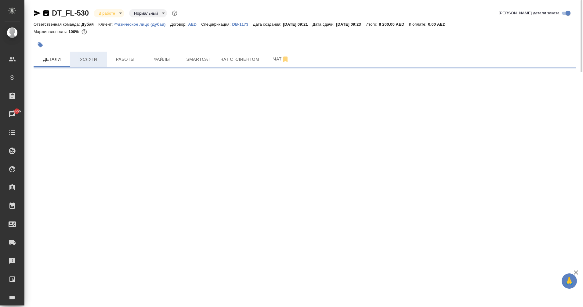
select select "RU"
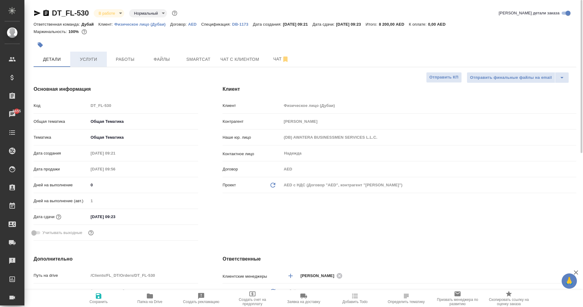
type textarea "x"
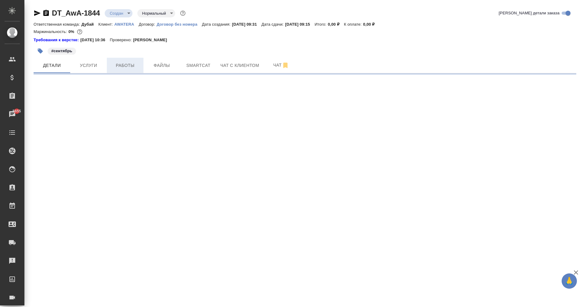
click at [130, 63] on span "Работы" at bounding box center [124, 66] width 29 height 8
select select "RU"
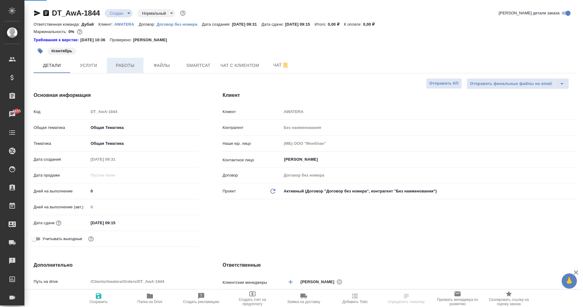
type textarea "x"
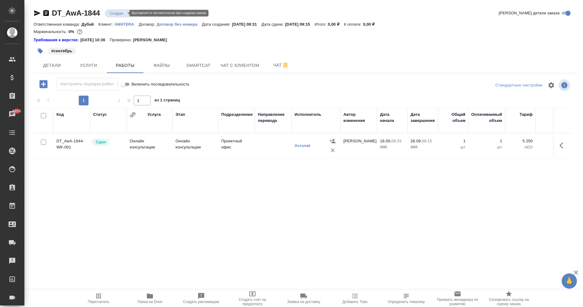
click at [120, 14] on body "🙏 .cls-1 fill:#fff; AWATERA Eganian Margarita Клиенты Спецификации Заказы 5655 …" at bounding box center [291, 153] width 583 height 307
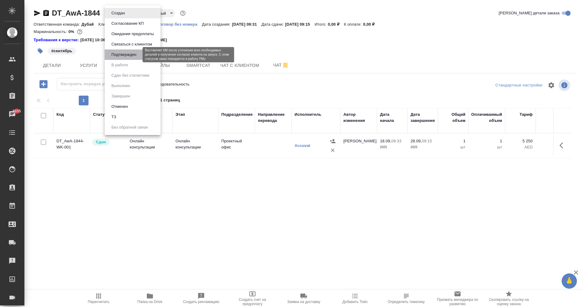
click at [134, 53] on button "Подтвержден" at bounding box center [124, 54] width 29 height 7
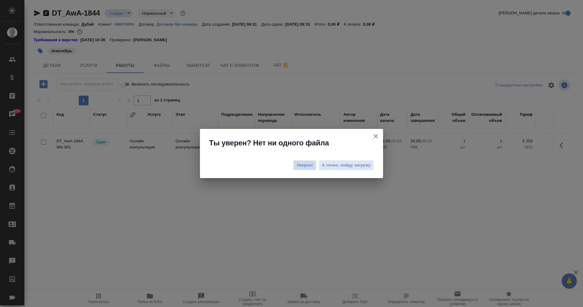
click at [303, 164] on span "Уверен!" at bounding box center [304, 165] width 16 height 6
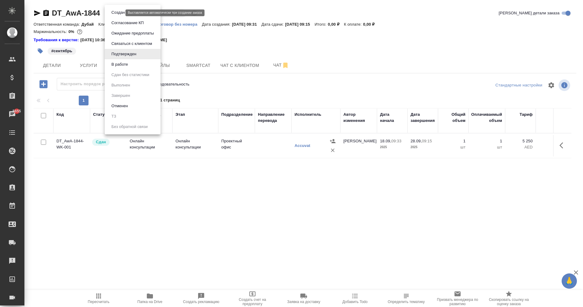
click at [120, 13] on body "🙏 .cls-1 fill:#fff; AWATERA Eganian Margarita Клиенты Спецификации Заказы 5655 …" at bounding box center [291, 153] width 583 height 307
click at [135, 66] on li "В работе" at bounding box center [133, 64] width 56 height 10
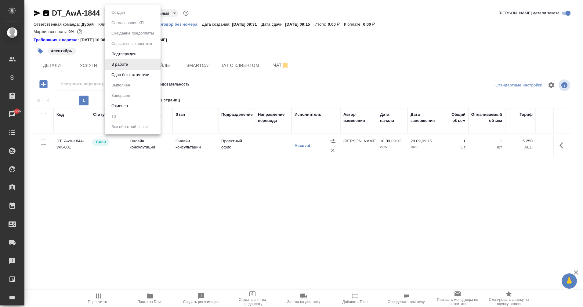
click at [128, 15] on body "🙏 .cls-1 fill:#fff; AWATERA Eganian Margarita Клиенты Спецификации Заказы 5655 …" at bounding box center [291, 153] width 583 height 307
click at [142, 75] on button "Сдан без статистики" at bounding box center [130, 74] width 41 height 7
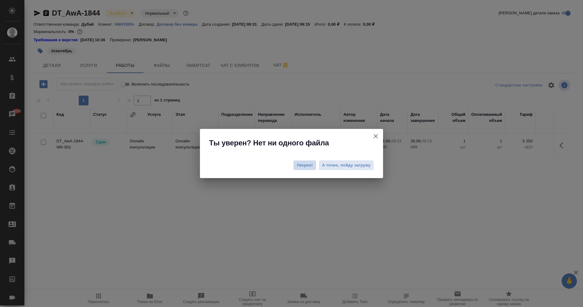
click at [306, 160] on button "Уверен!" at bounding box center [304, 165] width 23 height 10
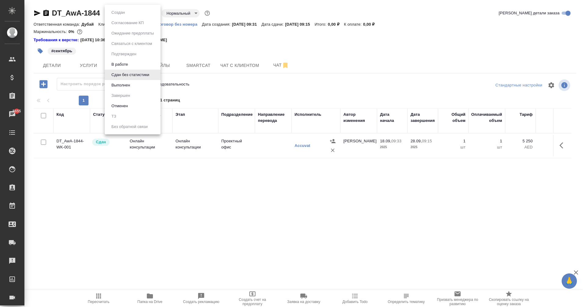
click at [127, 15] on body "🙏 .cls-1 fill:#fff; AWATERA Eganian Margarita Клиенты Спецификации Заказы 5655 …" at bounding box center [291, 153] width 583 height 307
click at [136, 87] on li "Выполнен" at bounding box center [133, 85] width 56 height 10
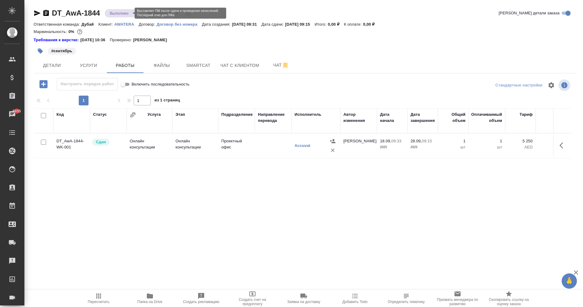
click at [113, 14] on body "🙏 .cls-1 fill:#fff; AWATERA Eganian Margarita Клиенты Спецификации Заказы 5655 …" at bounding box center [291, 153] width 583 height 307
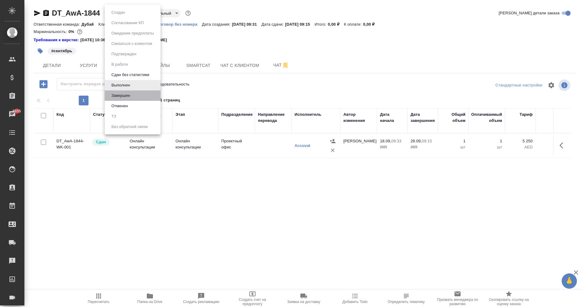
click at [137, 95] on li "Завершен" at bounding box center [133, 95] width 56 height 10
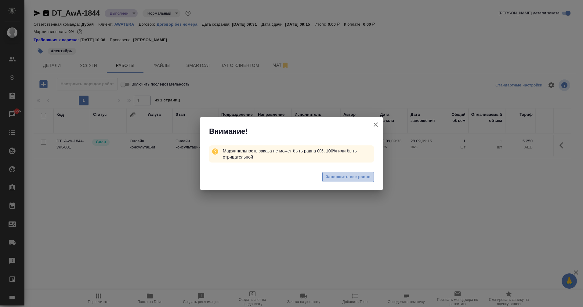
click at [354, 176] on span "Завершить все равно" at bounding box center [347, 176] width 45 height 7
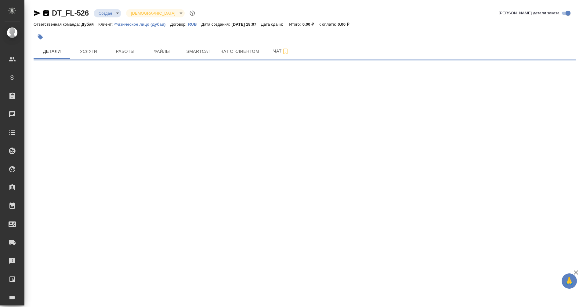
select select "RU"
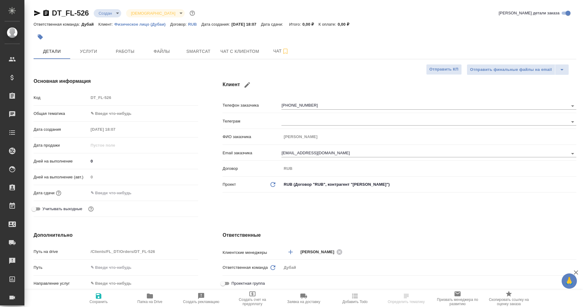
type textarea "x"
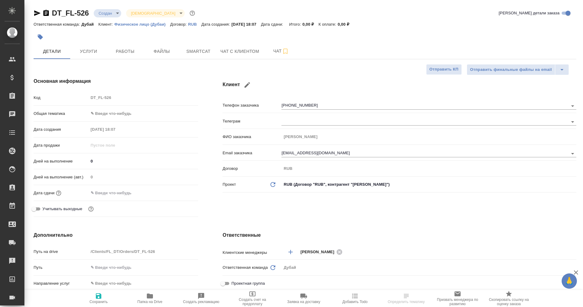
type textarea "x"
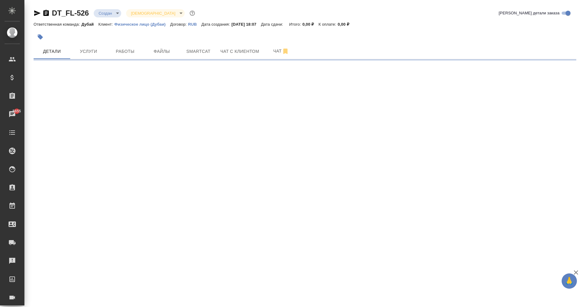
select select "RU"
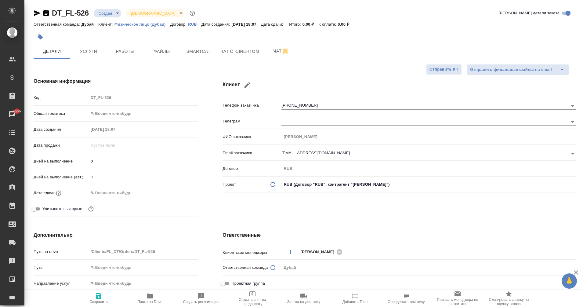
type textarea "x"
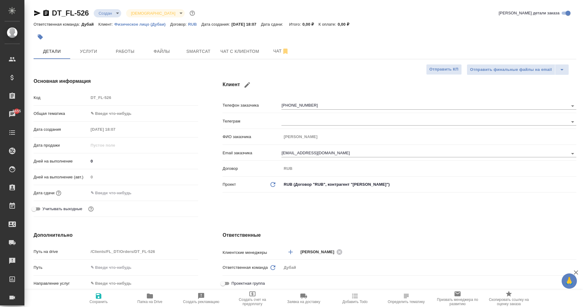
type textarea "x"
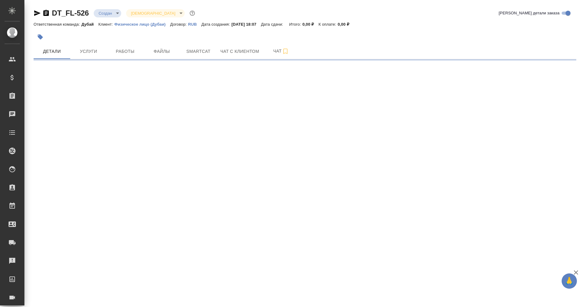
select select "RU"
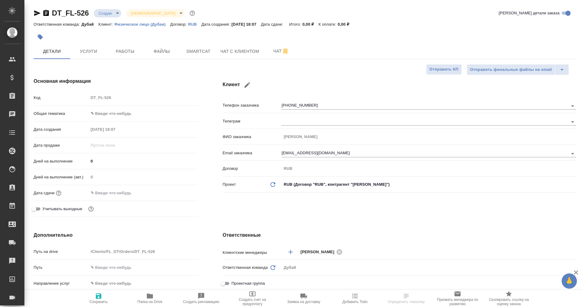
type textarea "x"
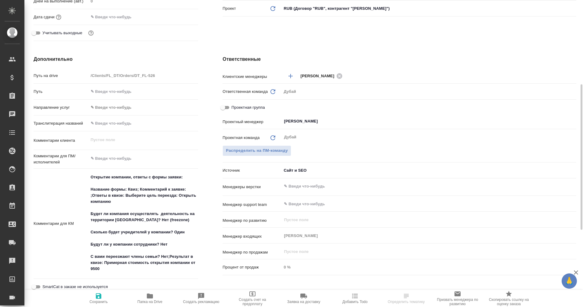
scroll to position [176, 0]
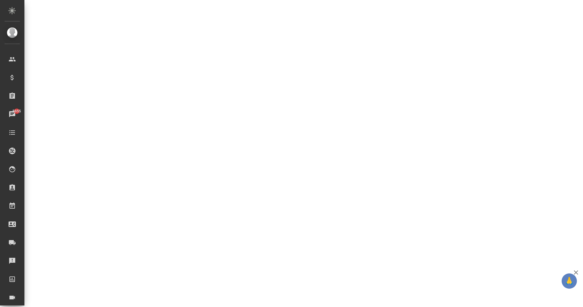
select select "RU"
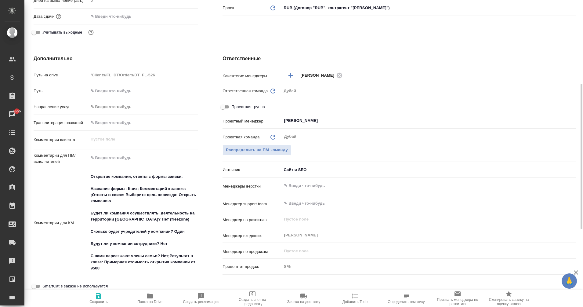
type textarea "x"
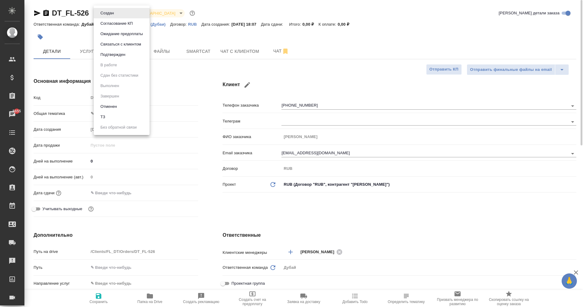
click at [111, 13] on body "🙏 .cls-1 fill:#fff; AWATERA Eganian [PERSON_NAME] Спецификации Заказы 5655 Чаты…" at bounding box center [291, 153] width 583 height 307
click at [119, 107] on li "Отменен" at bounding box center [122, 106] width 56 height 10
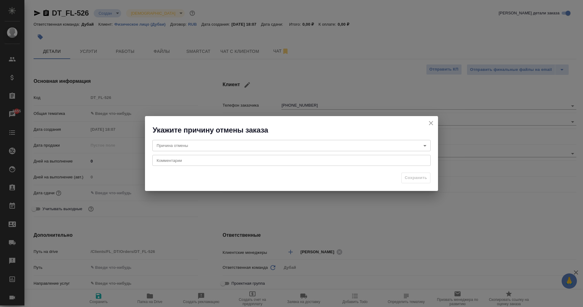
click at [201, 146] on body "🙏 .cls-1 fill:#fff; AWATERA Eganian [PERSON_NAME] Спецификации Заказы 5655 Чаты…" at bounding box center [291, 153] width 583 height 307
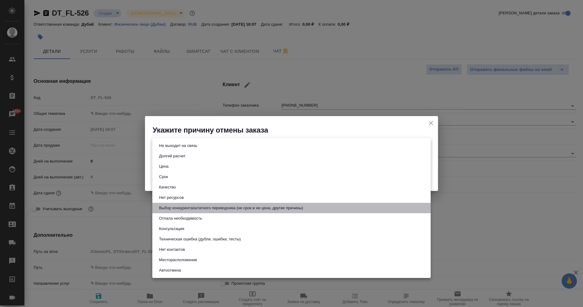
click at [221, 210] on button "Выбор конкурента/штатного переводчика (не срок и не цена, другие причины)" at bounding box center [231, 207] width 148 height 7
type input "choiceOfStaffOrCompetitor"
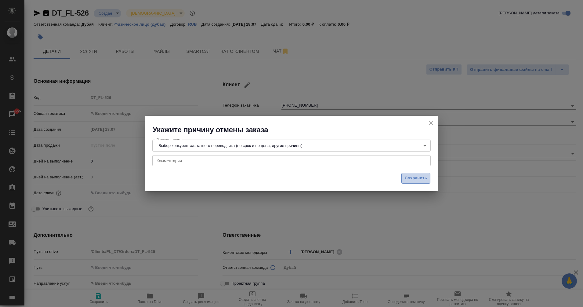
click at [422, 174] on button "Сохранить" at bounding box center [415, 178] width 29 height 11
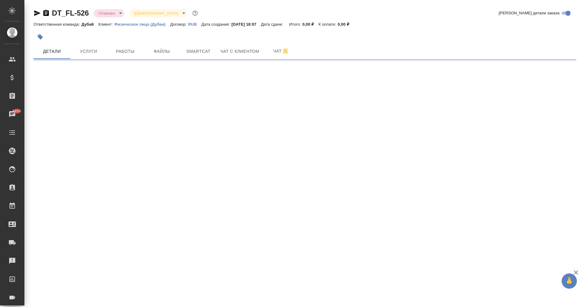
select select "RU"
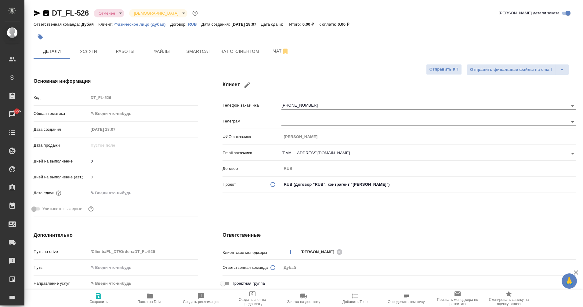
type textarea "x"
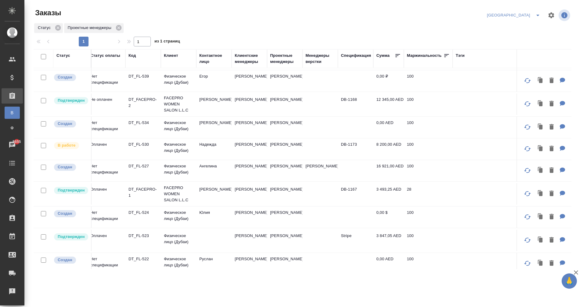
scroll to position [5, 4]
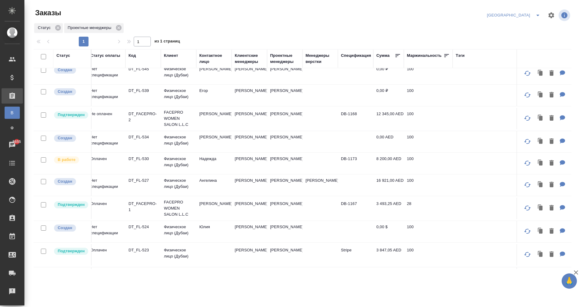
click at [64, 64] on div "Статус" at bounding box center [71, 58] width 31 height 12
click at [65, 56] on div "Статус" at bounding box center [63, 55] width 14 height 6
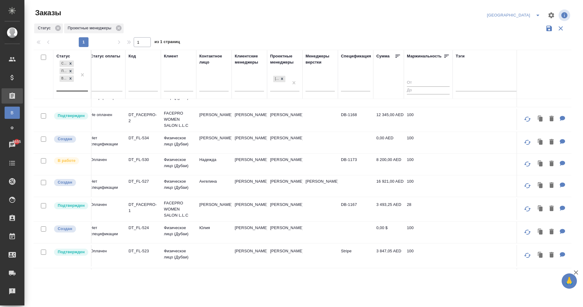
scroll to position [36, 4]
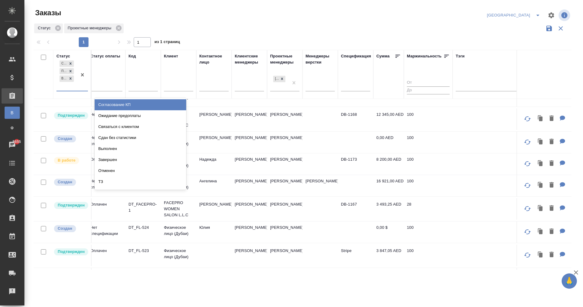
click at [70, 85] on div "Создан Подтвержден В работе" at bounding box center [66, 74] width 20 height 31
click at [128, 103] on div "Согласование КП" at bounding box center [141, 104] width 92 height 11
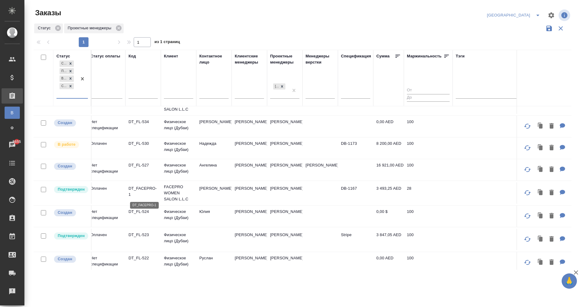
scroll to position [59, 4]
click at [136, 187] on p "DT_FACEPRO-1" at bounding box center [142, 191] width 29 height 12
click at [138, 210] on p "DT_FL-524" at bounding box center [142, 211] width 29 height 6
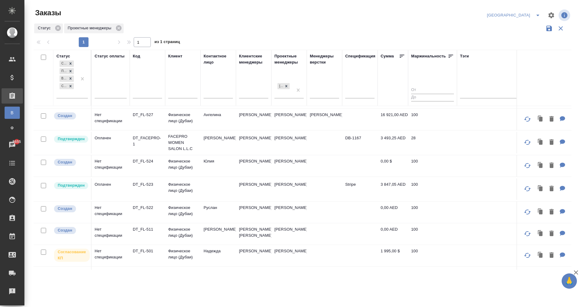
scroll to position [109, 0]
click at [140, 159] on p "DT_FL-524" at bounding box center [147, 161] width 29 height 6
click at [141, 181] on p "DT_FL-523" at bounding box center [147, 184] width 29 height 6
click at [146, 204] on p "DT_FL-522" at bounding box center [147, 207] width 29 height 6
click at [179, 228] on p "Физическое лицо (Дубаи)" at bounding box center [182, 232] width 29 height 12
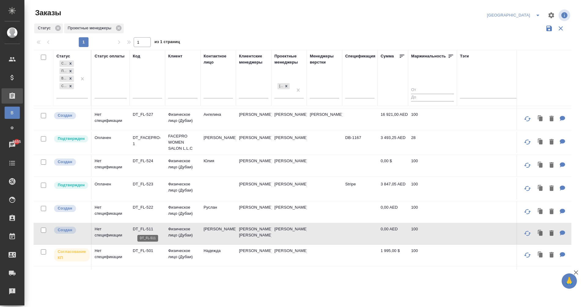
click at [150, 226] on p "DT_FL-511" at bounding box center [147, 229] width 29 height 6
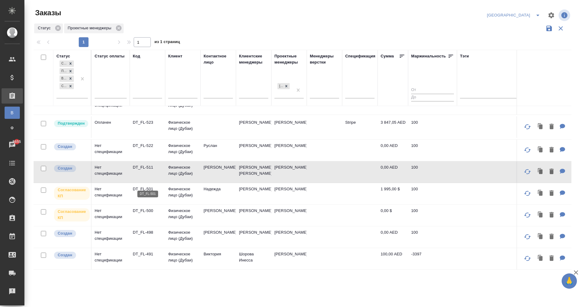
click at [142, 186] on p "DT_FL-501" at bounding box center [147, 189] width 29 height 6
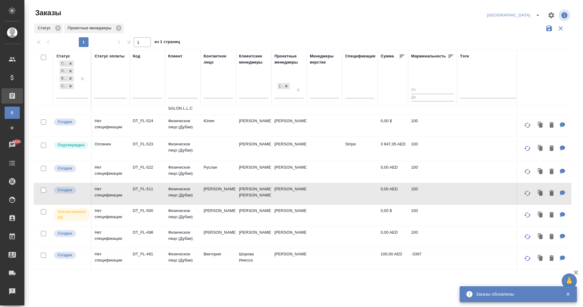
scroll to position [155, 0]
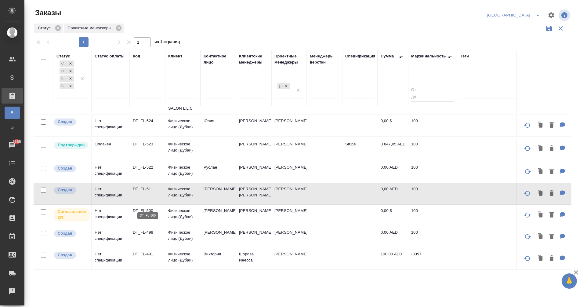
click at [146, 207] on p "DT_FL-500" at bounding box center [147, 210] width 29 height 6
click at [144, 229] on p "DT_FL-498" at bounding box center [147, 232] width 29 height 6
click at [142, 251] on p "DT_FL-491" at bounding box center [147, 254] width 29 height 6
click at [547, 32] on icon "button" at bounding box center [548, 28] width 7 height 7
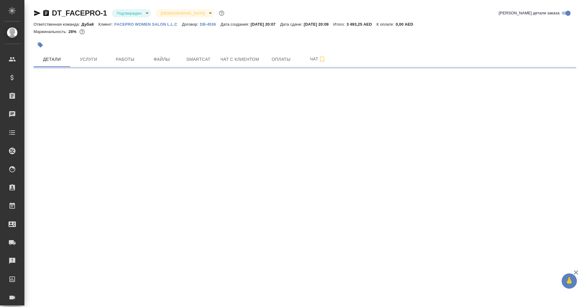
select select "RU"
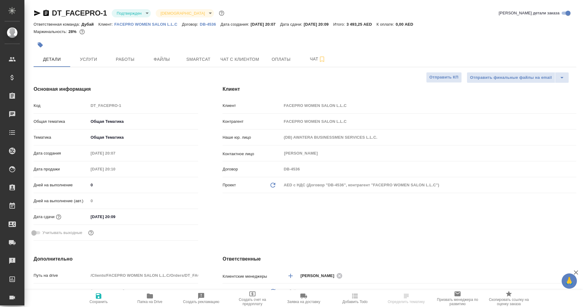
type textarea "x"
click at [146, 61] on button "Файлы" at bounding box center [161, 59] width 37 height 15
click at [124, 56] on span "Работы" at bounding box center [124, 60] width 29 height 8
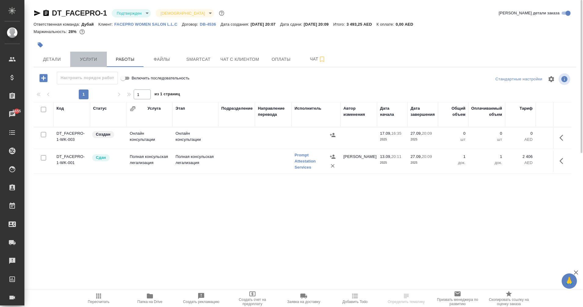
click at [95, 59] on span "Услуги" at bounding box center [88, 60] width 29 height 8
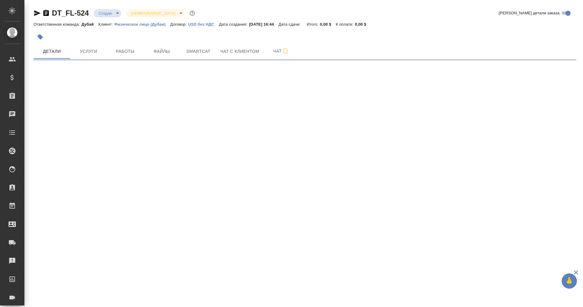
select select "RU"
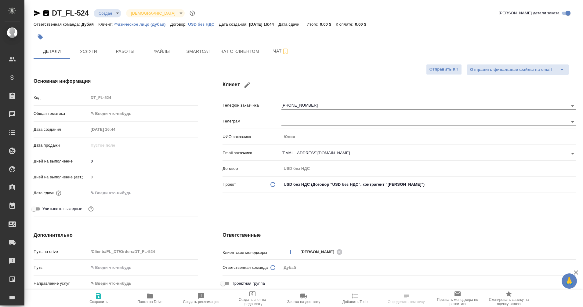
type textarea "x"
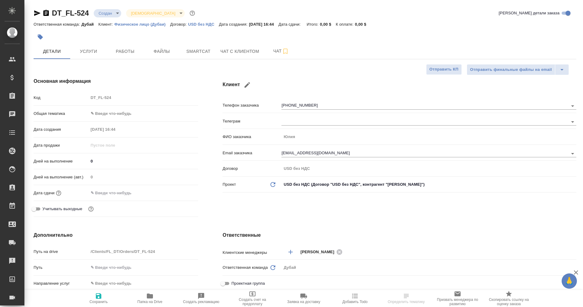
type textarea "x"
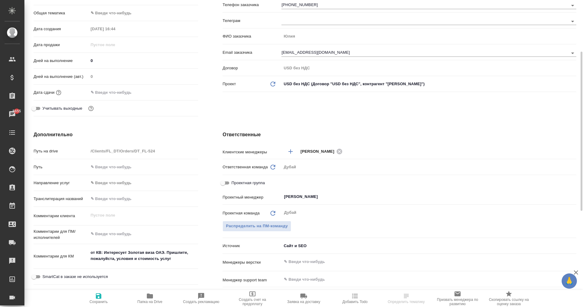
scroll to position [98, 0]
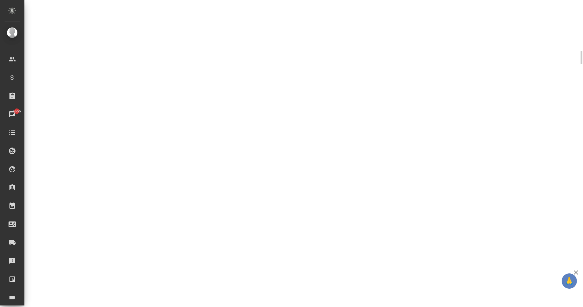
select select "RU"
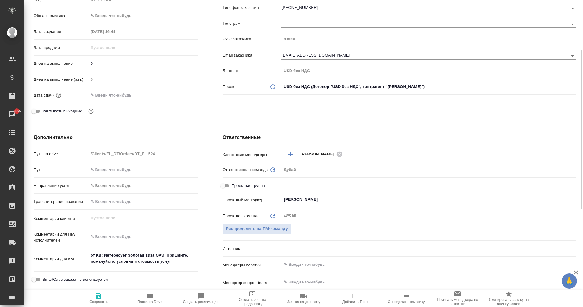
scroll to position [97, 0]
type textarea "x"
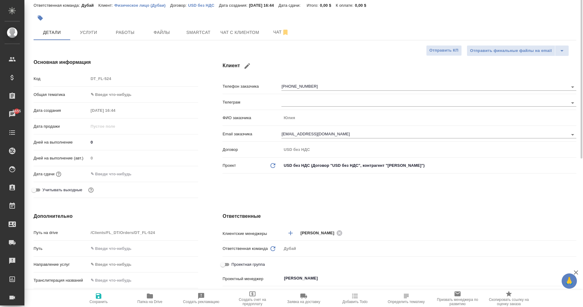
scroll to position [10, 0]
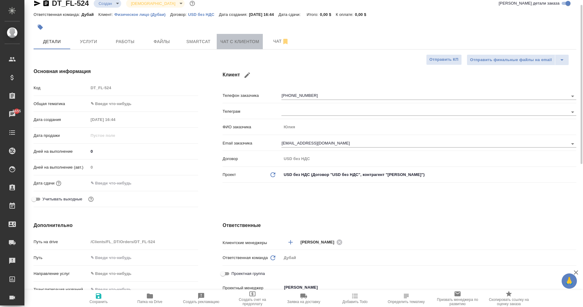
click at [232, 46] on button "Чат с клиентом" at bounding box center [240, 41] width 46 height 15
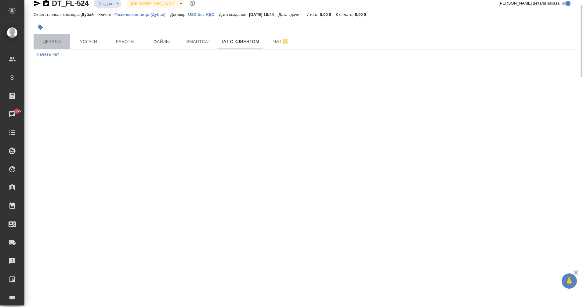
click at [51, 40] on span "Детали" at bounding box center [51, 42] width 29 height 8
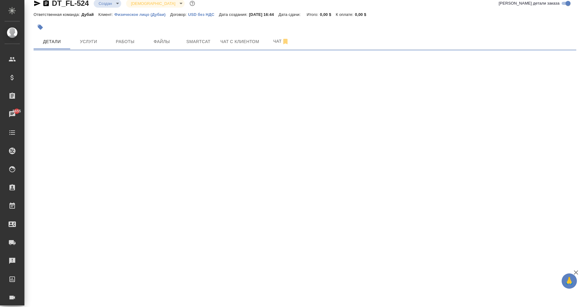
select select "RU"
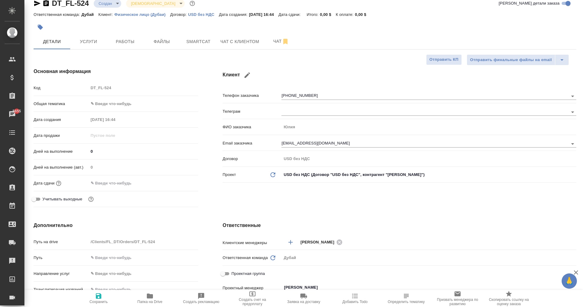
type textarea "x"
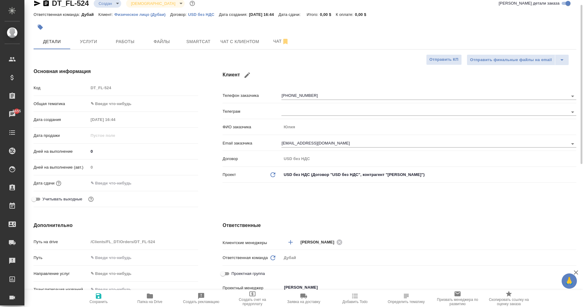
type textarea "x"
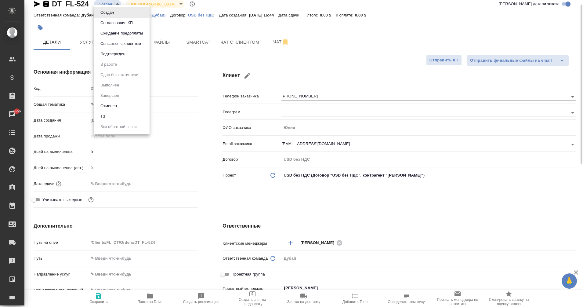
click at [104, 5] on body "🙏 .cls-1 fill:#fff; AWATERA Eganian Margarita Клиенты Спецификации Заказы 5655 …" at bounding box center [291, 153] width 583 height 307
click at [66, 25] on div at bounding box center [291, 153] width 583 height 307
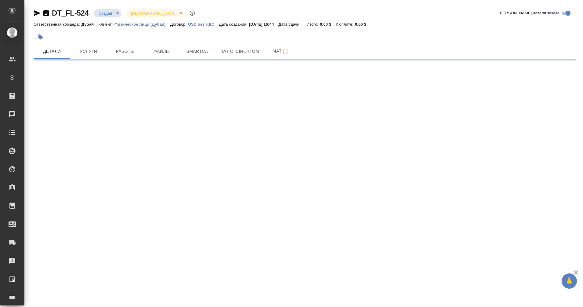
select select "RU"
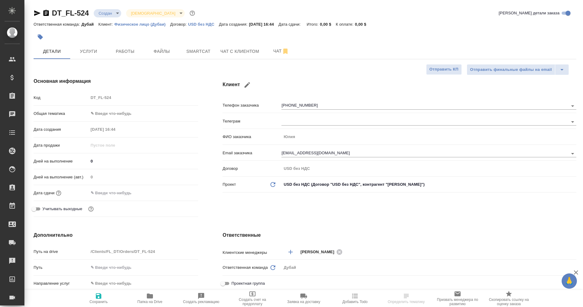
type textarea "x"
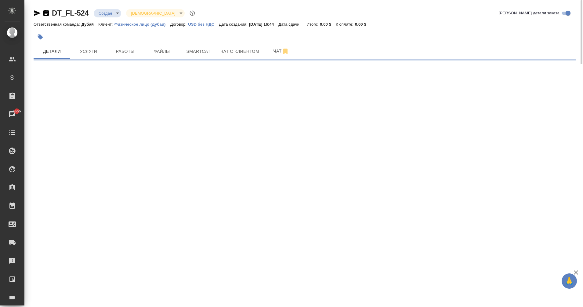
select select "RU"
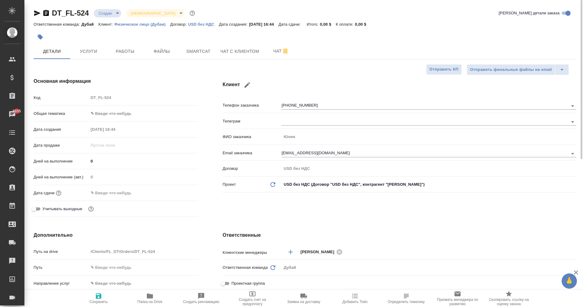
type textarea "x"
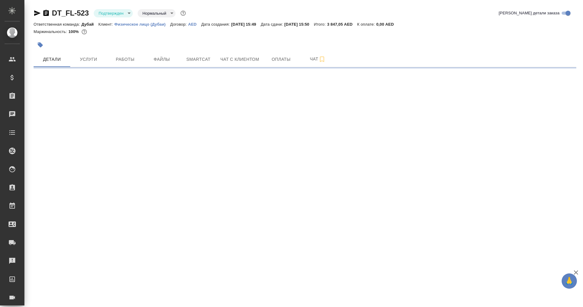
select select "RU"
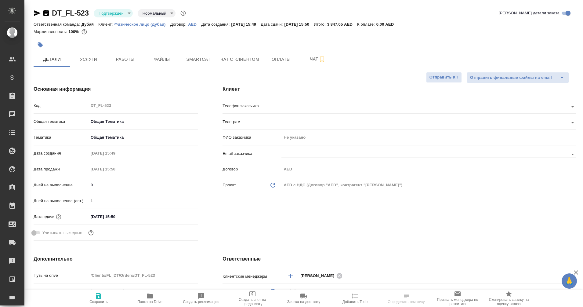
type textarea "x"
click at [92, 61] on span "Услуги" at bounding box center [88, 60] width 29 height 8
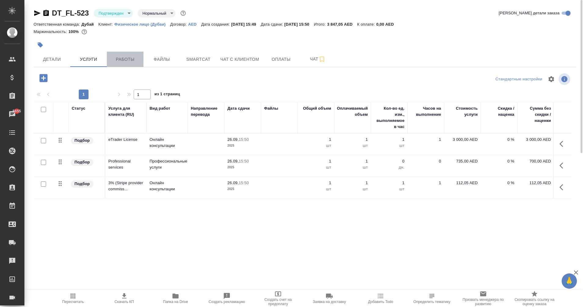
click at [120, 53] on button "Работы" at bounding box center [125, 59] width 37 height 15
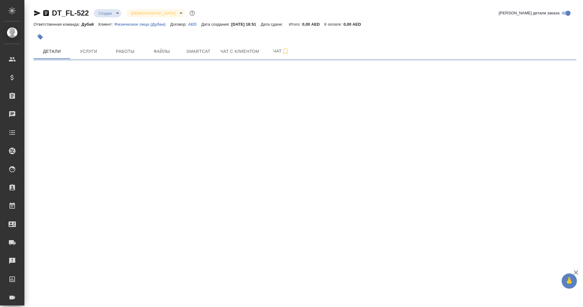
select select "RU"
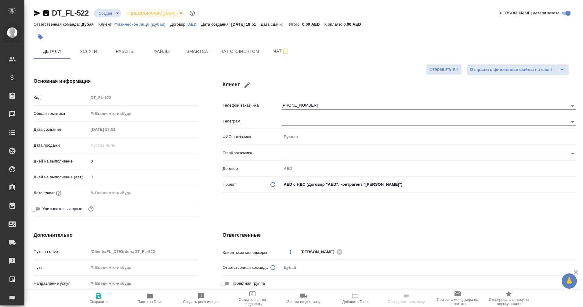
type textarea "x"
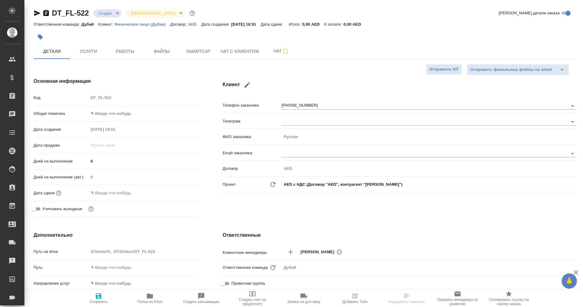
type textarea "x"
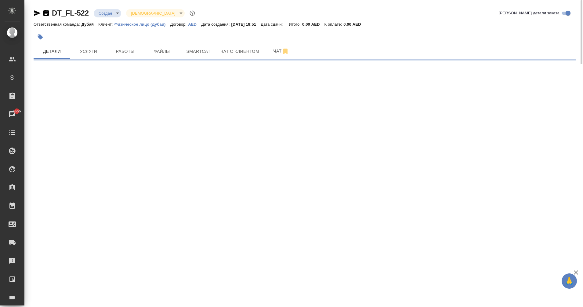
select select "RU"
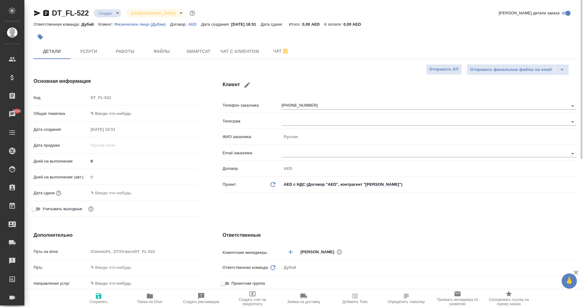
type textarea "x"
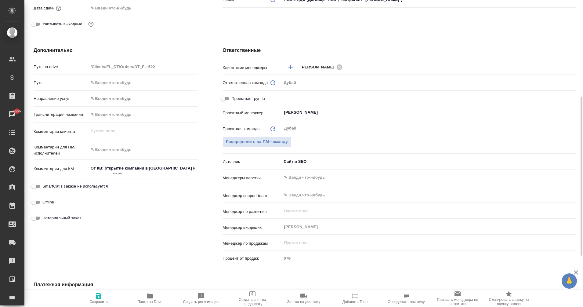
scroll to position [185, 0]
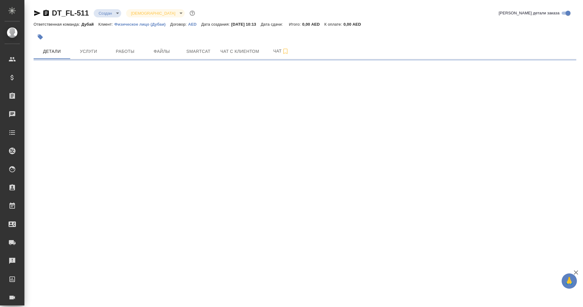
select select "RU"
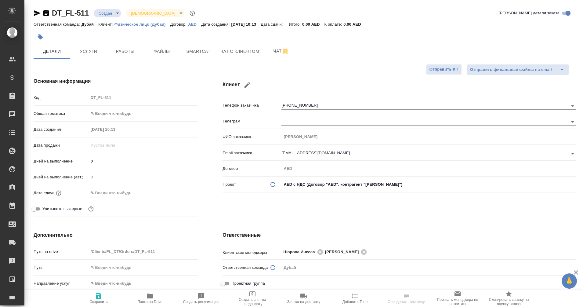
type textarea "x"
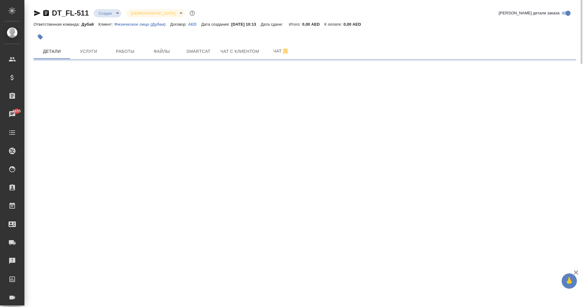
select select "RU"
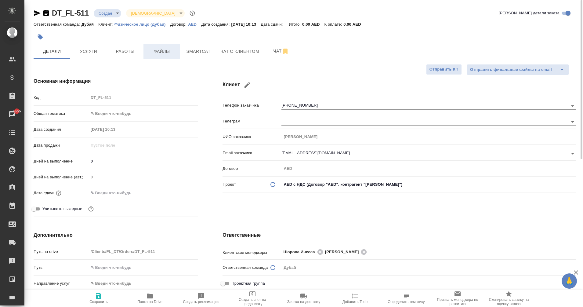
type textarea "x"
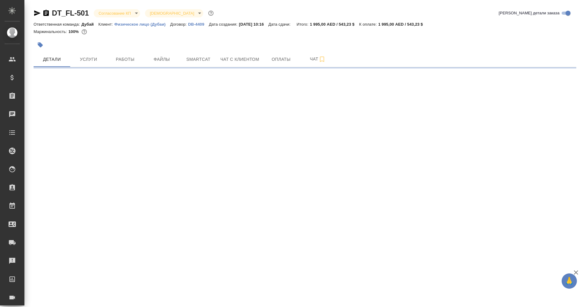
select select "RU"
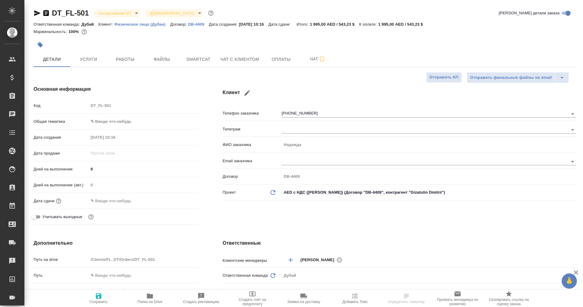
type textarea "x"
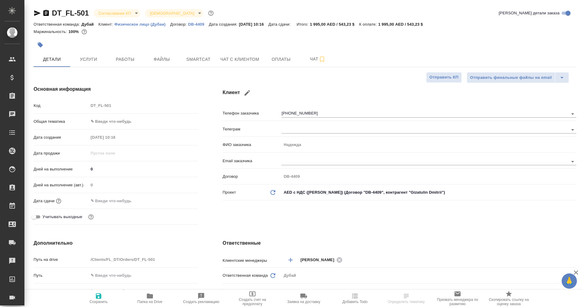
type textarea "x"
click at [132, 12] on body "🙏 .cls-1 fill:#fff; AWATERA Eganian Margarita Клиенты Спецификации Заказы 5655 …" at bounding box center [291, 153] width 583 height 307
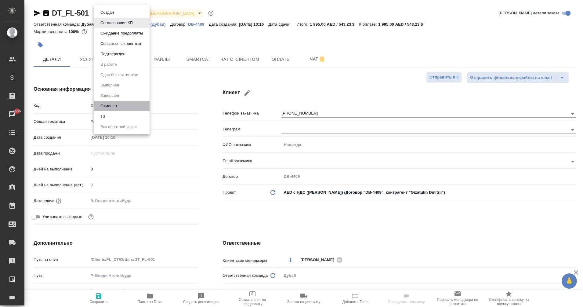
click at [121, 105] on li "Отменен" at bounding box center [122, 106] width 56 height 10
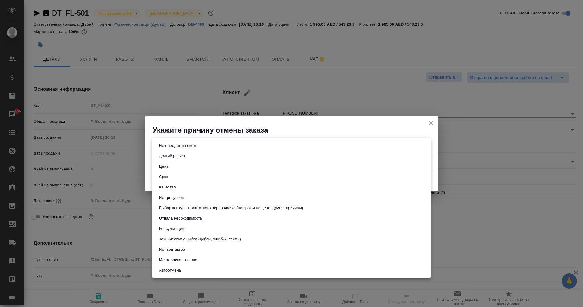
click at [238, 142] on body "🙏 .cls-1 fill:#fff; AWATERA Eganian Margarita Клиенты Спецификации Заказы 5655 …" at bounding box center [291, 153] width 583 height 307
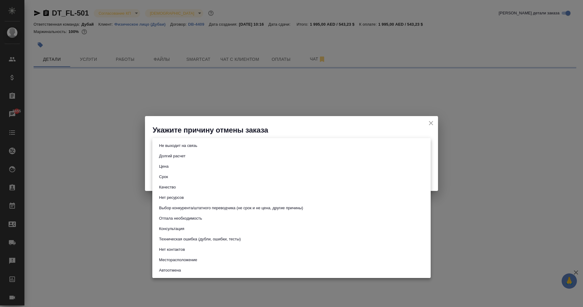
select select "RU"
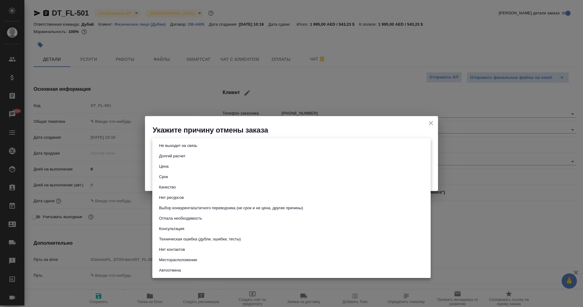
type textarea "x"
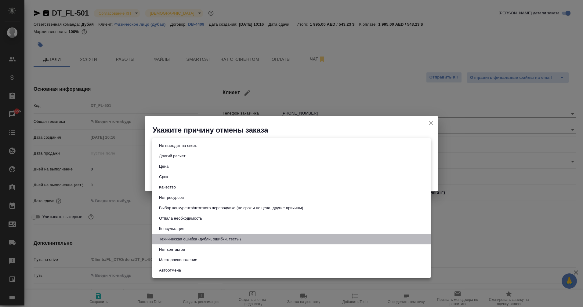
click at [199, 240] on button "Техническая ошибка (дубли, ошибки, тесты)" at bounding box center [199, 238] width 85 height 7
type input "technicalError"
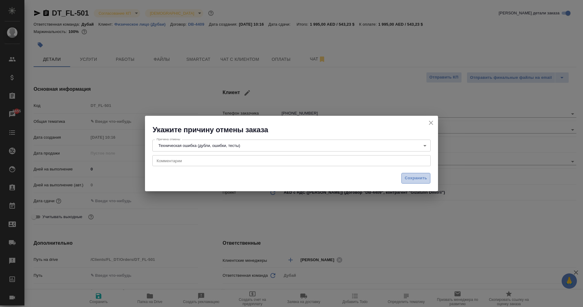
click at [412, 181] on span "Сохранить" at bounding box center [415, 177] width 22 height 7
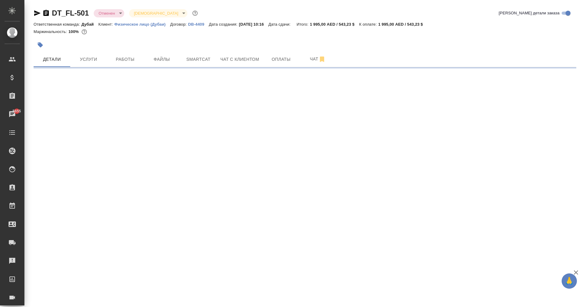
select select "RU"
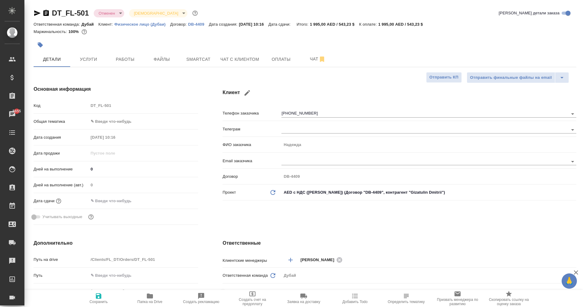
type textarea "x"
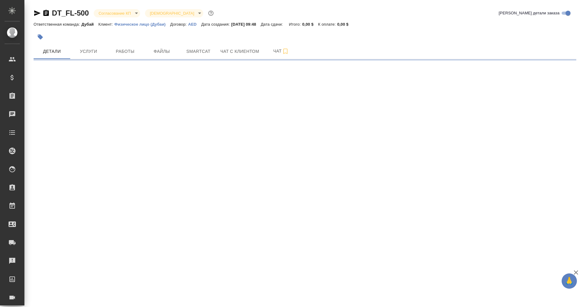
select select "RU"
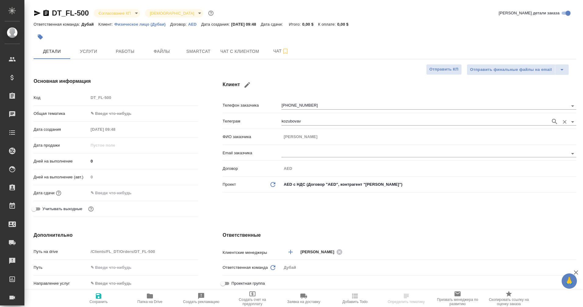
type textarea "x"
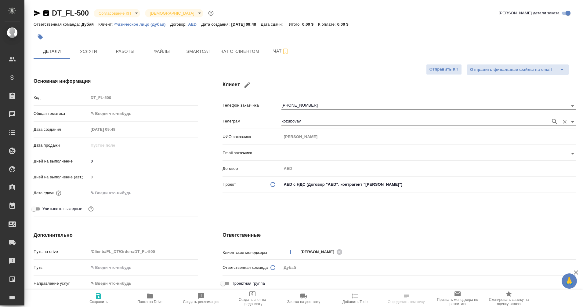
type textarea "x"
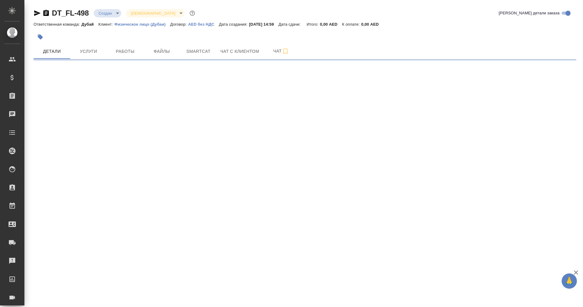
select select "RU"
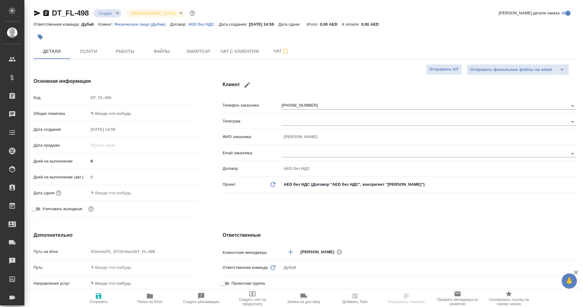
type textarea "x"
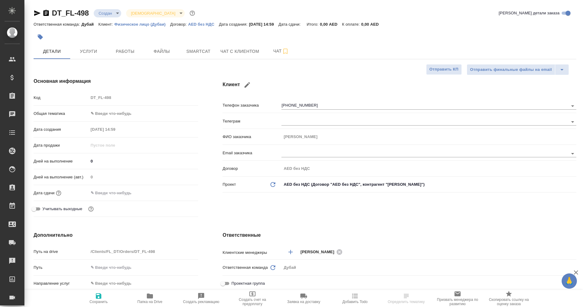
type textarea "x"
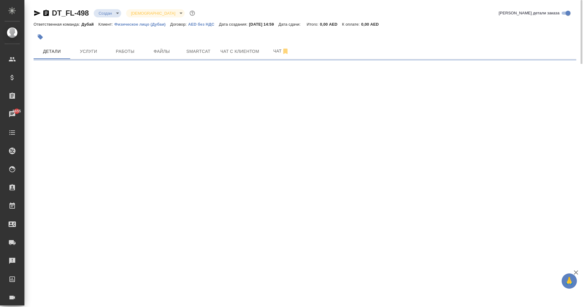
select select "RU"
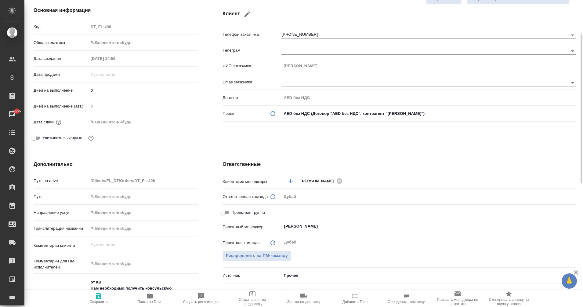
type textarea "x"
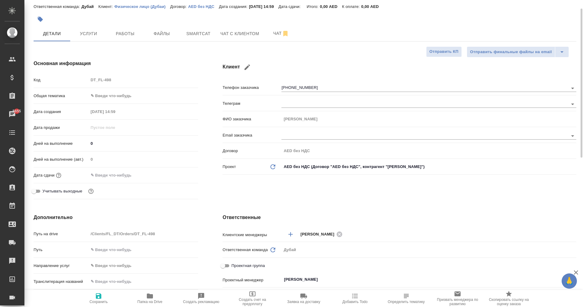
scroll to position [7, 0]
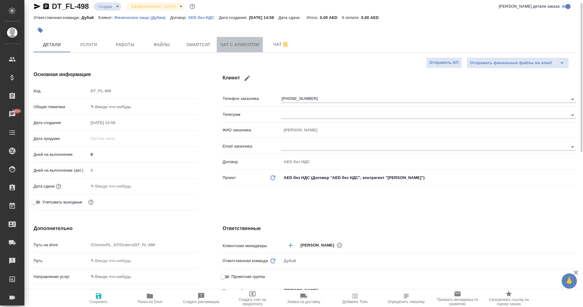
click at [233, 48] on span "Чат с клиентом" at bounding box center [239, 45] width 39 height 8
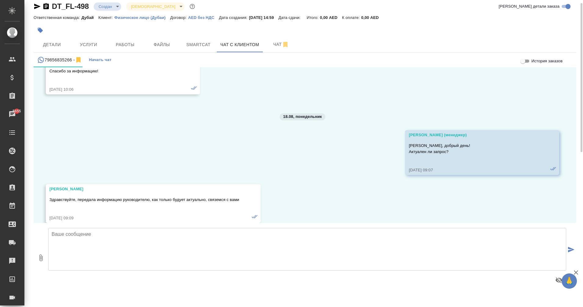
scroll to position [719, 0]
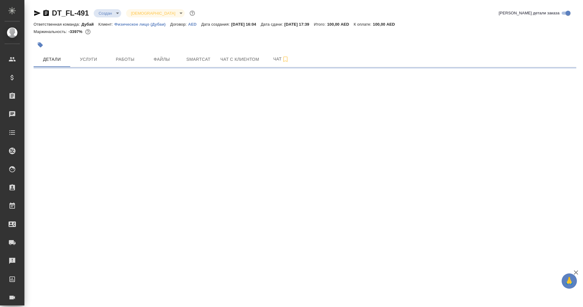
select select "RU"
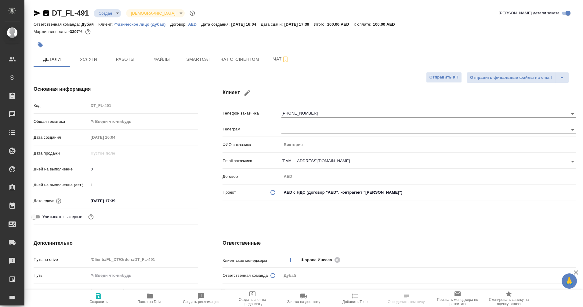
type textarea "x"
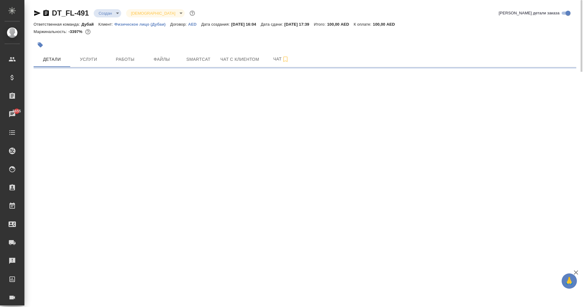
select select "RU"
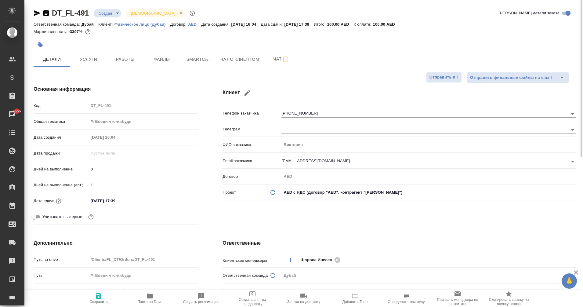
type textarea "x"
click at [132, 53] on button "Работы" at bounding box center [125, 59] width 37 height 15
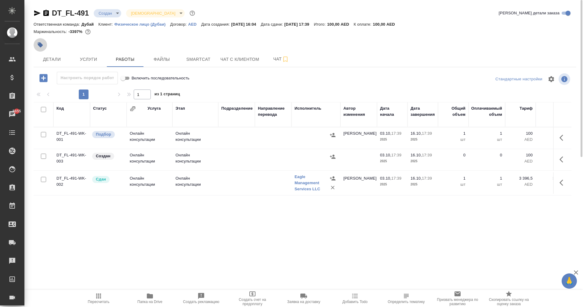
click at [39, 43] on icon "button" at bounding box center [40, 44] width 5 height 5
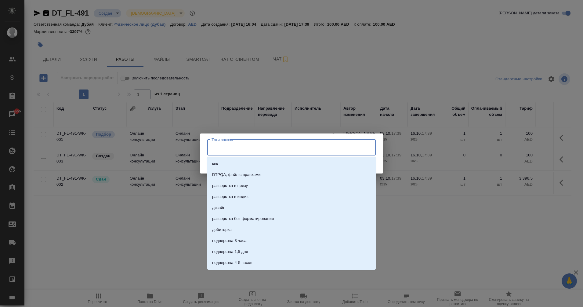
click at [248, 149] on input "Тэги заказа" at bounding box center [285, 147] width 151 height 10
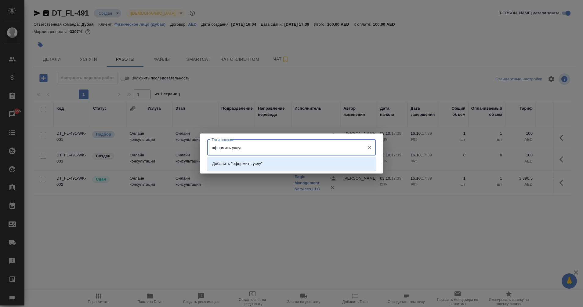
type input "оформить услуги"
click at [269, 167] on li "Добавить "оформить услуги"" at bounding box center [291, 163] width 168 height 11
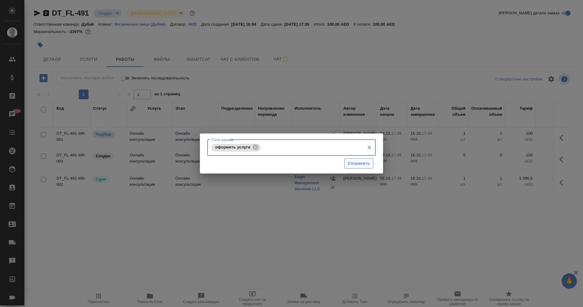
click at [357, 162] on span "Сохранить" at bounding box center [358, 163] width 22 height 7
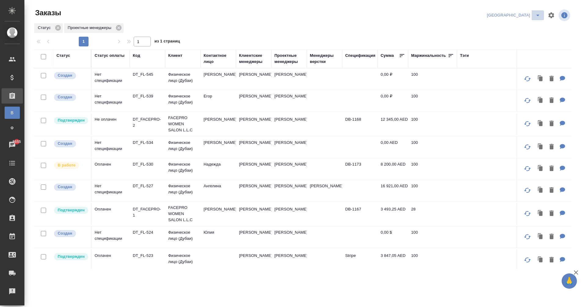
click at [538, 17] on icon "split button" at bounding box center [537, 15] width 7 height 7
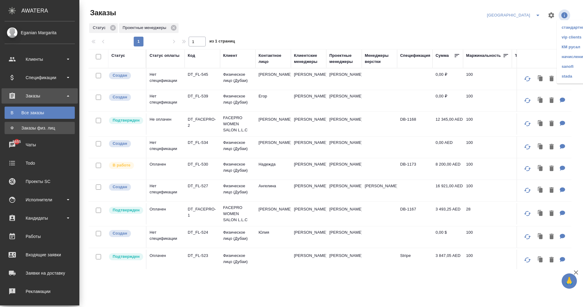
click at [38, 127] on div "Заказы физ. лиц" at bounding box center [40, 128] width 64 height 6
